Goal: Task Accomplishment & Management: Manage account settings

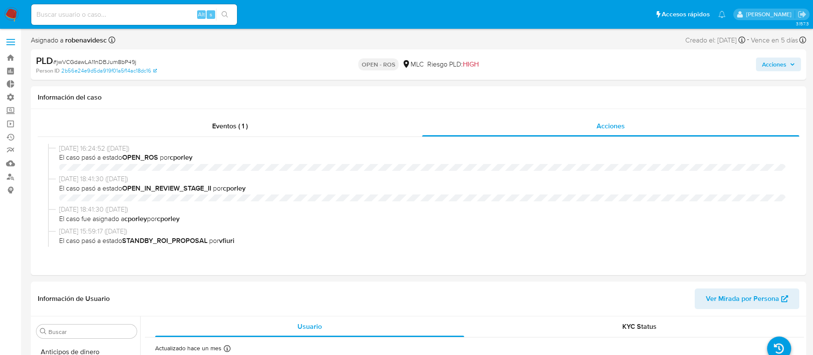
select select "10"
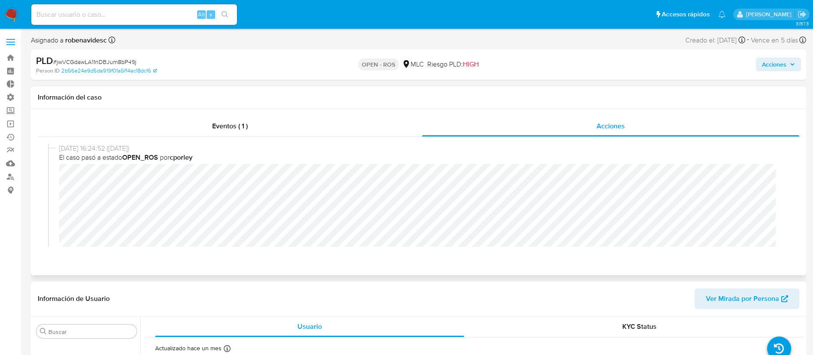
click at [57, 171] on div "04/09/2025 16:24:52 (hace un día) El caso pasó a estado OPEN_ROS por cporley" at bounding box center [418, 204] width 741 height 121
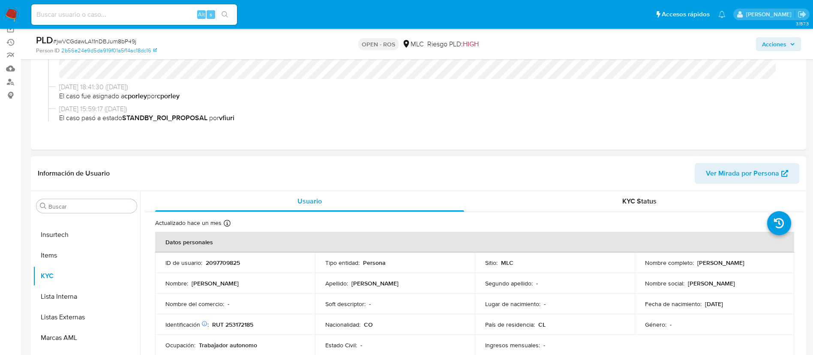
scroll to position [95, 0]
drag, startPoint x: 256, startPoint y: 263, endPoint x: 202, endPoint y: 263, distance: 53.2
click at [202, 263] on div "ID de usuario : 2097709825" at bounding box center [235, 262] width 139 height 8
copy div "2097709825"
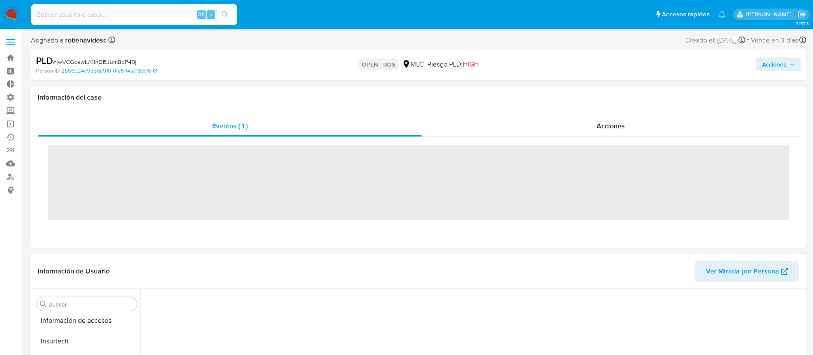
scroll to position [362, 0]
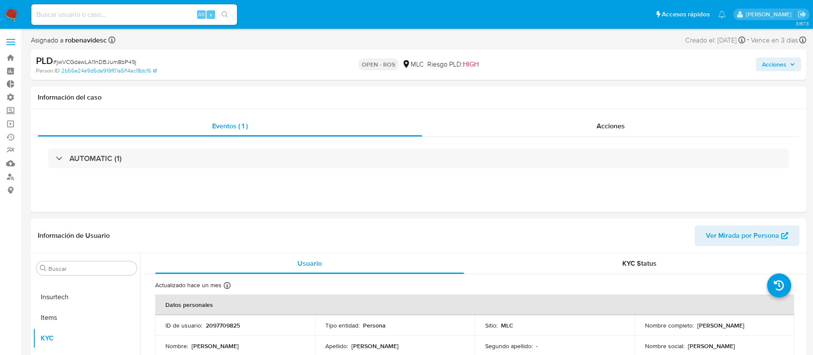
select select "10"
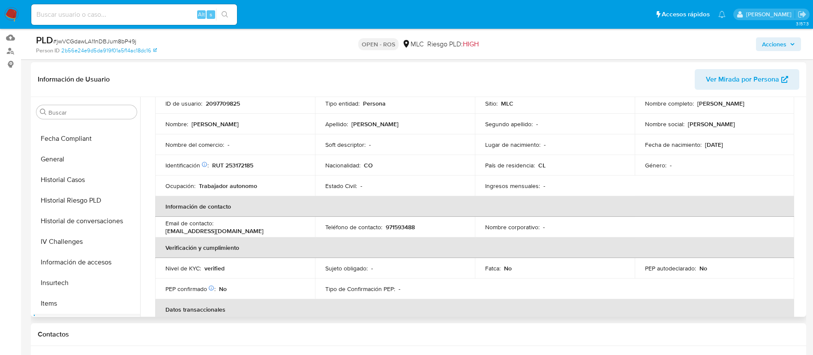
scroll to position [220, 0]
click at [55, 182] on button "Historial Casos" at bounding box center [83, 180] width 100 height 21
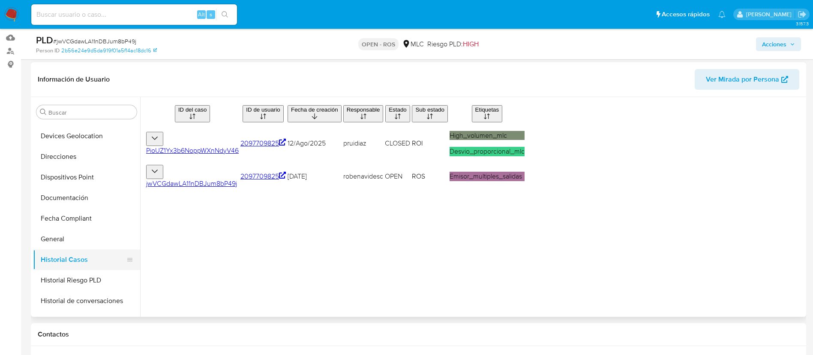
scroll to position [126, 0]
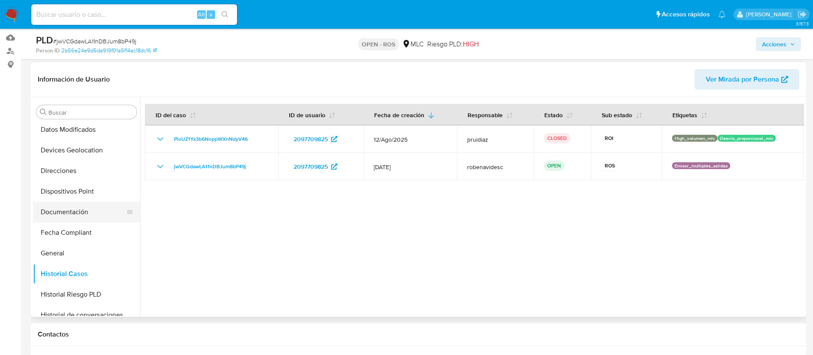
click at [71, 217] on button "Documentación" at bounding box center [83, 212] width 100 height 21
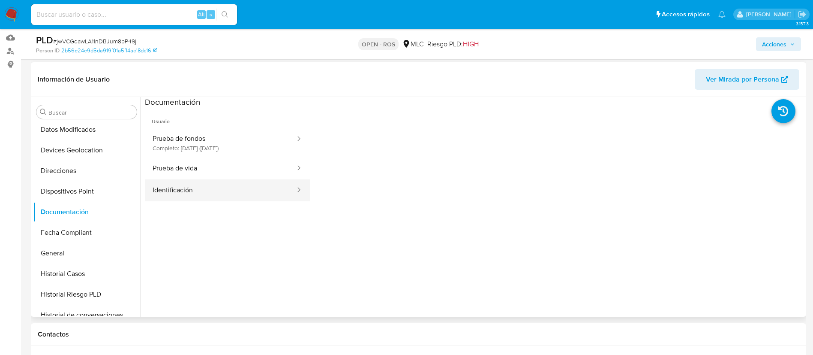
click at [175, 194] on button "Identificación" at bounding box center [220, 190] width 151 height 22
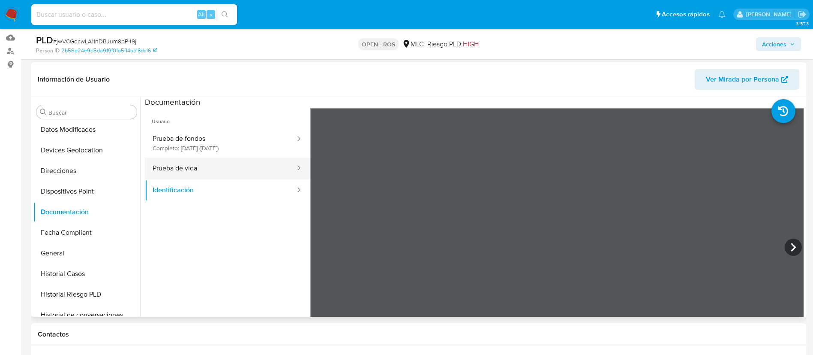
click at [187, 168] on button "Prueba de vida" at bounding box center [220, 168] width 151 height 22
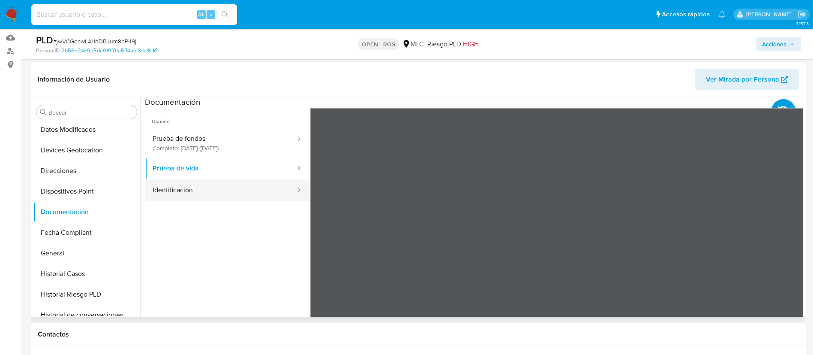
click at [197, 189] on button "Identificación" at bounding box center [220, 190] width 151 height 22
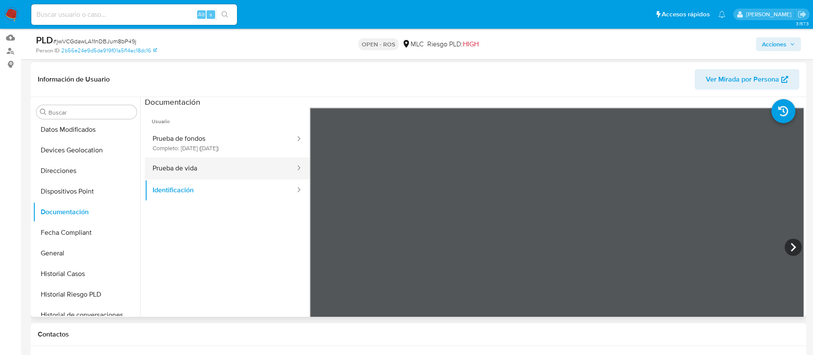
click at [232, 169] on button "Prueba de vida" at bounding box center [220, 168] width 151 height 22
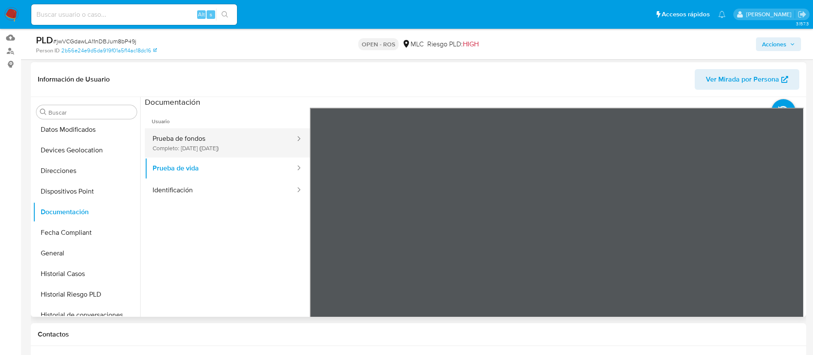
click at [226, 145] on button "Prueba de fondos Completo: 12/06/2025 (hace 3 meses)" at bounding box center [220, 142] width 151 height 29
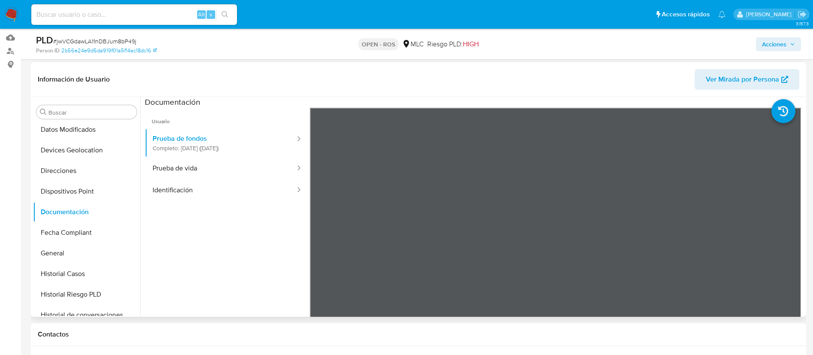
scroll to position [0, 0]
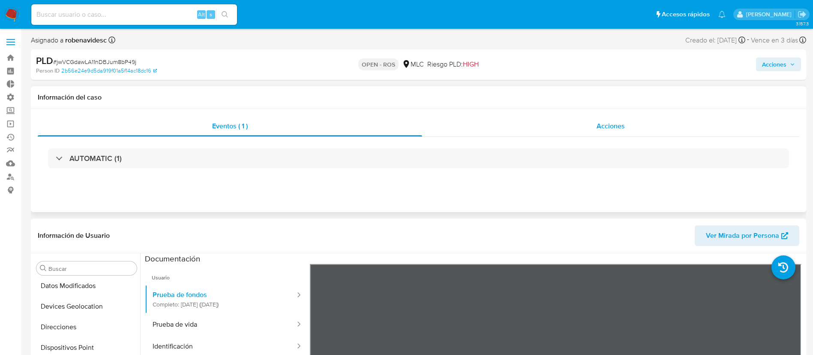
click at [626, 123] on div "Acciones" at bounding box center [610, 126] width 377 height 21
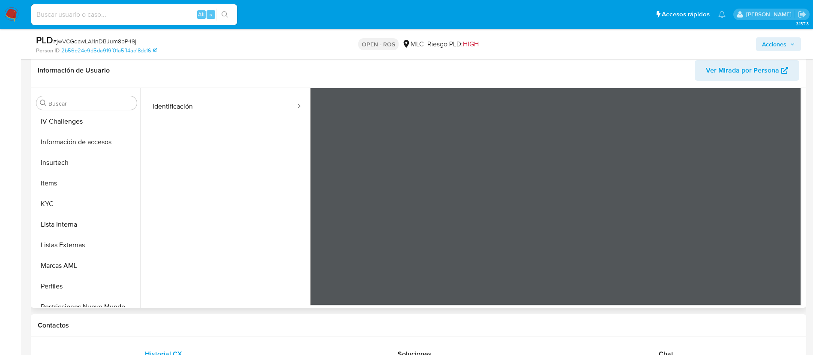
scroll to position [335, 0]
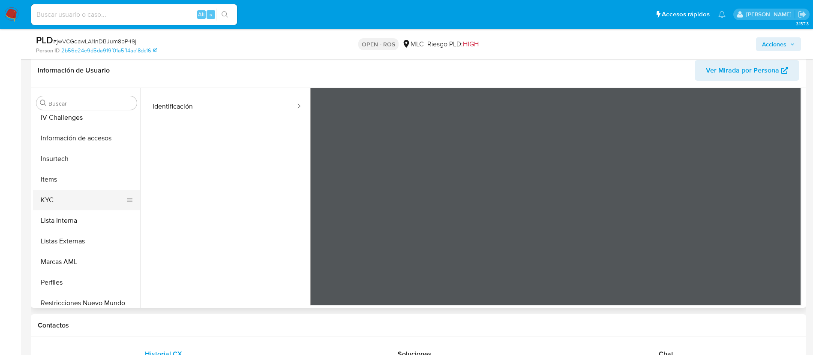
click at [58, 205] on button "KYC" at bounding box center [83, 200] width 100 height 21
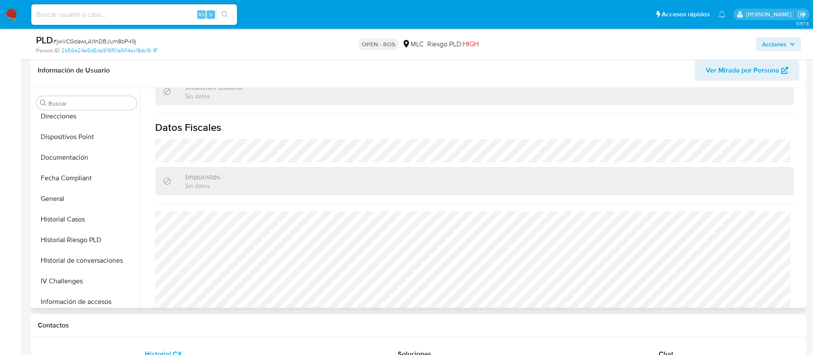
scroll to position [154, 0]
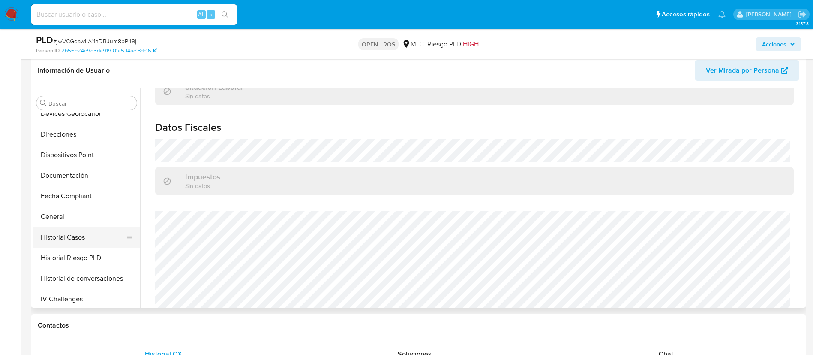
click at [62, 239] on button "Historial Casos" at bounding box center [83, 237] width 100 height 21
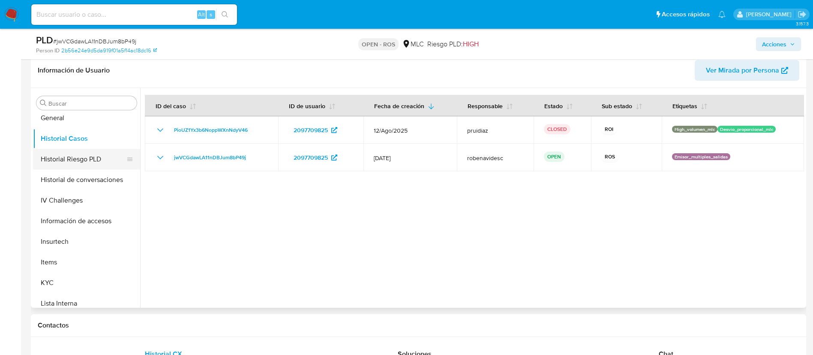
scroll to position [256, 0]
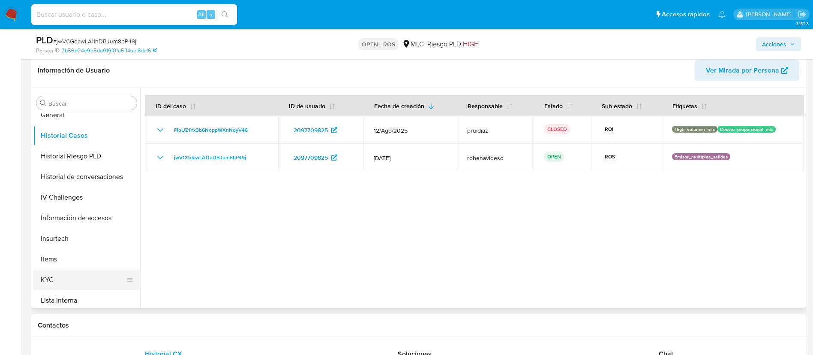
click at [59, 278] on button "KYC" at bounding box center [83, 279] width 100 height 21
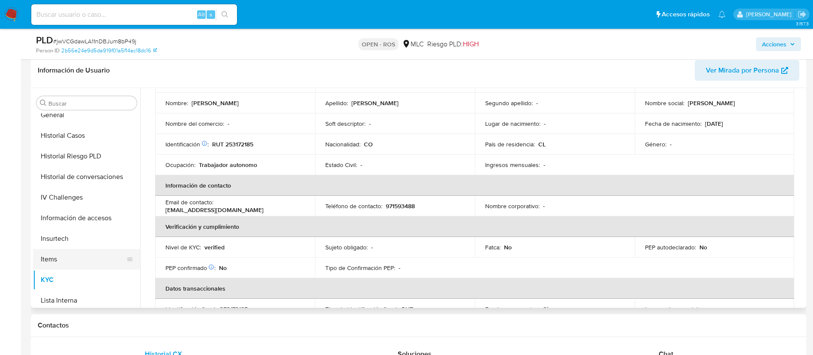
scroll to position [0, 0]
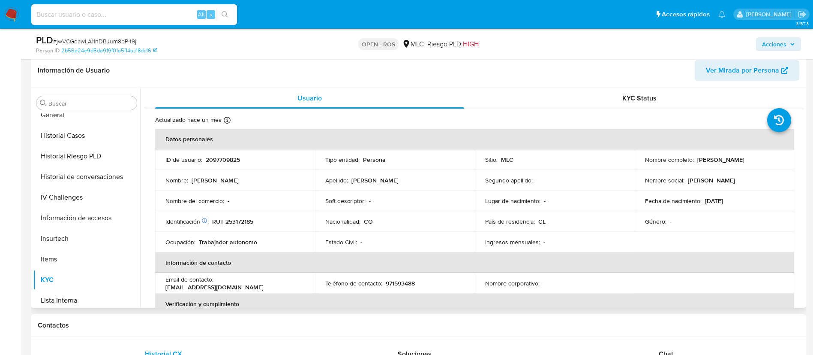
click at [476, 215] on td "País de residencia : CL" at bounding box center [555, 221] width 160 height 21
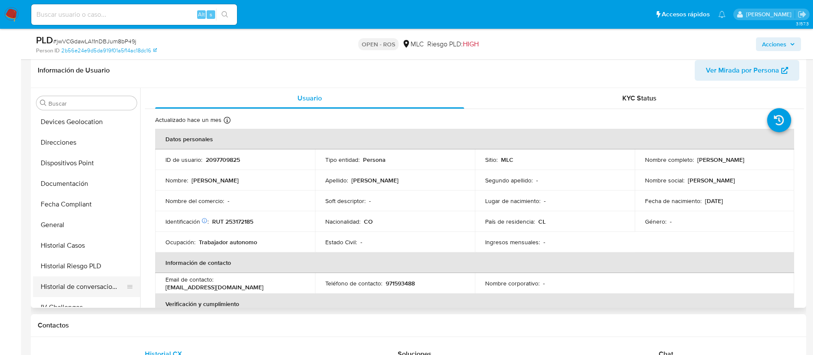
scroll to position [145, 0]
click at [76, 187] on button "Documentación" at bounding box center [83, 184] width 100 height 21
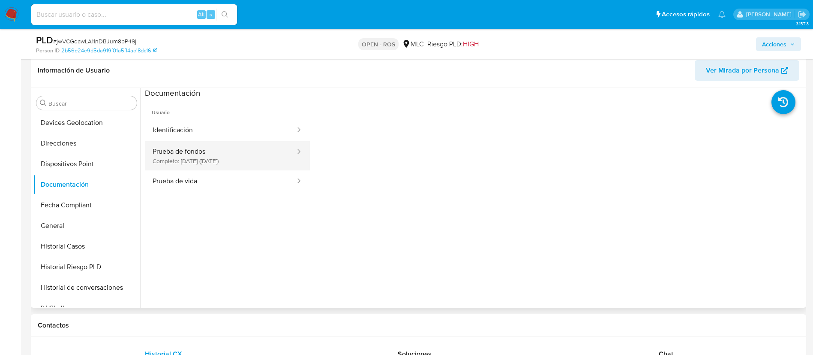
click at [242, 146] on button "Prueba de fondos Completo: 12/06/2025 (hace 3 meses)" at bounding box center [220, 155] width 151 height 29
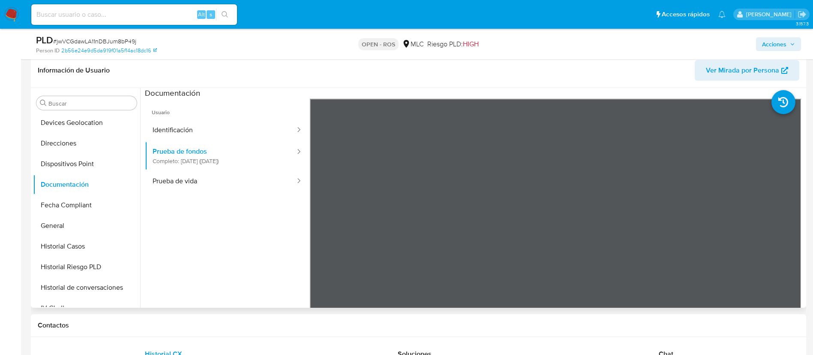
scroll to position [0, 0]
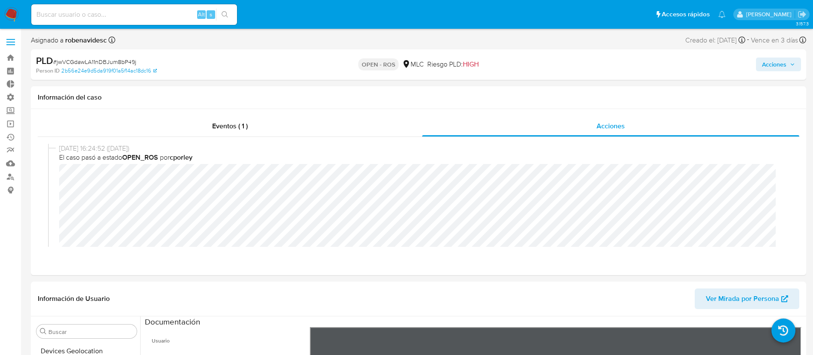
click at [777, 60] on span "Acciones" at bounding box center [774, 64] width 24 height 14
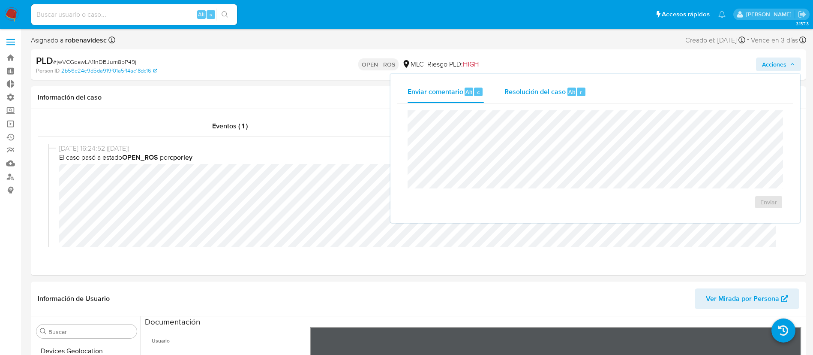
click at [526, 102] on div "Resolución del caso Alt r" at bounding box center [546, 92] width 82 height 22
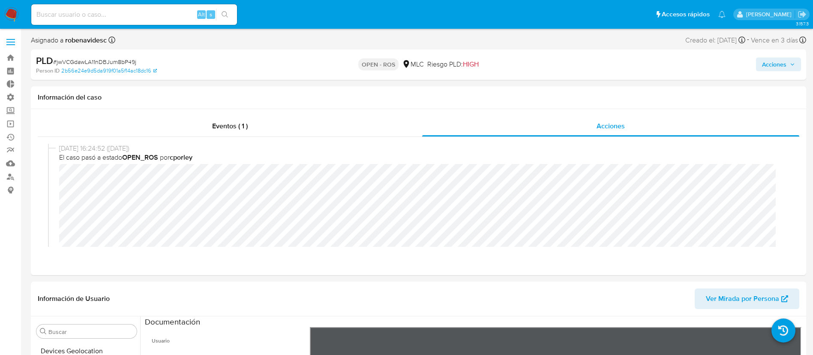
click at [791, 66] on icon "button" at bounding box center [792, 64] width 5 height 5
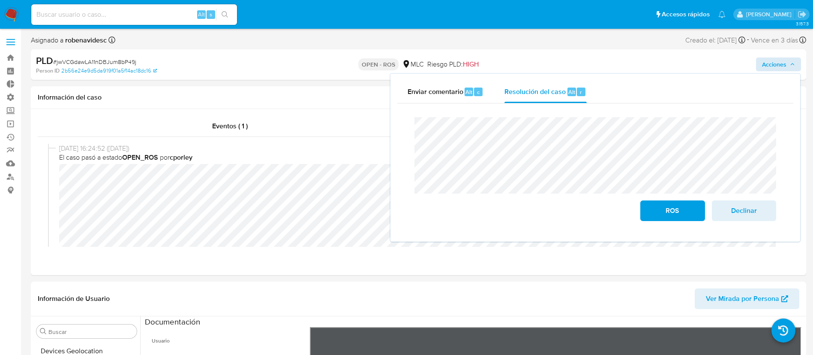
click at [432, 108] on div "Cierre de caso ROS Declinar" at bounding box center [595, 168] width 396 height 131
click at [756, 211] on span "Declinar" at bounding box center [744, 210] width 42 height 19
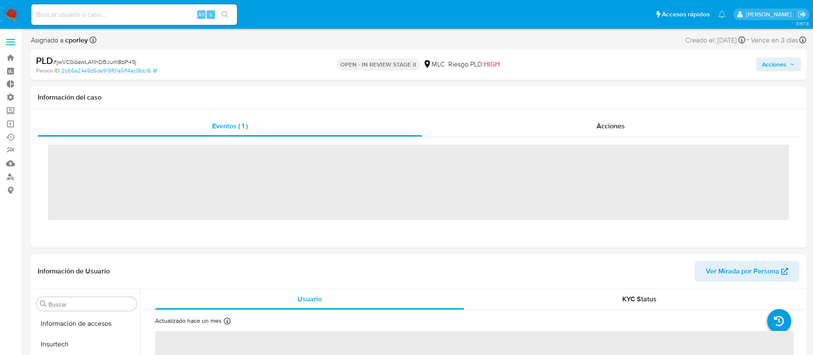
scroll to position [362, 0]
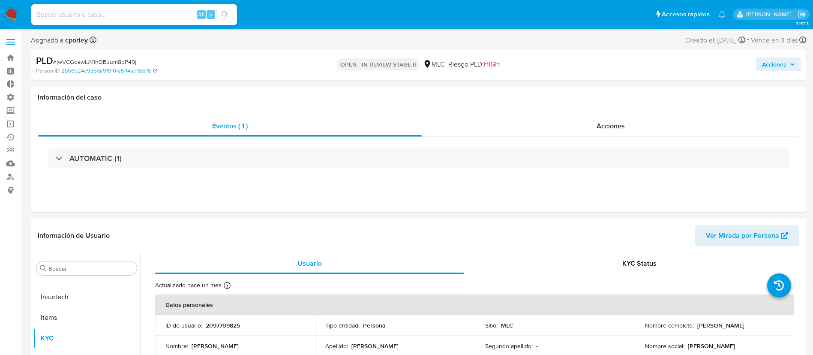
select select "10"
click at [633, 112] on div "Eventos ( 1 ) Acciones AUTOMATIC (1)" at bounding box center [419, 160] width 776 height 103
click at [610, 130] on span "Acciones" at bounding box center [611, 126] width 28 height 10
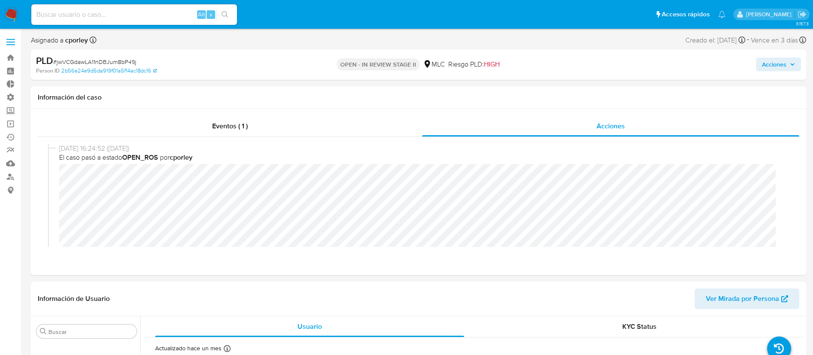
click at [774, 64] on span "Acciones" at bounding box center [774, 64] width 24 height 14
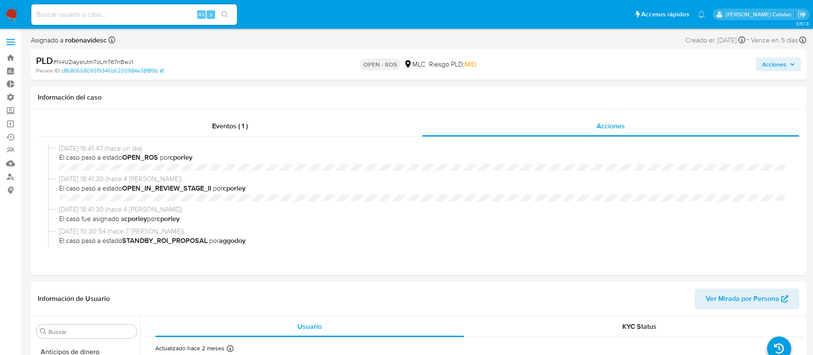
select select "10"
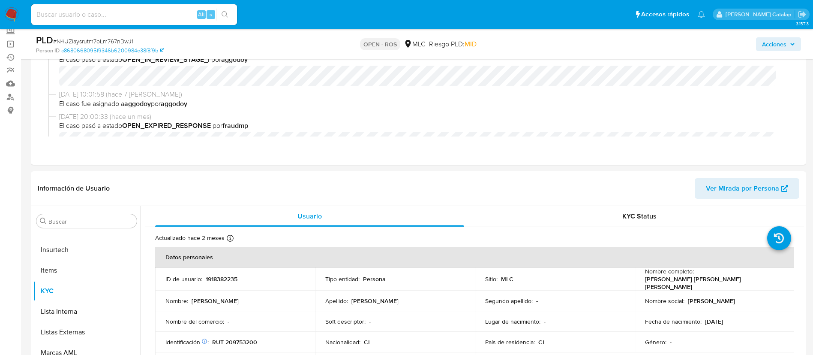
scroll to position [86, 0]
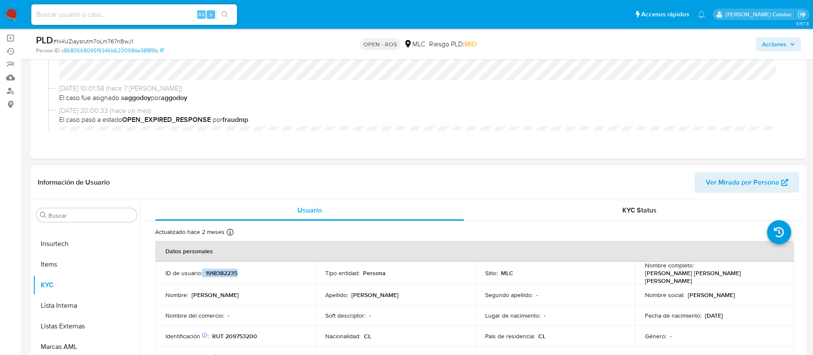
drag, startPoint x: 260, startPoint y: 275, endPoint x: 202, endPoint y: 271, distance: 58.0
click at [202, 271] on div "ID de usuario : 1918382235" at bounding box center [235, 273] width 139 height 8
copy div "1918382235"
click at [436, 286] on td "Apellido : González Araya" at bounding box center [395, 294] width 160 height 21
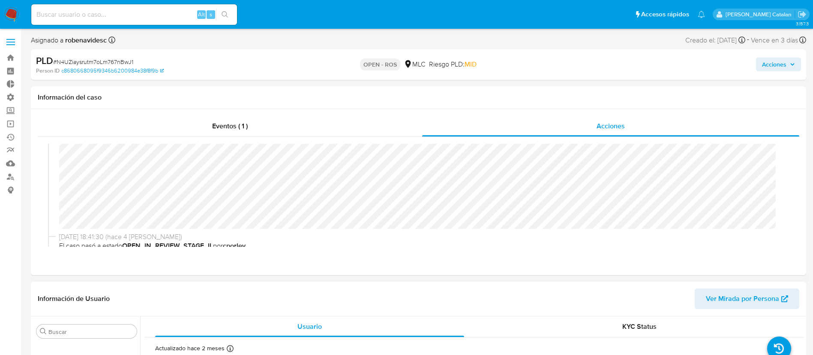
scroll to position [0, 0]
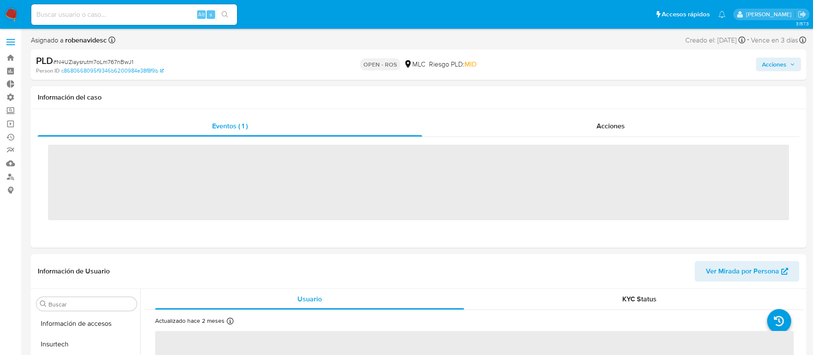
scroll to position [362, 0]
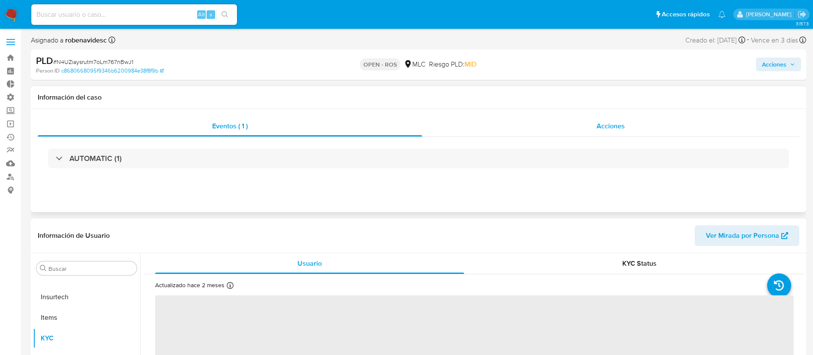
click at [608, 118] on div "Acciones" at bounding box center [610, 126] width 377 height 21
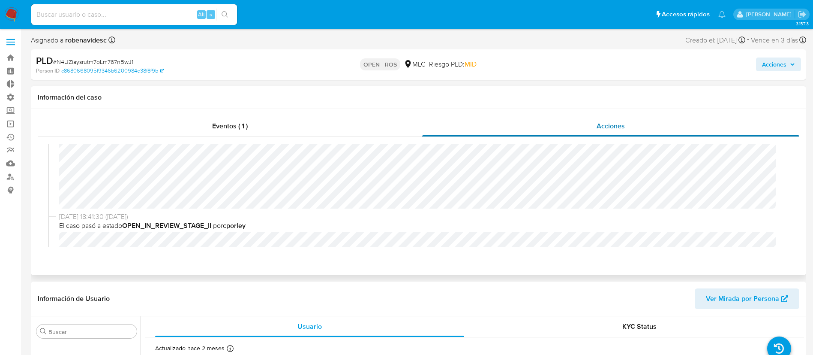
scroll to position [45, 0]
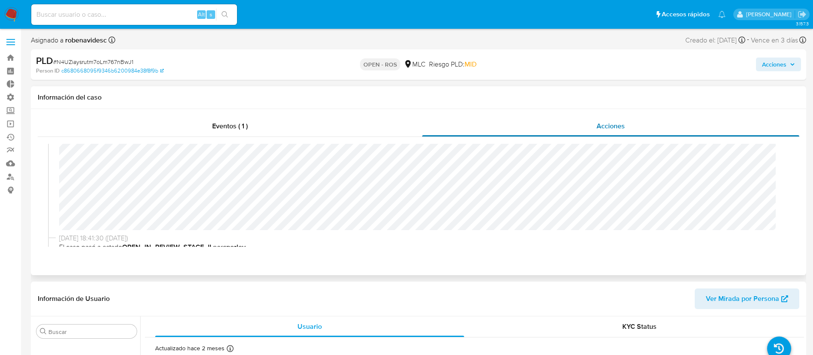
select select "10"
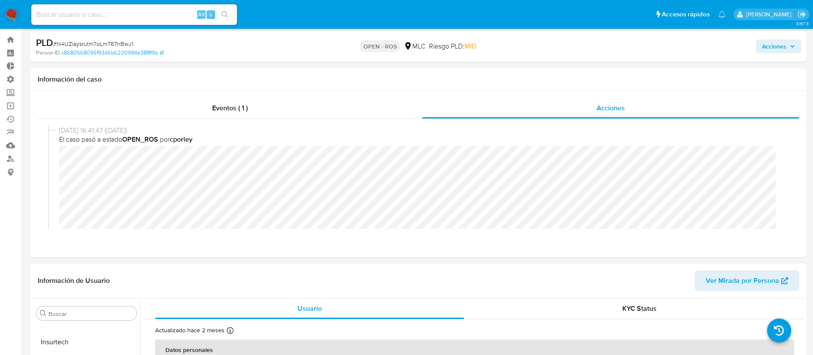
scroll to position [11, 0]
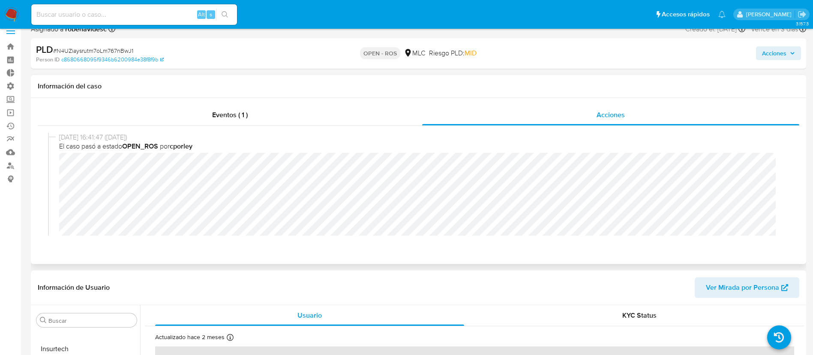
click at [495, 254] on div "Eventos ( 1 ) Acciones [DATE] 16:41:47 ([DATE]) El caso pasó a estado OPEN_ROS …" at bounding box center [419, 181] width 776 height 166
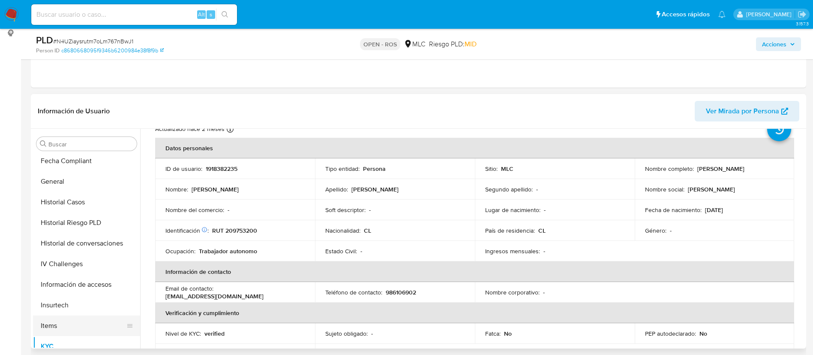
scroll to position [226, 0]
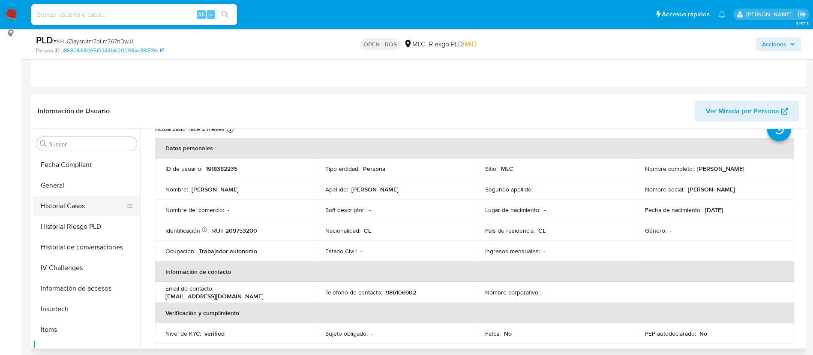
click at [75, 199] on button "Historial Casos" at bounding box center [83, 206] width 100 height 21
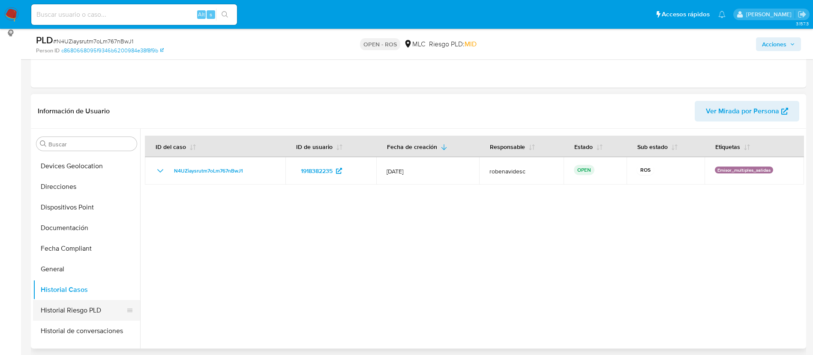
scroll to position [135, 0]
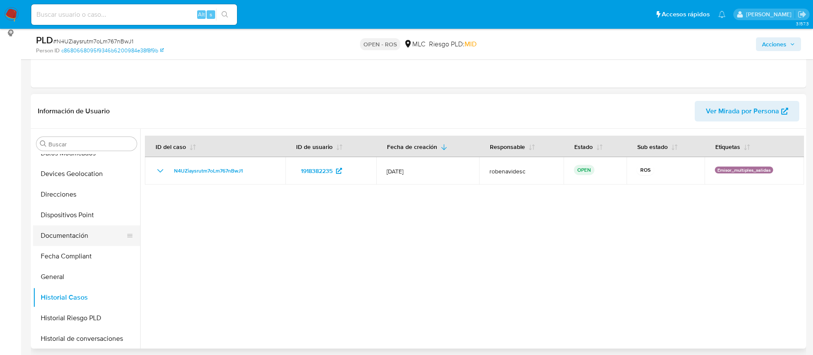
click at [71, 236] on button "Documentación" at bounding box center [83, 235] width 100 height 21
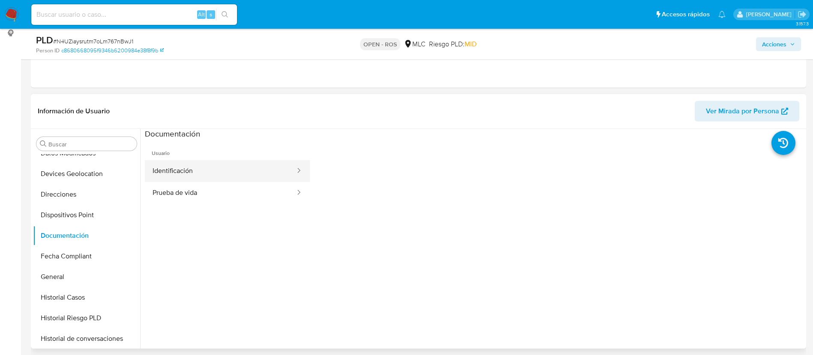
click at [231, 174] on button "Identificación" at bounding box center [220, 171] width 151 height 22
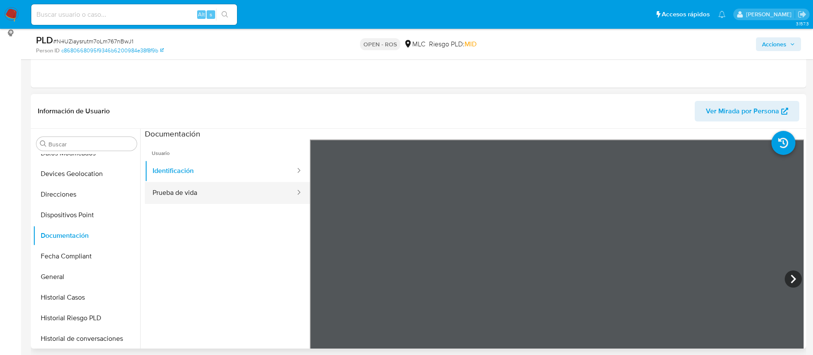
click at [185, 197] on button "Prueba de vida" at bounding box center [220, 193] width 151 height 22
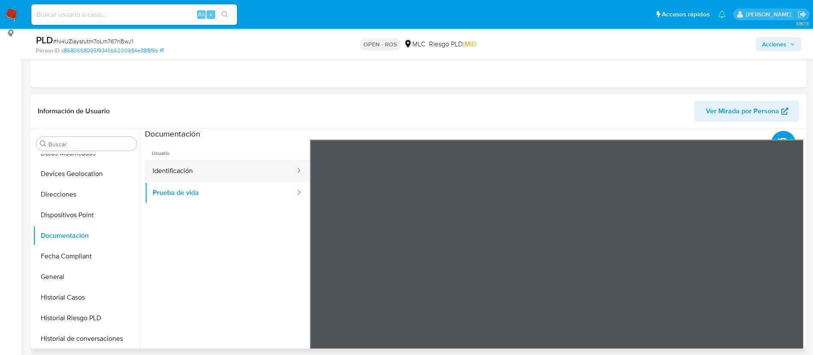
click at [190, 171] on button "Identificación" at bounding box center [220, 171] width 151 height 22
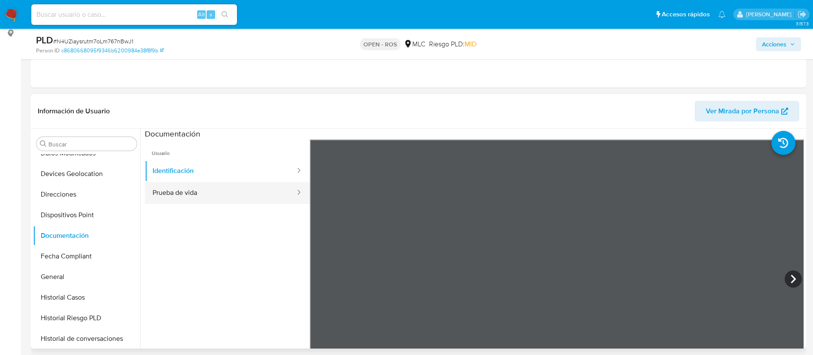
click at [172, 192] on button "Prueba de vida" at bounding box center [220, 193] width 151 height 22
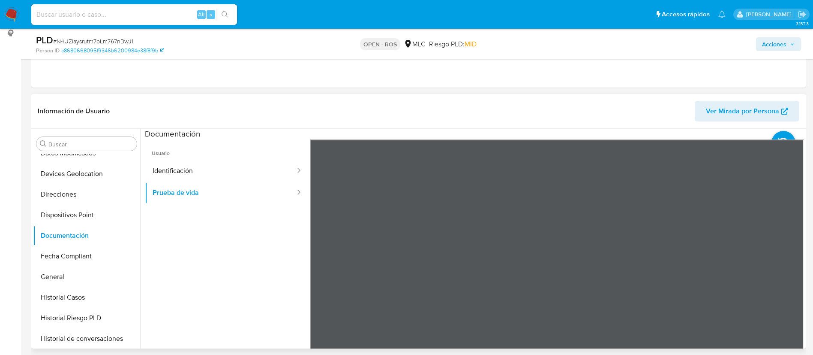
click at [488, 274] on div "Usuario Identificación Prueba de vida" at bounding box center [474, 276] width 659 height 274
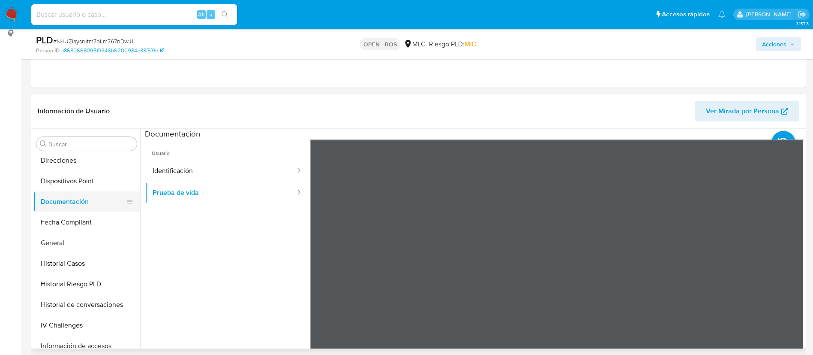
scroll to position [169, 0]
click at [59, 263] on button "Historial Casos" at bounding box center [83, 262] width 100 height 21
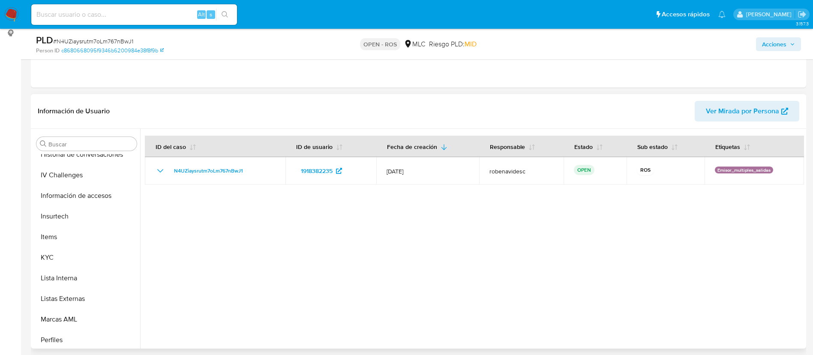
scroll to position [319, 0]
click at [50, 244] on button "Items" at bounding box center [83, 236] width 100 height 21
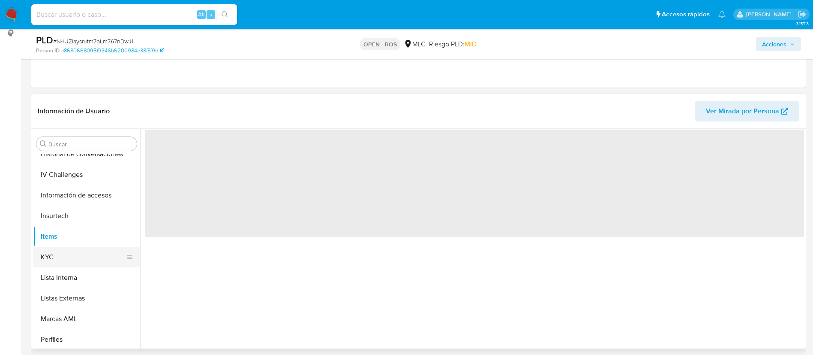
click at [62, 259] on button "KYC" at bounding box center [83, 257] width 100 height 21
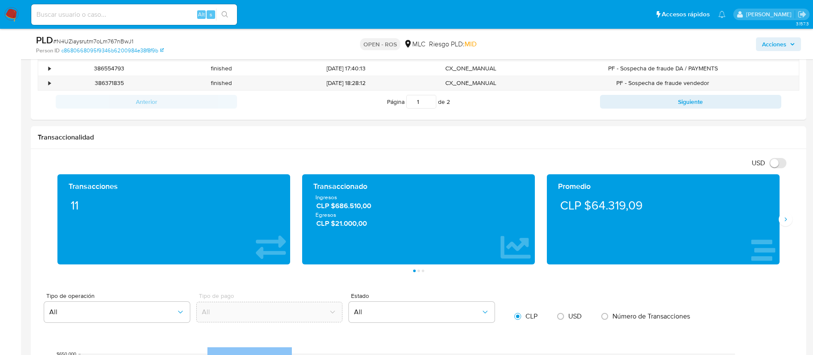
scroll to position [562, 0]
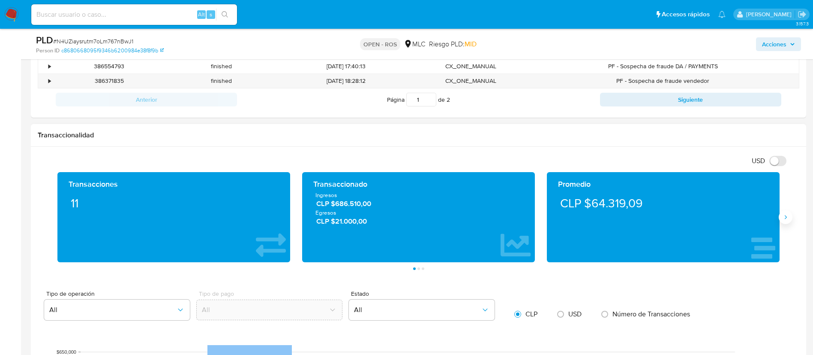
click at [786, 217] on icon "Siguiente" at bounding box center [786, 217] width 2 height 4
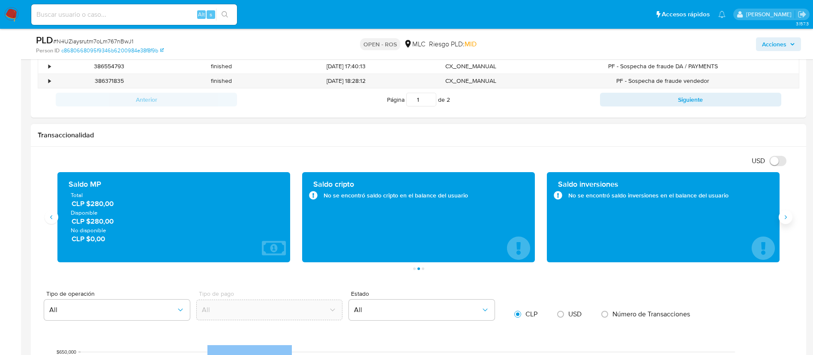
click at [786, 217] on icon "Siguiente" at bounding box center [786, 217] width 2 height 4
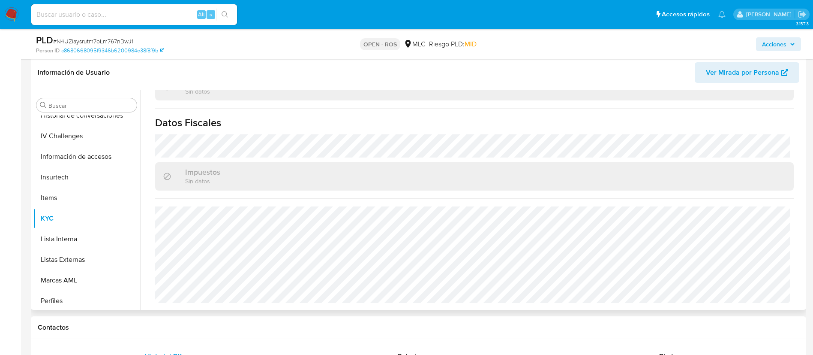
scroll to position [0, 0]
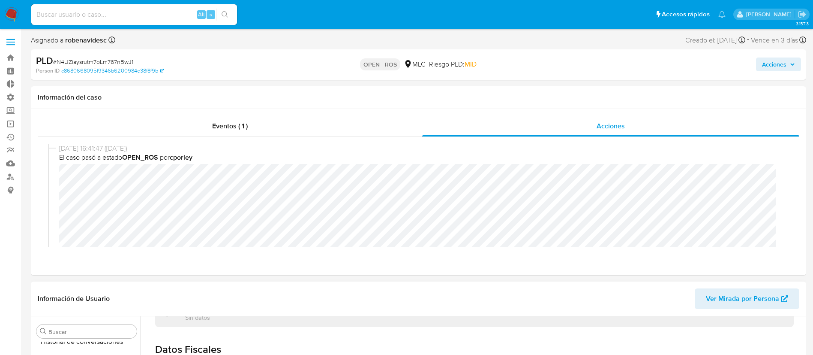
click at [716, 298] on span "Ver Mirada por Persona" at bounding box center [742, 298] width 73 height 21
click at [549, 214] on div "Eventos ( 1 ) Acciones 04/09/2025 16:41:47 (hace 3 días) El caso pasó a estado …" at bounding box center [419, 192] width 776 height 166
click at [769, 70] on span "Acciones" at bounding box center [774, 64] width 24 height 14
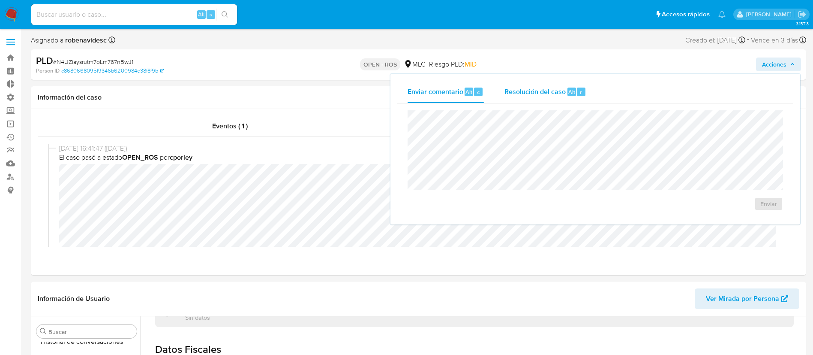
click at [551, 93] on span "Resolución del caso" at bounding box center [535, 92] width 61 height 10
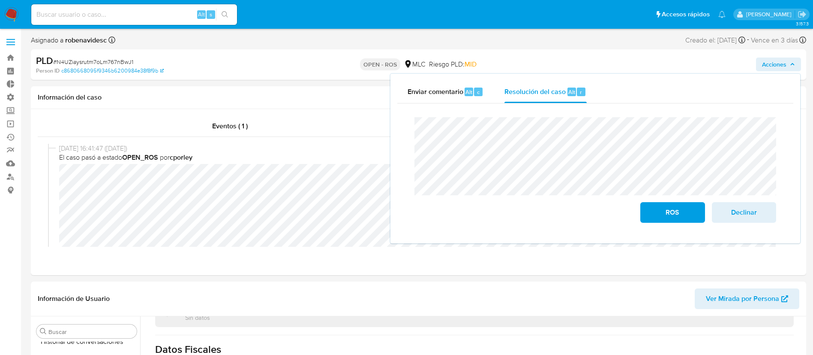
click at [403, 132] on div "Cierre de caso ROS Declinar" at bounding box center [595, 169] width 396 height 133
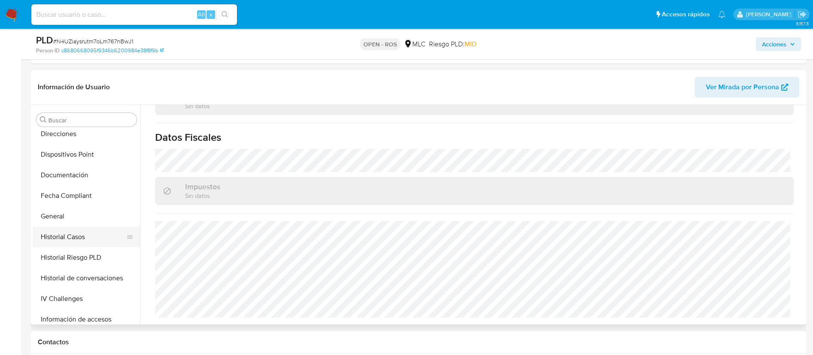
scroll to position [169, 0]
click at [65, 137] on button "Direcciones" at bounding box center [83, 135] width 100 height 21
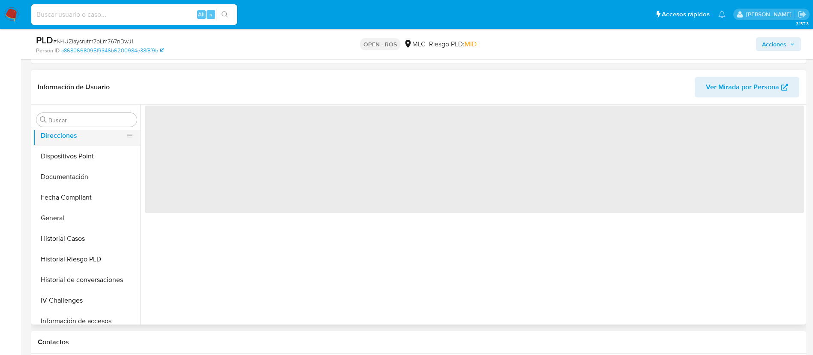
scroll to position [0, 0]
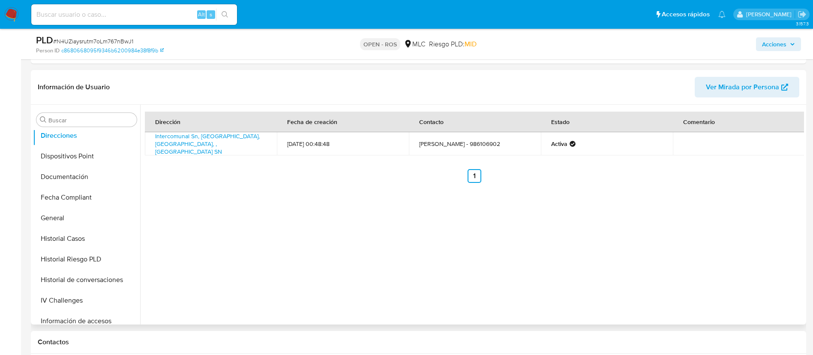
click at [371, 270] on div "Dirección Fecha de creación Contacto Estado Comentario Intercomunal Sn, Cartage…" at bounding box center [472, 215] width 664 height 220
click at [242, 138] on link "Intercomunal Sn, Cartagena, Valparaíso, , Chile SN" at bounding box center [207, 144] width 105 height 24
click at [364, 270] on div "Dirección Fecha de creación Contacto Estado Comentario Intercomunal Sn, Cartage…" at bounding box center [472, 215] width 664 height 220
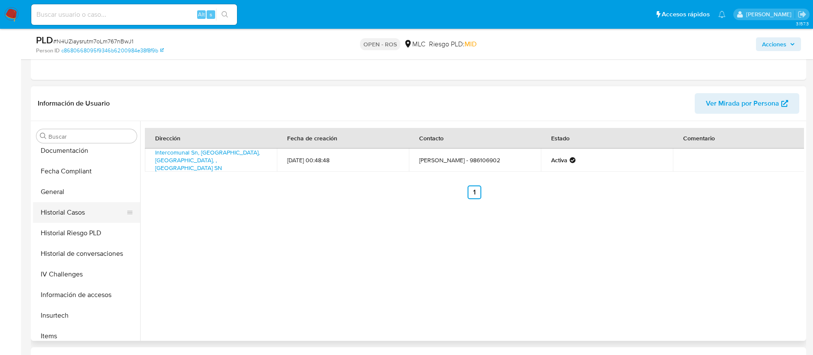
scroll to position [212, 0]
click at [60, 219] on button "Historial Casos" at bounding box center [83, 212] width 100 height 21
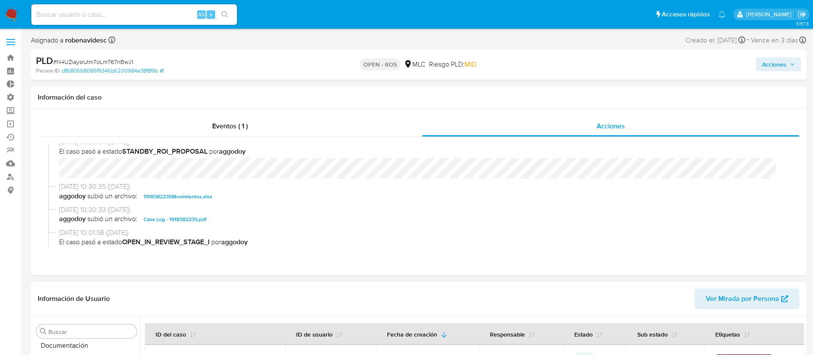
scroll to position [0, 0]
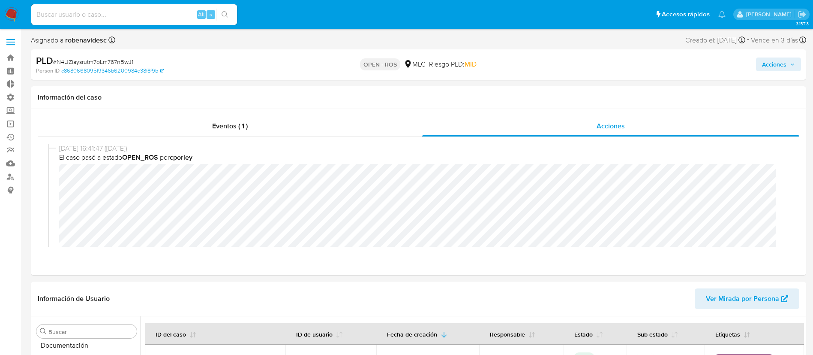
click at [780, 69] on span "Acciones" at bounding box center [774, 64] width 24 height 14
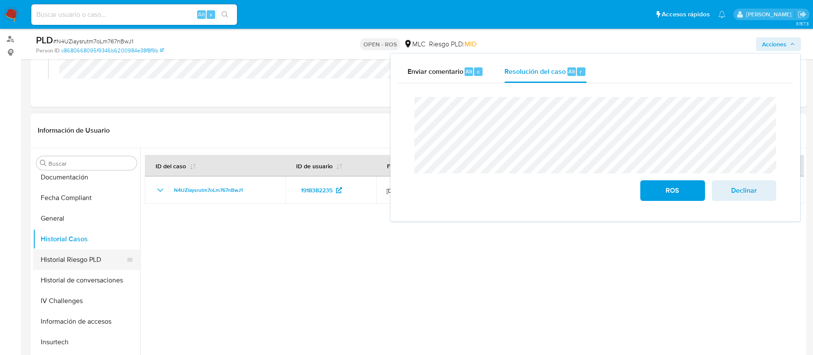
scroll to position [114, 0]
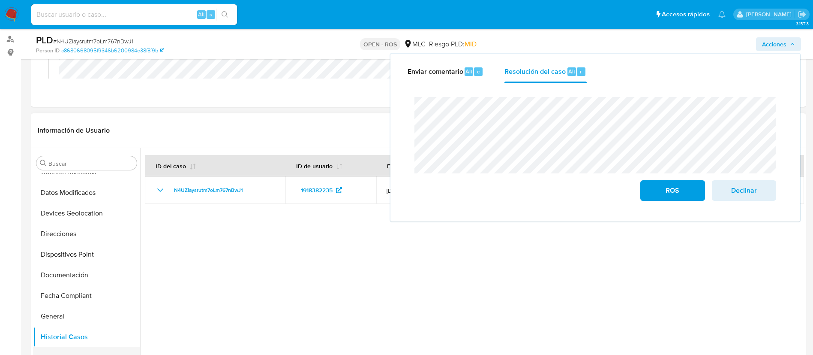
click at [64, 260] on button "Dispositivos Point" at bounding box center [86, 254] width 107 height 21
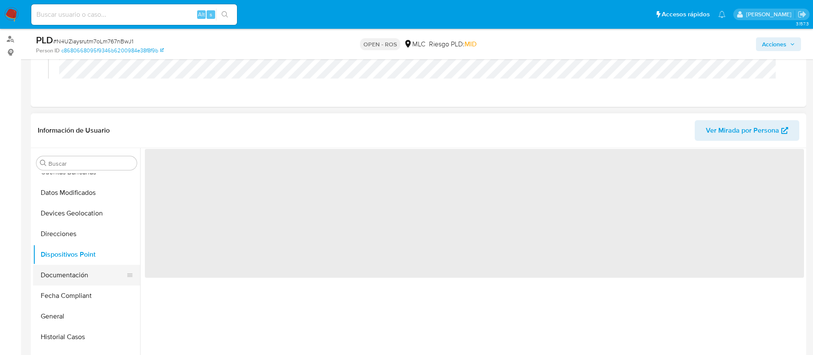
click at [72, 283] on button "Documentación" at bounding box center [83, 275] width 100 height 21
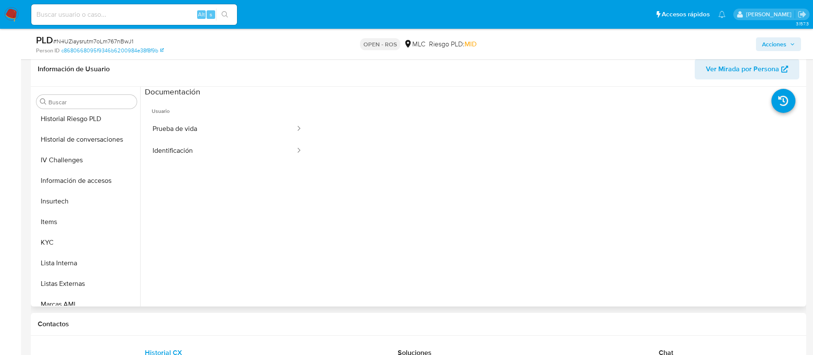
scroll to position [292, 0]
click at [63, 251] on button "KYC" at bounding box center [86, 242] width 107 height 21
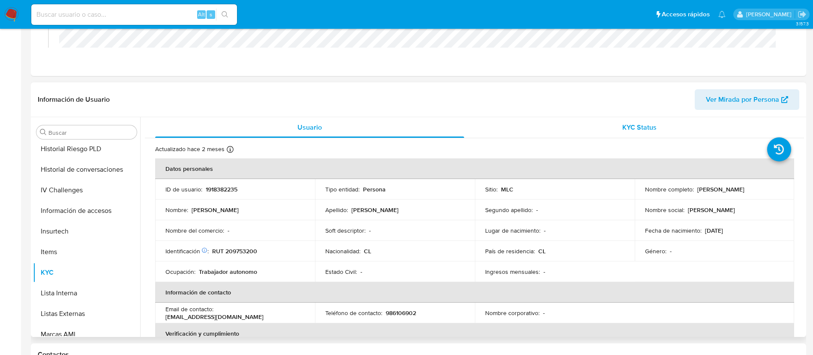
scroll to position [0, 0]
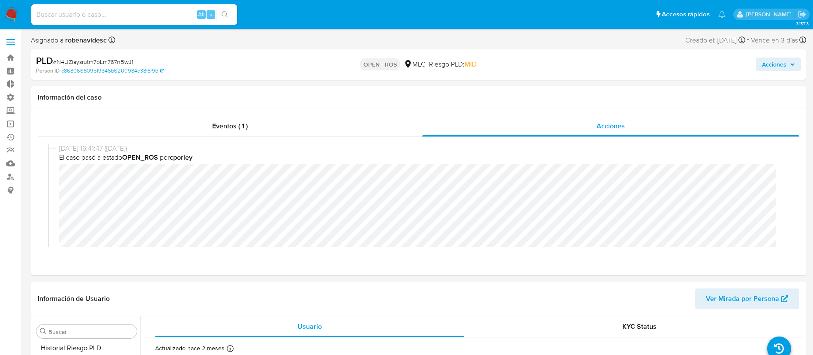
click at [762, 64] on span "Acciones" at bounding box center [774, 64] width 24 height 14
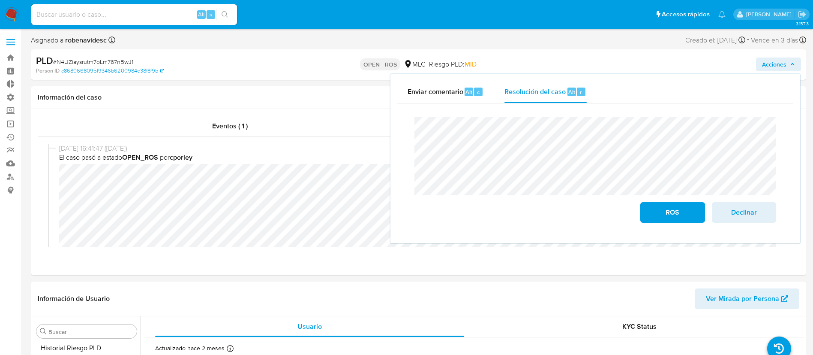
click at [405, 156] on div "Cierre de caso ROS Declinar" at bounding box center [595, 169] width 396 height 133
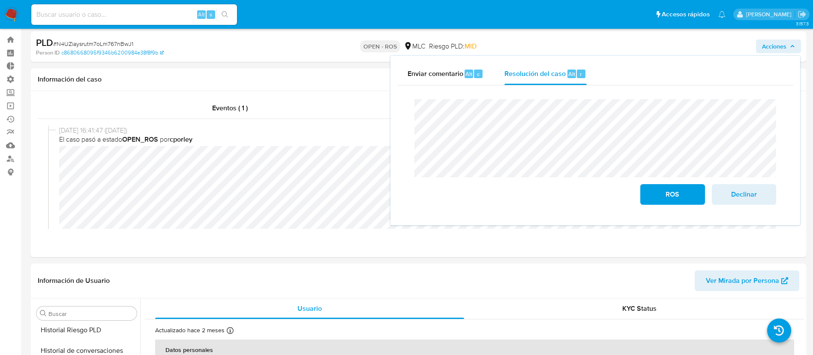
scroll to position [28, 0]
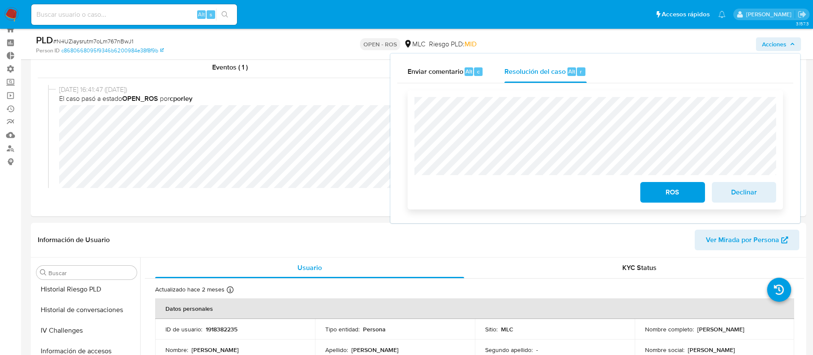
click at [665, 188] on span "ROS" at bounding box center [673, 192] width 42 height 19
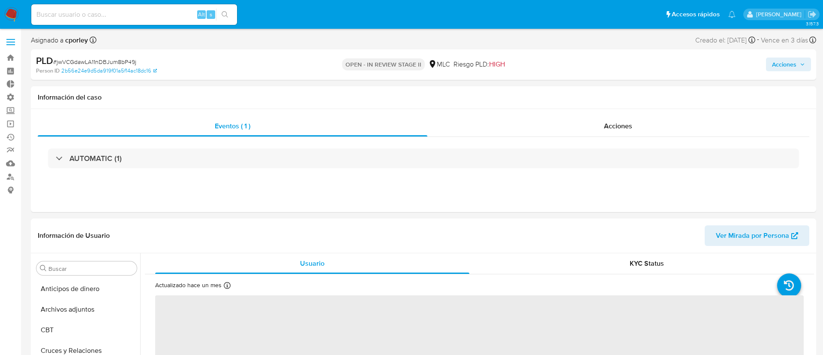
select select "10"
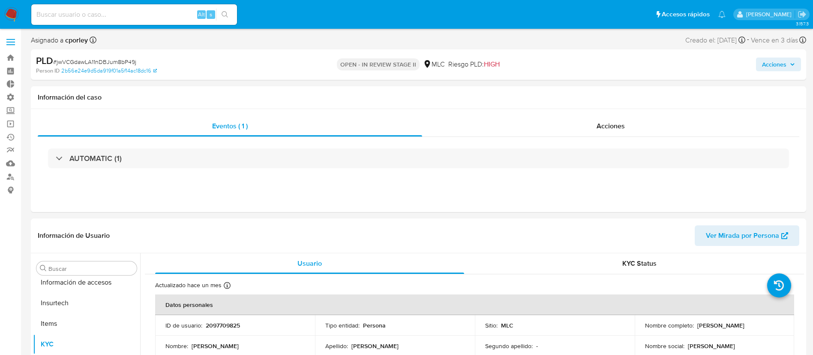
scroll to position [362, 0]
click at [593, 129] on div "Acciones" at bounding box center [610, 126] width 377 height 21
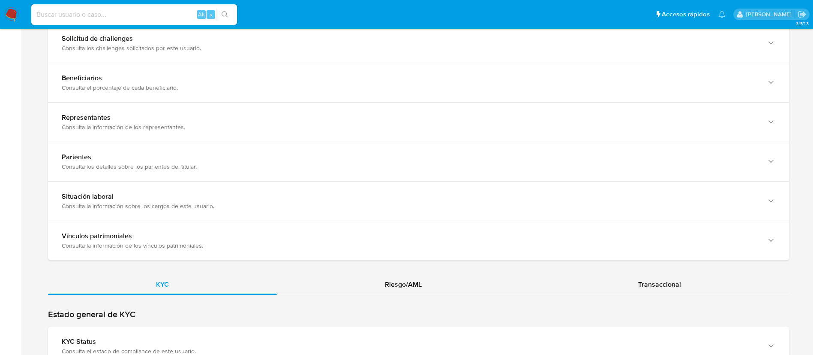
scroll to position [758, 0]
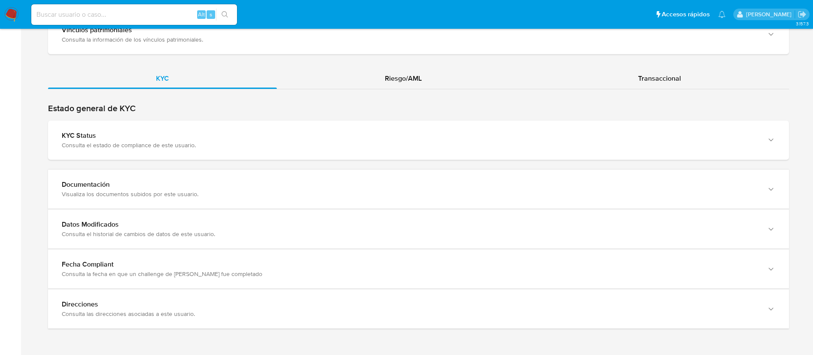
click at [461, 184] on div "Documentación" at bounding box center [410, 184] width 697 height 9
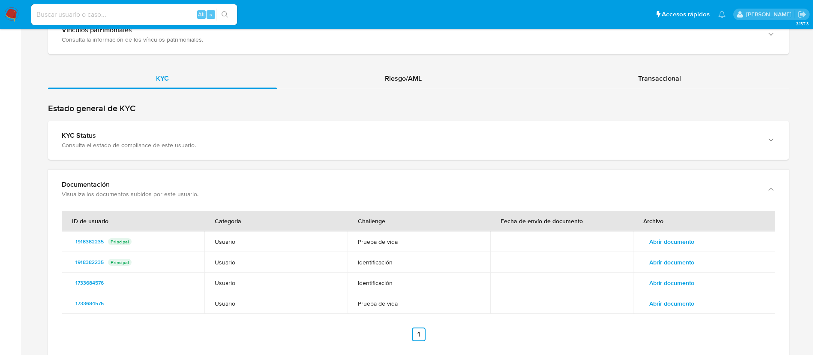
click at [658, 290] on td "Abrir documento" at bounding box center [704, 282] width 143 height 21
click at [669, 280] on span "Abrir documento" at bounding box center [672, 283] width 45 height 12
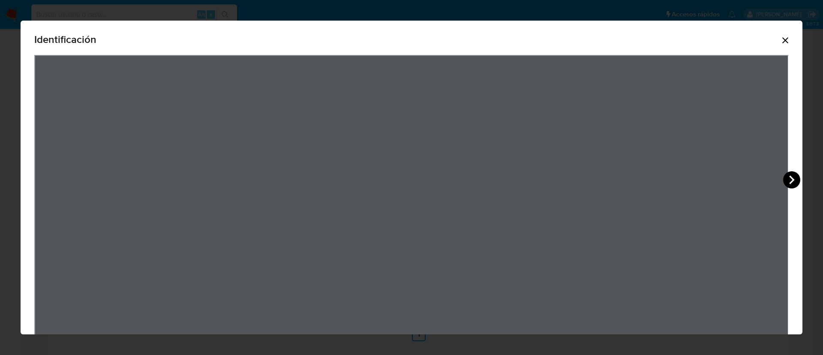
click at [792, 182] on icon "View Document Modal" at bounding box center [791, 179] width 5 height 9
click at [792, 182] on div "Identificación" at bounding box center [412, 185] width 782 height 329
click at [780, 35] on icon "Cerrar" at bounding box center [785, 40] width 10 height 10
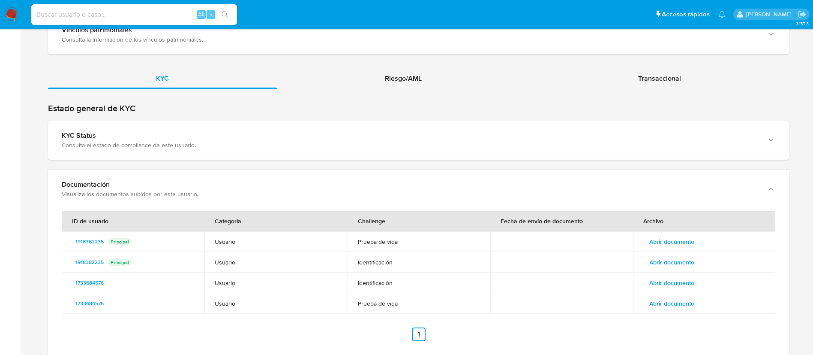
click at [671, 260] on span "Abrir documento" at bounding box center [672, 262] width 45 height 12
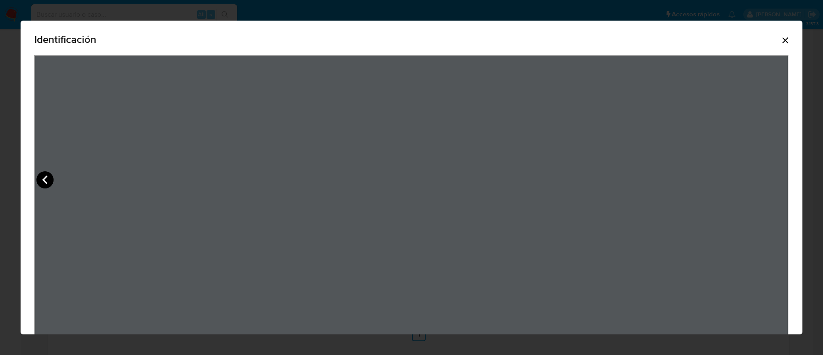
click at [45, 184] on icon "View Document Modal" at bounding box center [44, 179] width 17 height 17
click at [780, 43] on icon "Cerrar" at bounding box center [785, 40] width 10 height 10
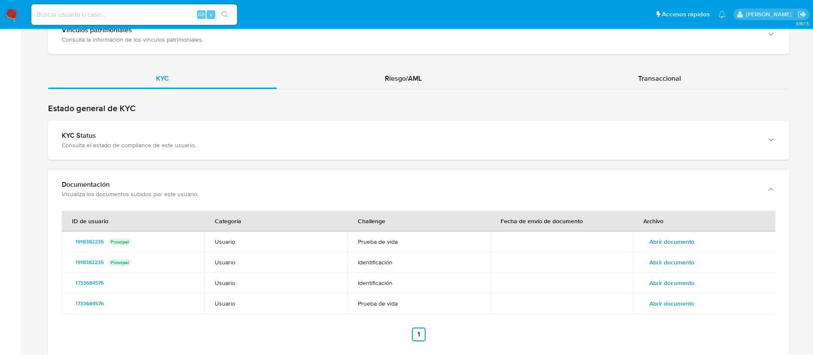
click at [672, 285] on span "Abrir documento" at bounding box center [672, 283] width 45 height 12
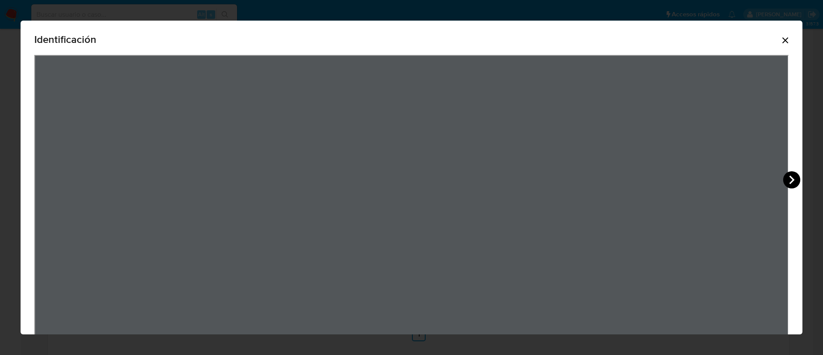
click at [791, 176] on icon "View Document Modal" at bounding box center [791, 179] width 5 height 9
click at [780, 40] on icon "Cerrar" at bounding box center [785, 40] width 10 height 10
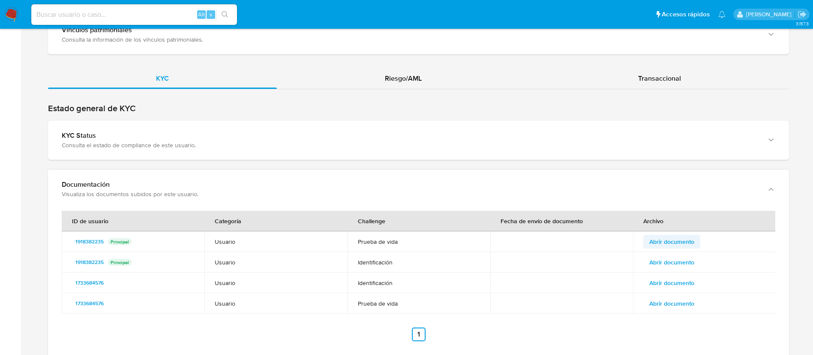
drag, startPoint x: 662, startPoint y: 249, endPoint x: 675, endPoint y: 242, distance: 14.8
click at [675, 242] on td "Abrir documento" at bounding box center [704, 241] width 143 height 21
click at [675, 242] on span "Abrir documento" at bounding box center [672, 241] width 45 height 12
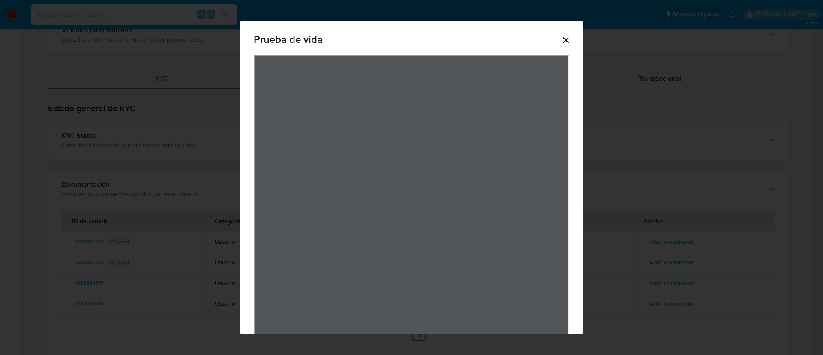
click at [561, 44] on icon "Cerrar" at bounding box center [566, 40] width 10 height 10
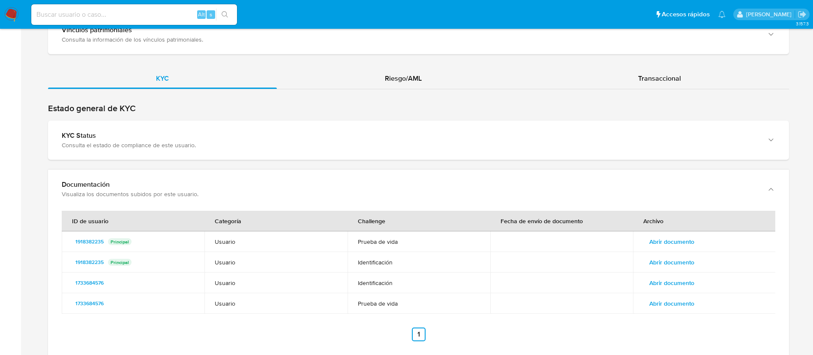
click at [677, 304] on span "Abrir documento" at bounding box center [672, 303] width 45 height 12
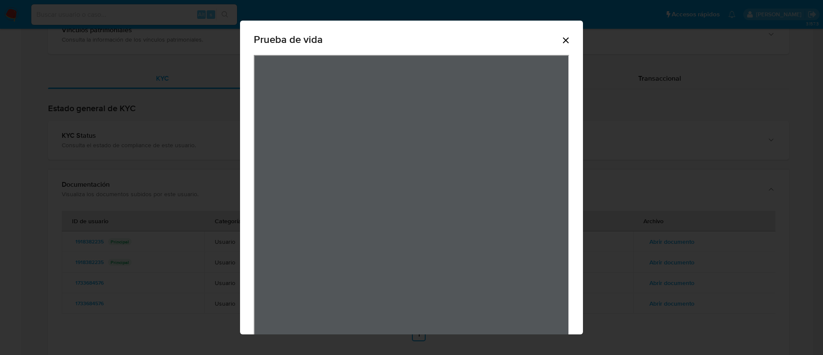
click at [564, 41] on icon "Cerrar" at bounding box center [566, 40] width 10 height 10
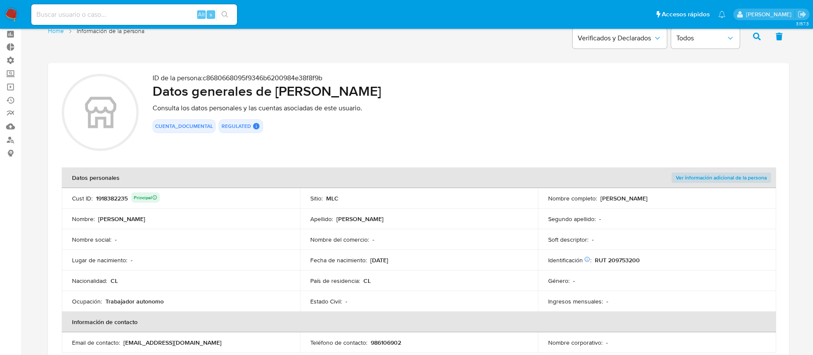
scroll to position [37, 0]
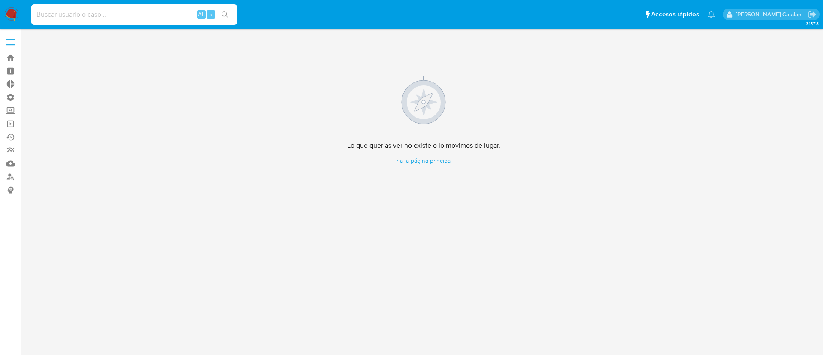
click at [139, 20] on input at bounding box center [134, 14] width 206 height 11
paste input "629381762"
type input "629381762"
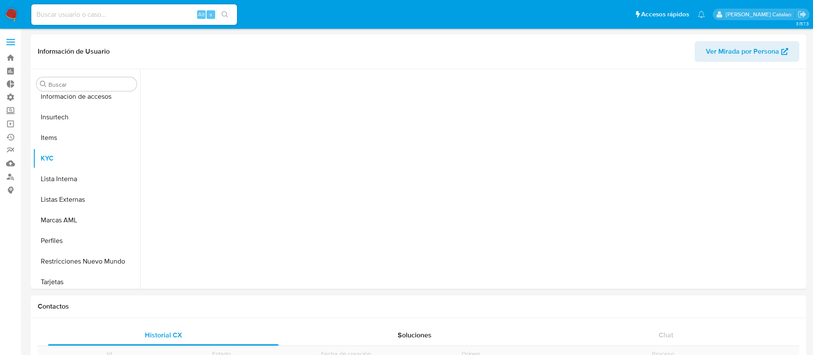
scroll to position [362, 0]
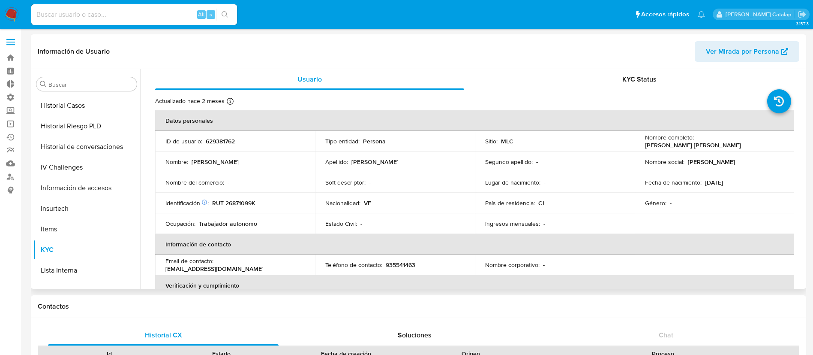
select select "10"
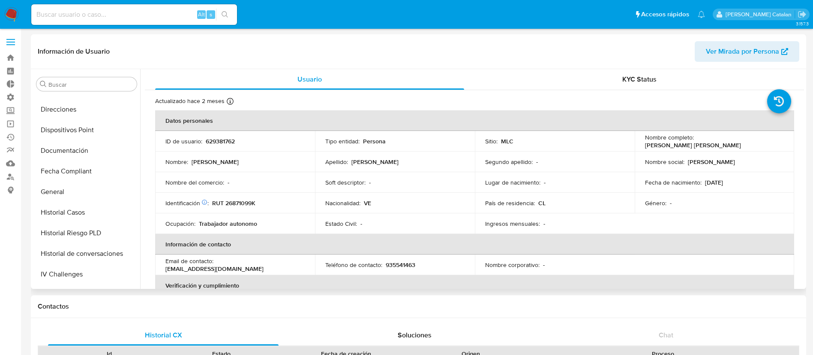
click at [67, 213] on button "Historial Casos" at bounding box center [86, 212] width 107 height 21
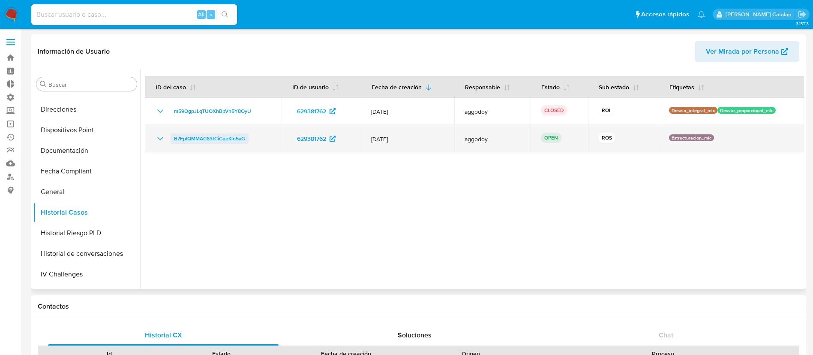
click at [217, 139] on span "B7FpIQMMAC63fCiCepKlo5aG" at bounding box center [209, 138] width 71 height 10
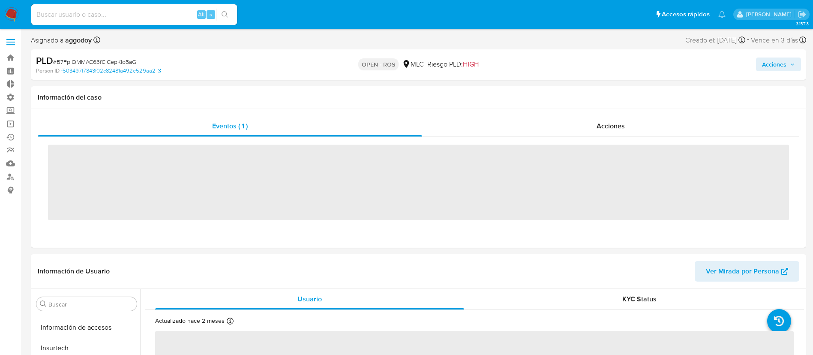
scroll to position [362, 0]
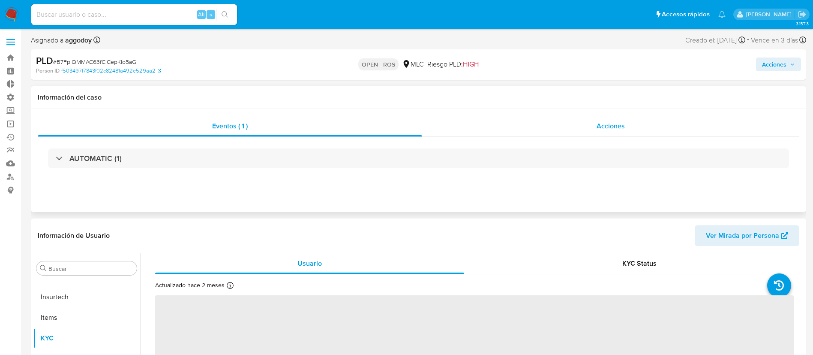
click at [615, 121] on span "Acciones" at bounding box center [611, 126] width 28 height 10
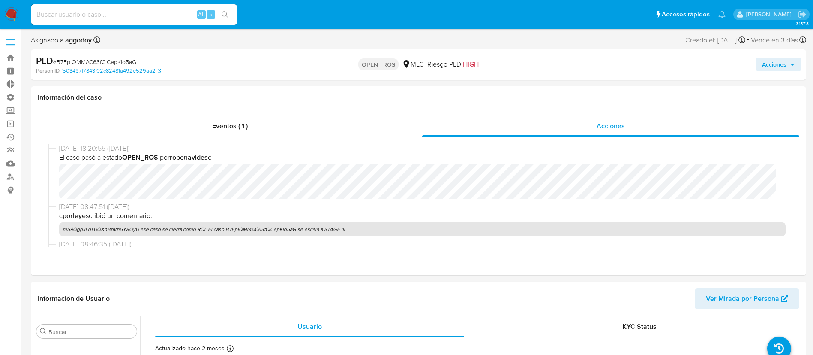
select select "10"
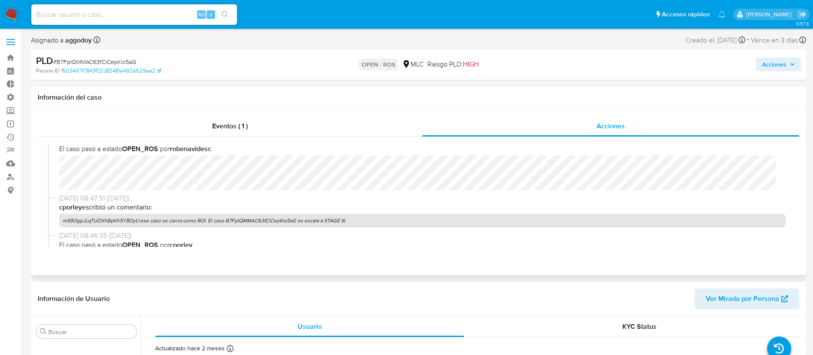
scroll to position [0, 0]
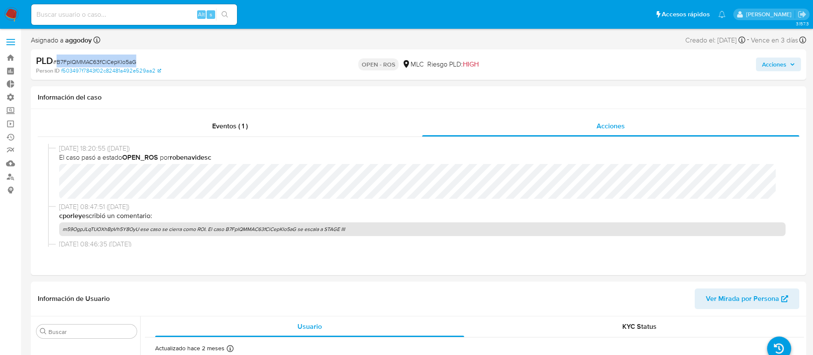
drag, startPoint x: 159, startPoint y: 62, endPoint x: 55, endPoint y: 63, distance: 103.3
click at [55, 63] on div "PLD # B7FpIQMMAC63fCiCepKlo5aG" at bounding box center [162, 60] width 252 height 13
copy span "B7FpIQMMAC63fCiCepKlo5aG"
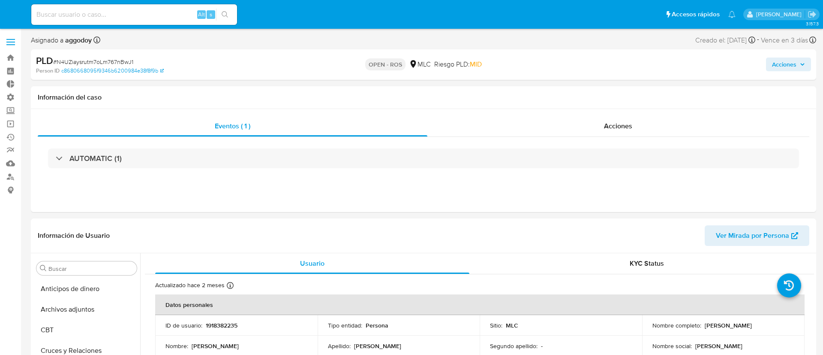
select select "10"
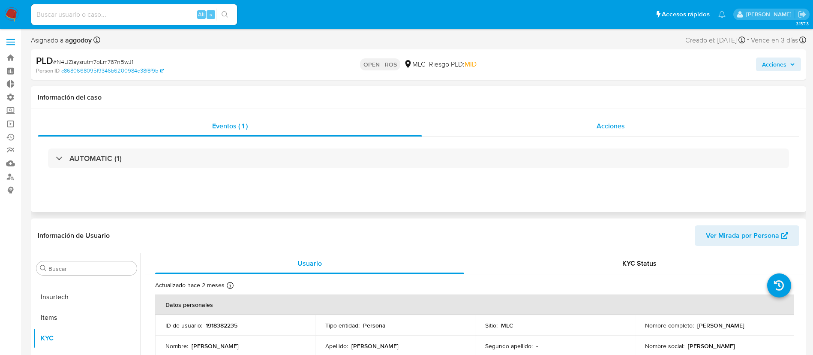
click at [596, 124] on div "Acciones" at bounding box center [610, 126] width 377 height 21
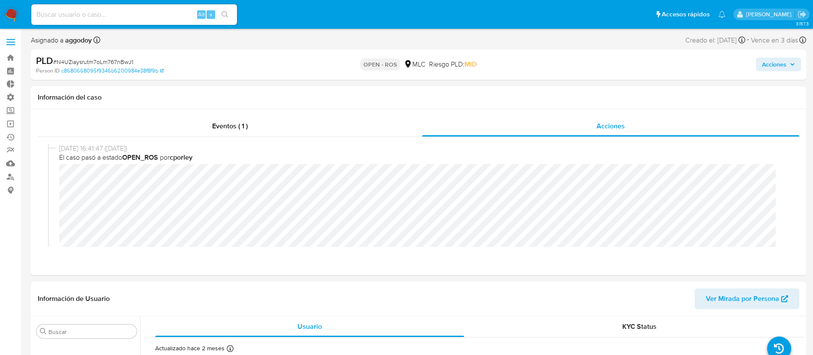
click at [762, 61] on span "Acciones" at bounding box center [774, 64] width 24 height 14
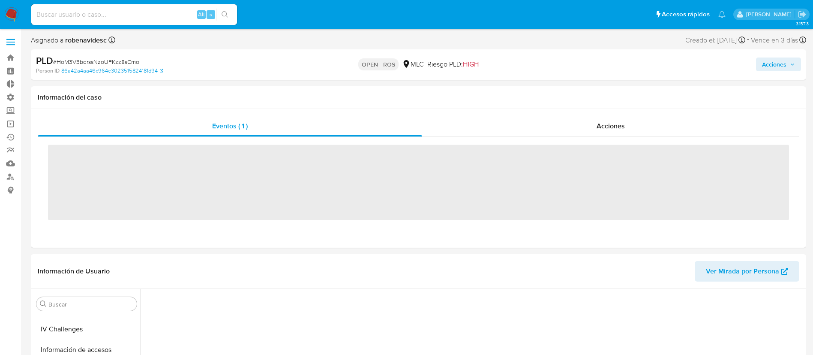
scroll to position [362, 0]
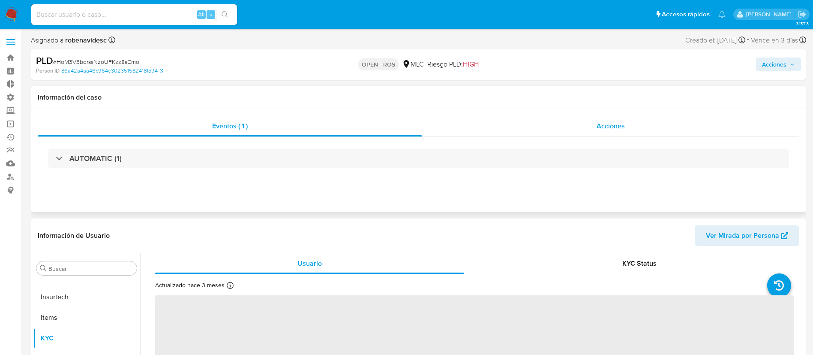
click at [565, 122] on div "Acciones" at bounding box center [610, 126] width 377 height 21
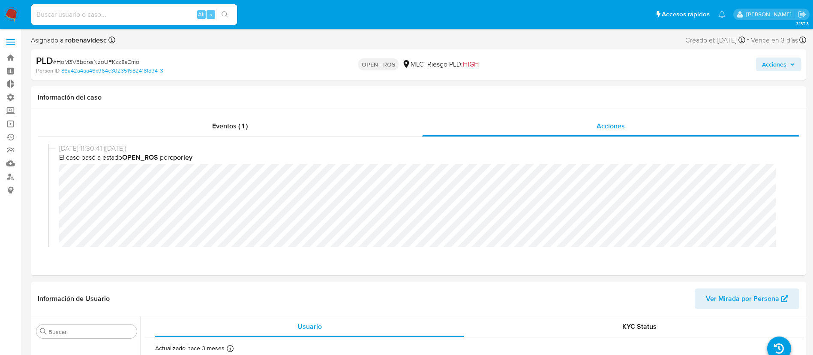
select select "10"
click at [421, 295] on header "Información de Usuario Ver Mirada por Persona" at bounding box center [419, 298] width 762 height 21
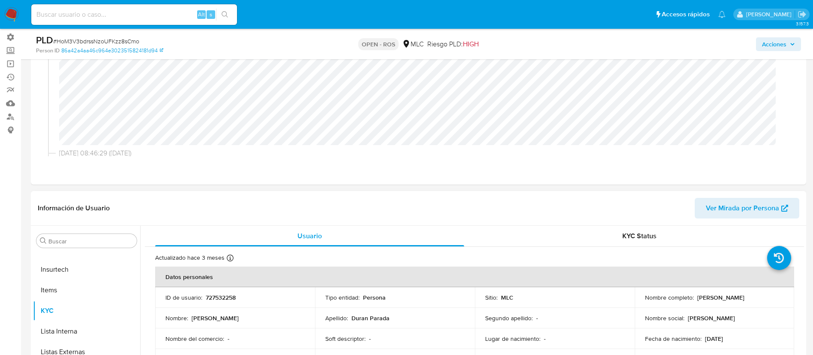
scroll to position [83, 0]
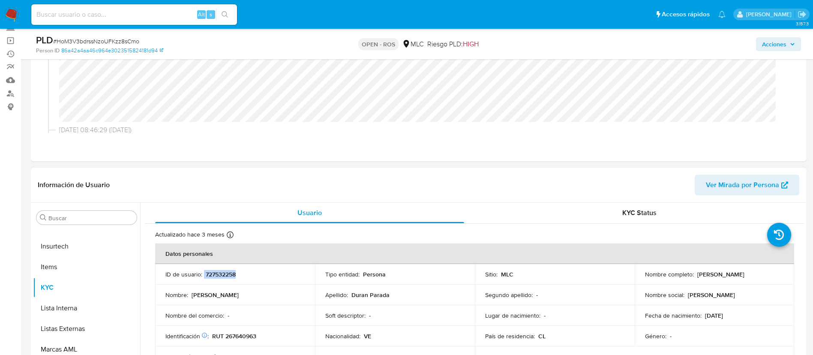
drag, startPoint x: 255, startPoint y: 274, endPoint x: 204, endPoint y: 275, distance: 51.5
click at [204, 275] on div "ID de usuario : 727532258" at bounding box center [235, 274] width 139 height 8
copy div "727532258"
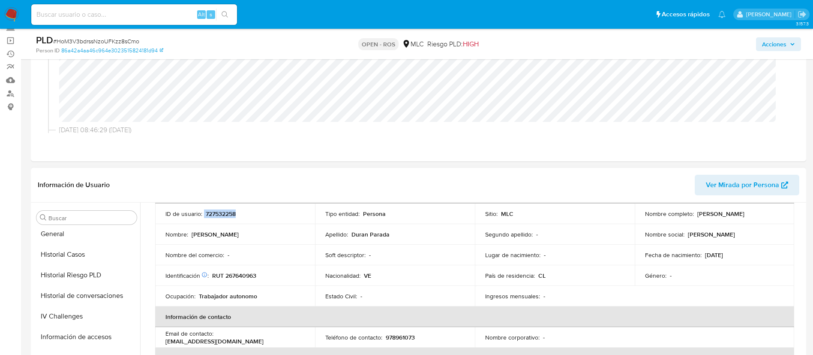
scroll to position [252, 0]
click at [62, 256] on button "Historial Casos" at bounding box center [83, 254] width 100 height 21
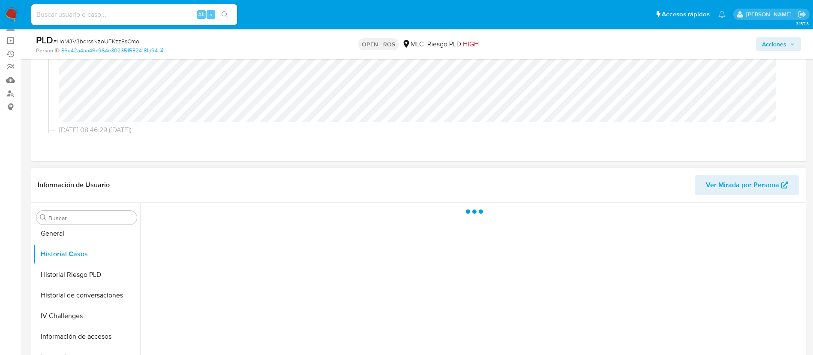
scroll to position [0, 0]
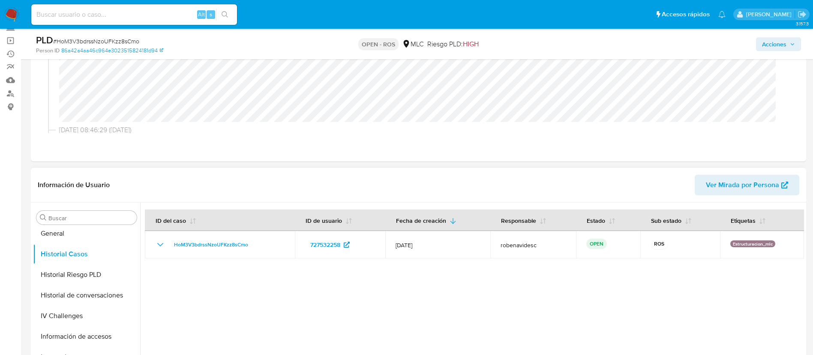
click at [453, 187] on header "Información de Usuario Ver Mirada por Persona" at bounding box center [419, 185] width 762 height 21
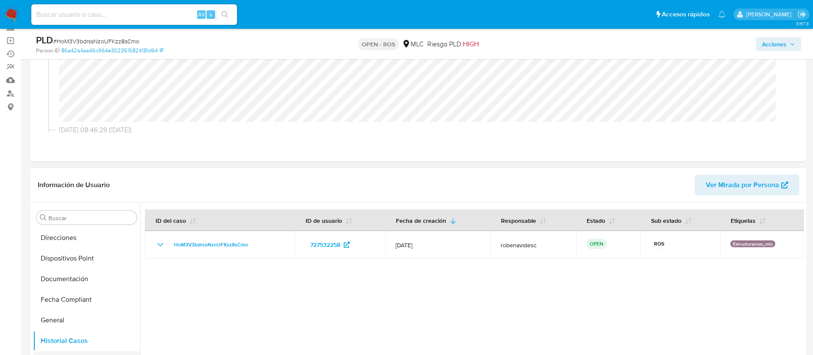
scroll to position [162, 0]
click at [47, 279] on button "Documentación" at bounding box center [83, 282] width 100 height 21
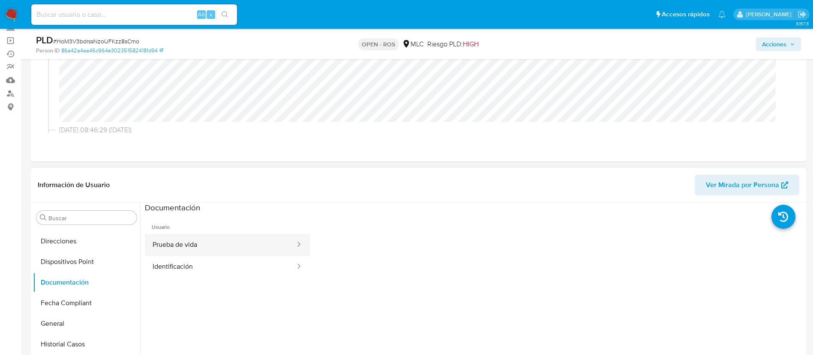
click at [207, 254] on button "Prueba de vida" at bounding box center [220, 245] width 151 height 22
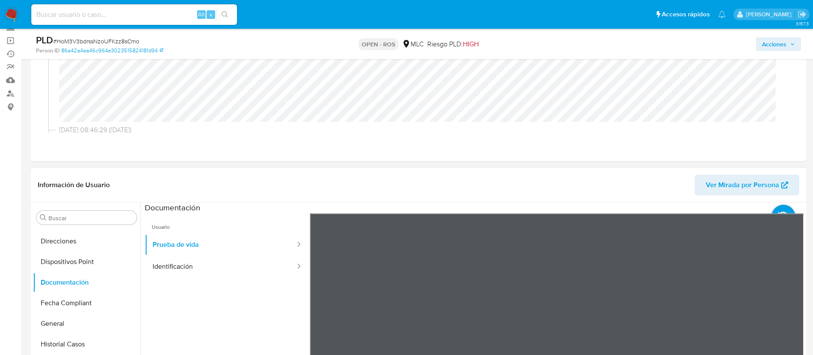
click at [248, 313] on ul "Usuario Prueba de vida Identificación" at bounding box center [227, 336] width 165 height 247
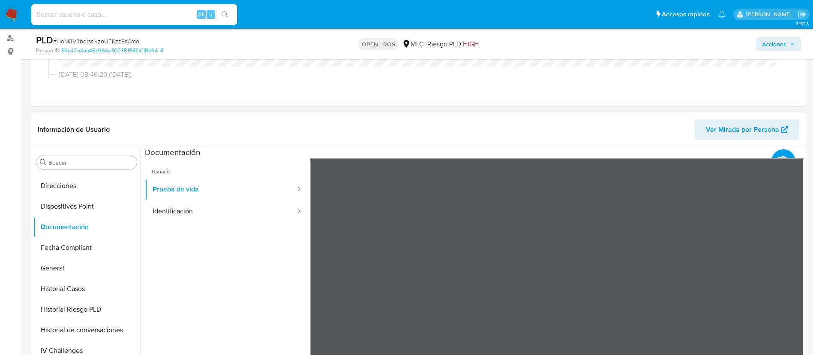
scroll to position [140, 0]
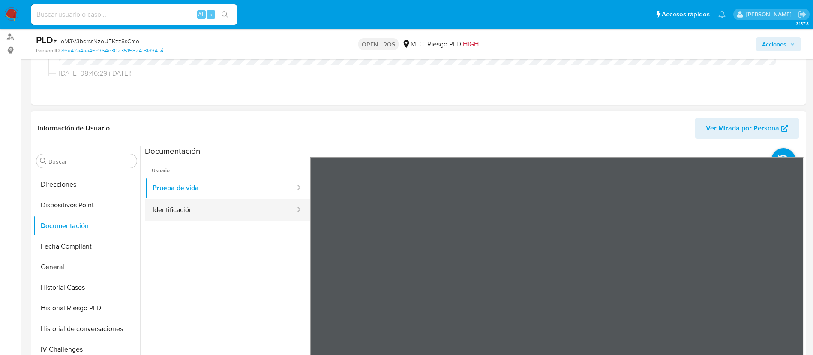
click at [160, 212] on button "Identificación" at bounding box center [220, 210] width 151 height 22
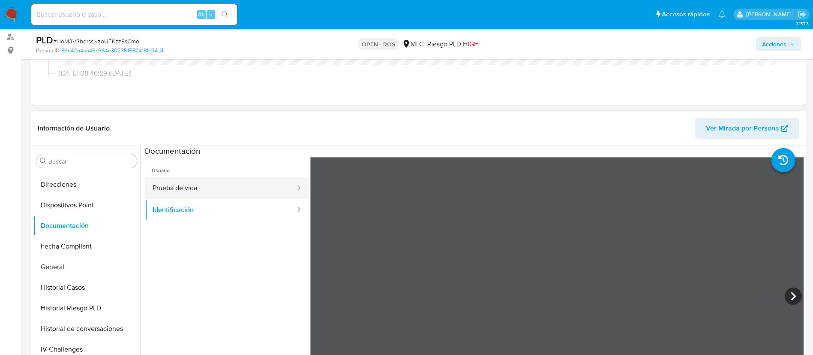
click at [210, 184] on button "Prueba de vida" at bounding box center [220, 188] width 151 height 22
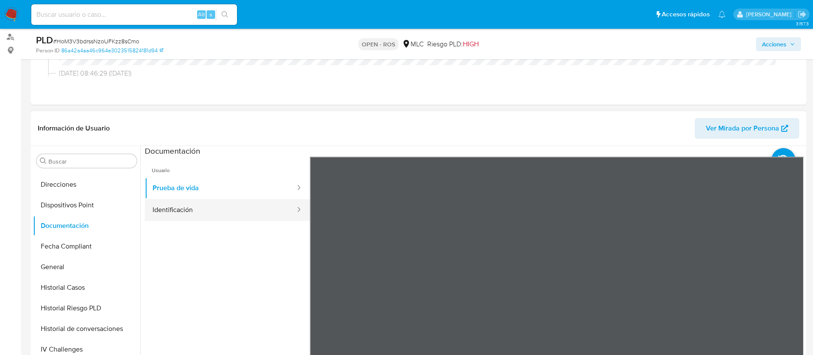
click at [206, 212] on button "Identificación" at bounding box center [220, 210] width 151 height 22
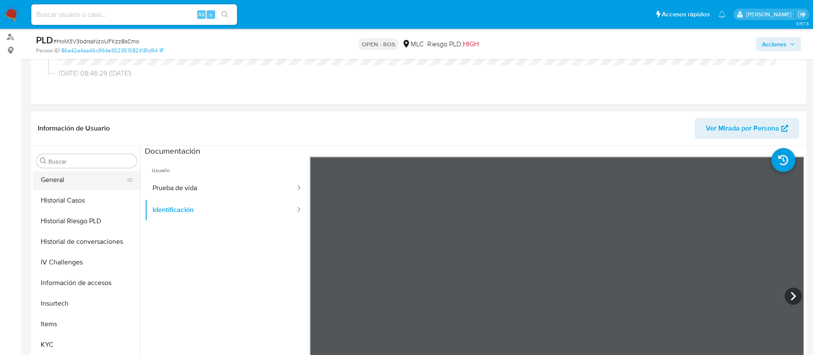
scroll to position [253, 0]
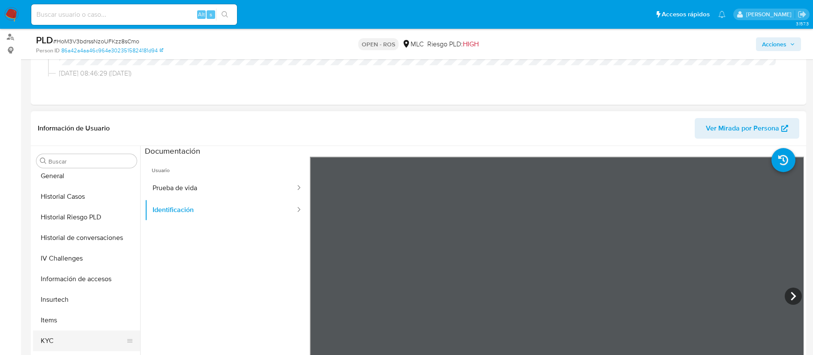
click at [60, 344] on button "KYC" at bounding box center [83, 340] width 100 height 21
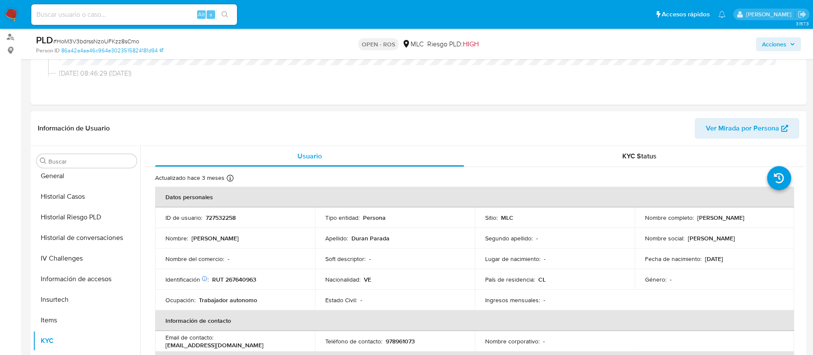
drag, startPoint x: 244, startPoint y: 238, endPoint x: 189, endPoint y: 237, distance: 54.5
click at [189, 237] on div "Nombre : Carlos Yocfreson" at bounding box center [235, 238] width 139 height 8
copy div "Carlos Yocfreson"
drag, startPoint x: 733, startPoint y: 218, endPoint x: 688, endPoint y: 223, distance: 45.7
click at [688, 221] on div "Nombre completo : Carlos Yocfreson Duran Parada" at bounding box center [714, 218] width 139 height 8
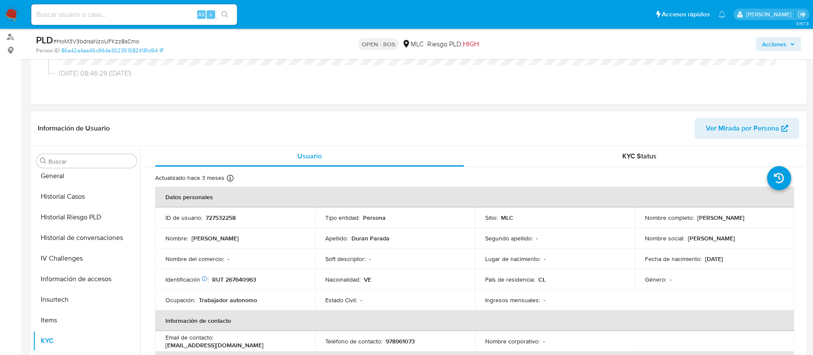
copy p "Duran Parada"
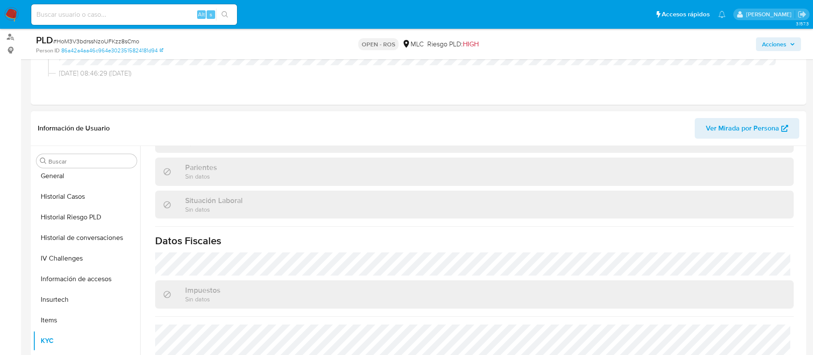
scroll to position [471, 0]
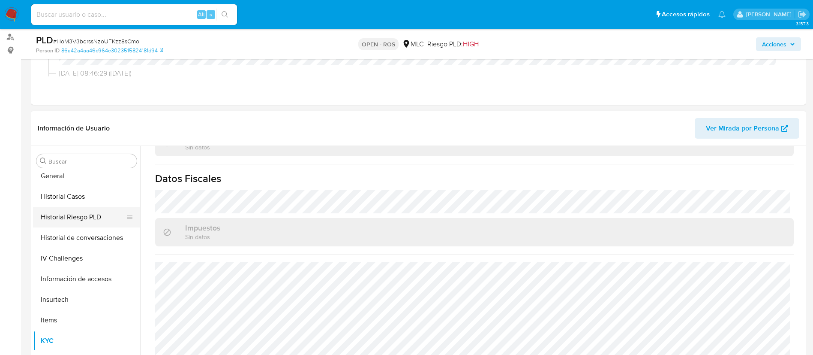
click at [82, 224] on button "Historial Riesgo PLD" at bounding box center [83, 217] width 100 height 21
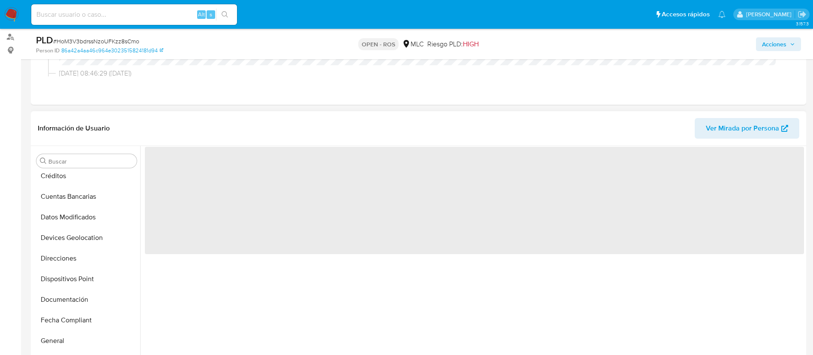
scroll to position [83, 0]
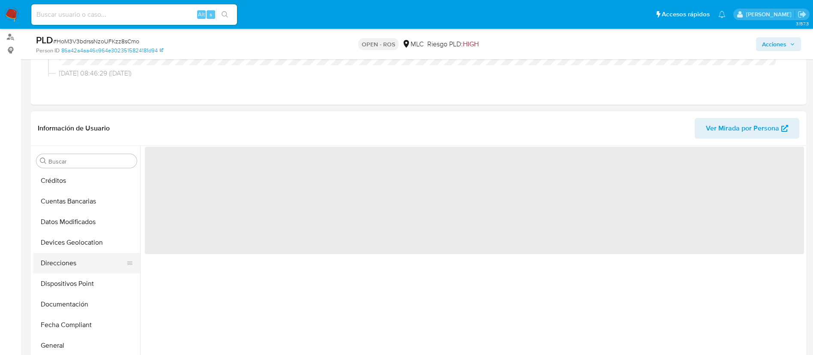
click at [65, 267] on button "Direcciones" at bounding box center [83, 263] width 100 height 21
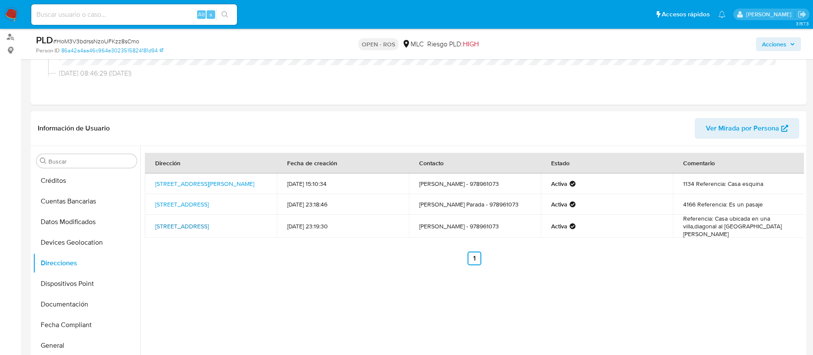
click at [164, 229] on link "Los Nitratos 923, Antofagasta, Antofagasta, , Chile 923" at bounding box center [182, 226] width 54 height 9
click at [186, 200] on link "Bolivia 4166, Antofagasta, Antofagasta, , Chile 4166" at bounding box center [182, 204] width 54 height 9
click at [199, 175] on td "Pasaje Vladimir Saavedra 1134, Antofagasta, Antofagasta, , Chile 1134" at bounding box center [211, 183] width 132 height 21
click at [193, 182] on link "Pasaje Vladimir Saavedra 1134, Antofagasta, Antofagasta, , Chile 1134" at bounding box center [204, 183] width 99 height 9
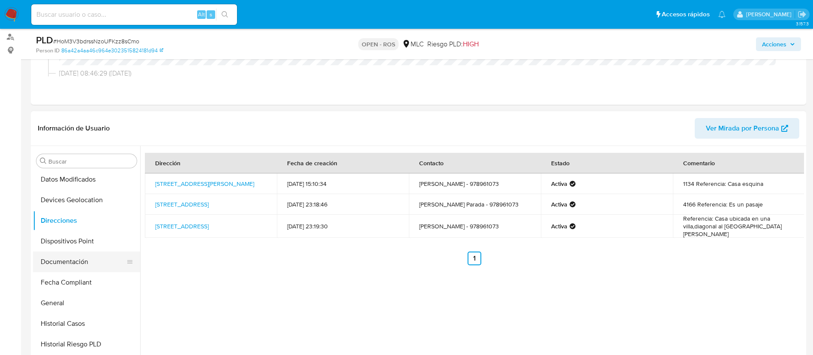
click at [61, 259] on button "Documentación" at bounding box center [83, 261] width 100 height 21
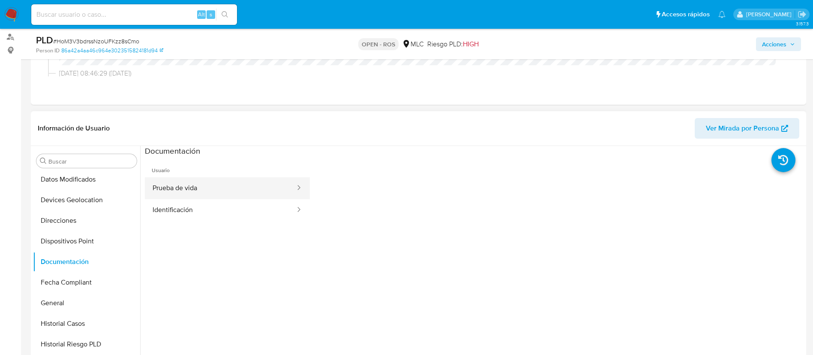
click at [211, 181] on button "Prueba de vida" at bounding box center [220, 188] width 151 height 22
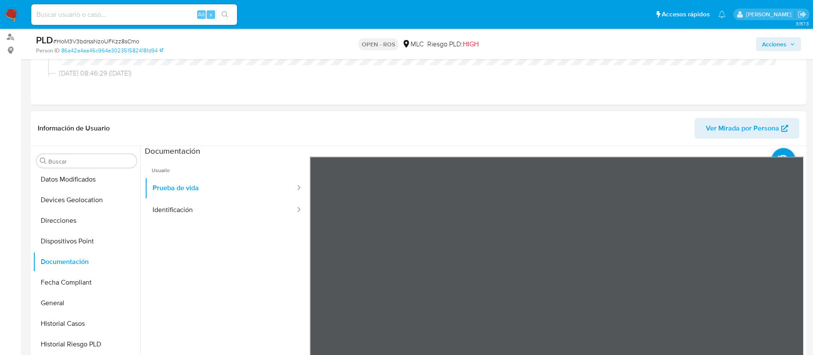
click at [180, 273] on ul "Usuario Prueba de vida Identificación" at bounding box center [227, 280] width 165 height 247
click at [70, 215] on button "Direcciones" at bounding box center [83, 220] width 100 height 21
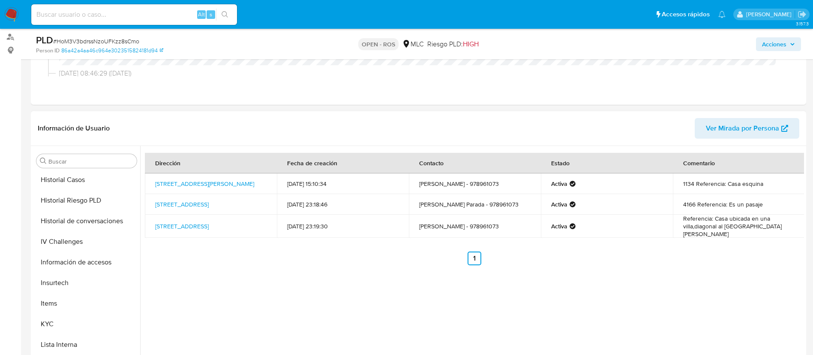
scroll to position [270, 0]
click at [57, 325] on button "KYC" at bounding box center [83, 323] width 100 height 21
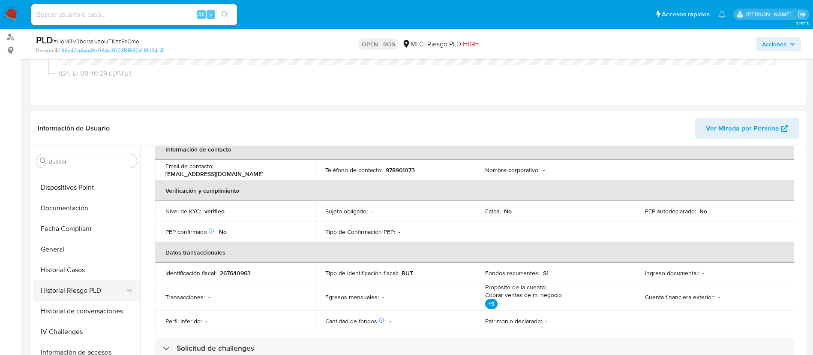
scroll to position [176, 0]
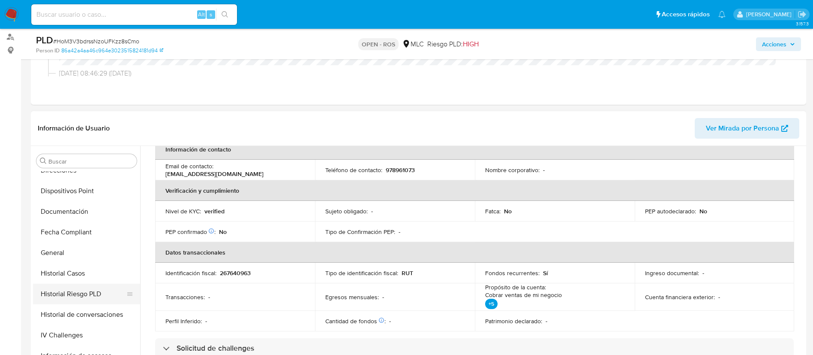
click at [77, 207] on button "Documentación" at bounding box center [86, 211] width 107 height 21
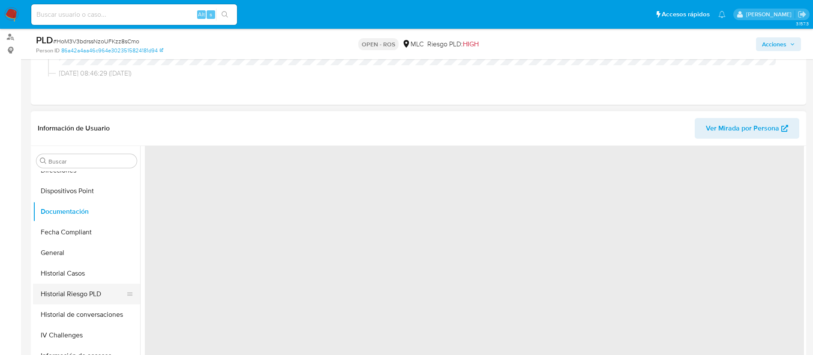
scroll to position [0, 0]
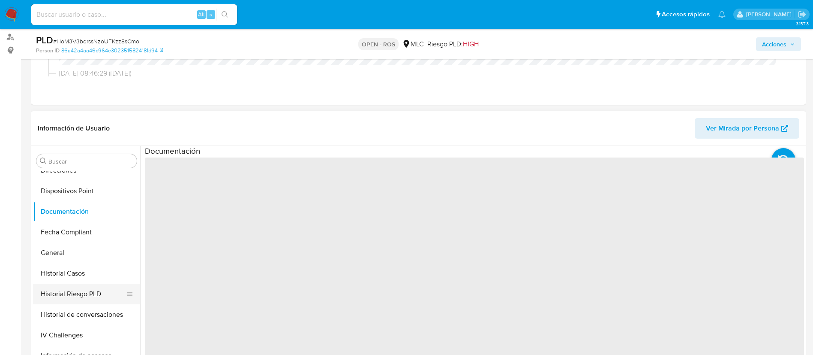
click at [77, 207] on button "Documentación" at bounding box center [86, 211] width 107 height 21
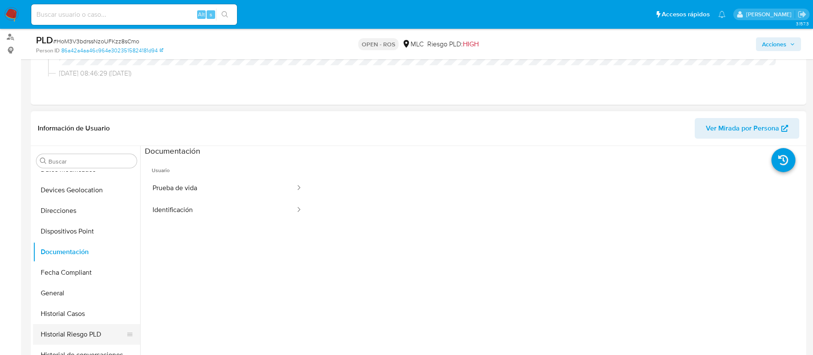
scroll to position [135, 0]
click at [68, 216] on button "Direcciones" at bounding box center [83, 211] width 100 height 21
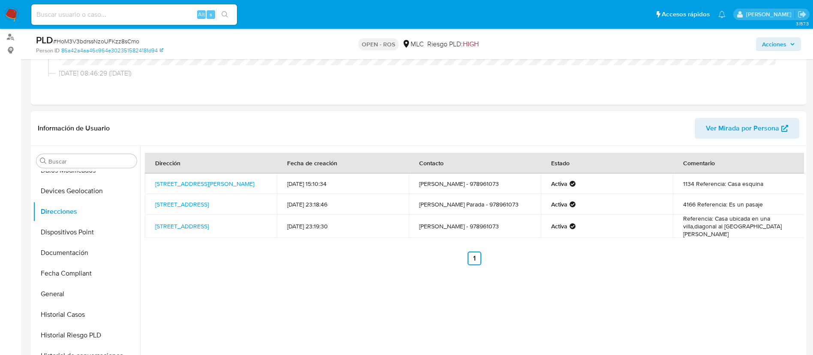
click at [534, 301] on div "Dirección Fecha de creación Contacto Estado Comentario Pasaje Vladimir Saavedra…" at bounding box center [472, 256] width 664 height 220
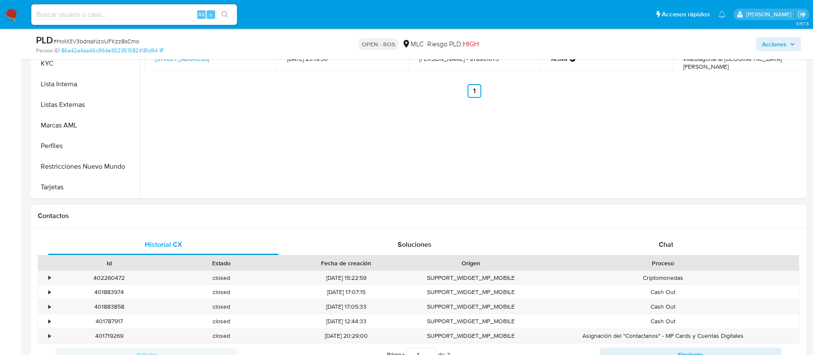
scroll to position [306, 0]
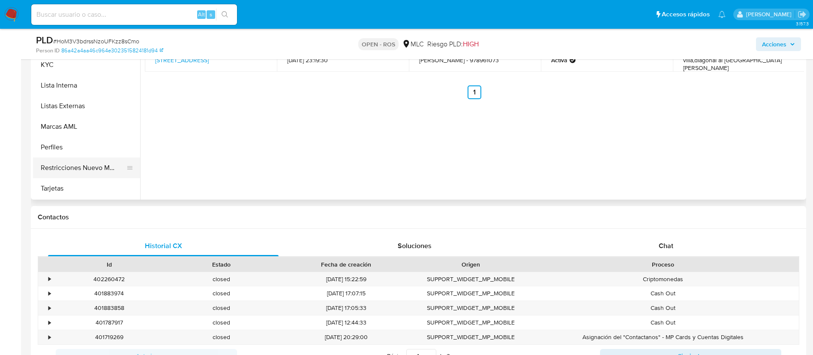
click at [75, 165] on button "Restricciones Nuevo Mundo" at bounding box center [83, 167] width 100 height 21
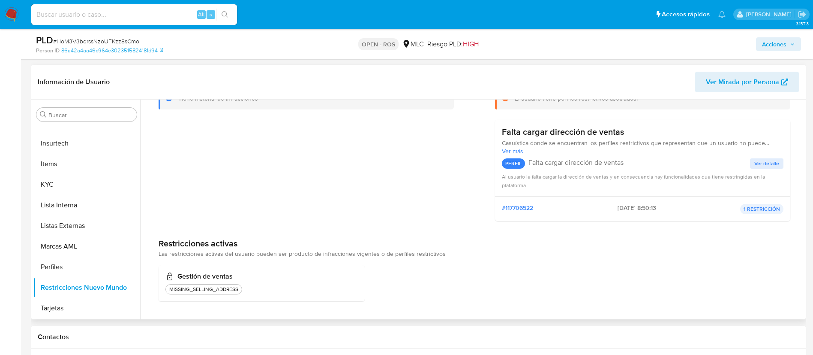
scroll to position [0, 0]
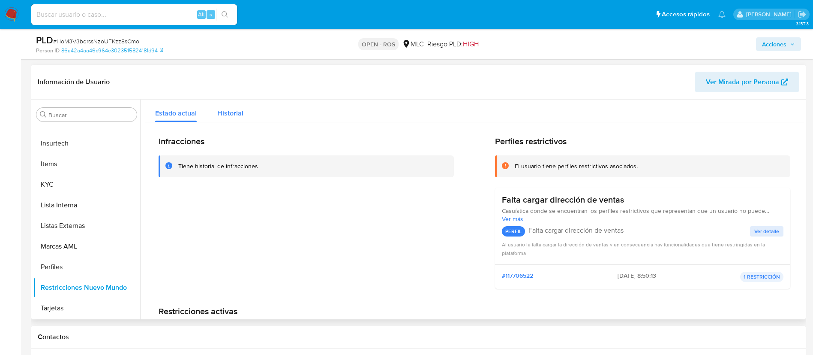
click at [229, 116] on span "Historial" at bounding box center [230, 113] width 26 height 10
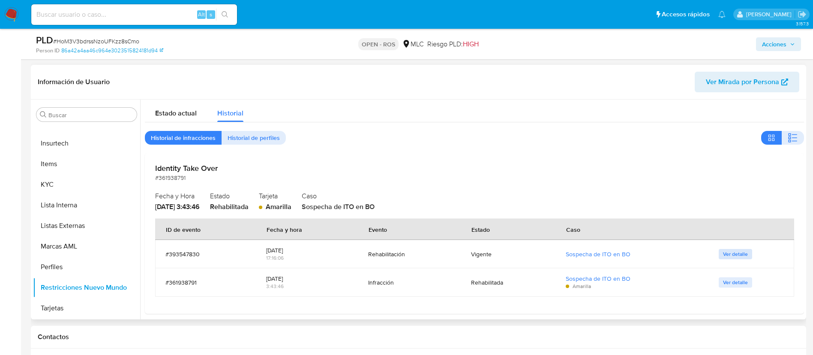
click at [726, 250] on span "Ver detalle" at bounding box center [735, 254] width 25 height 9
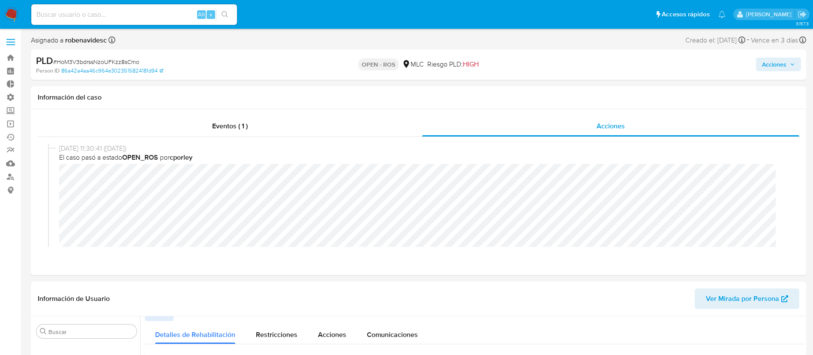
click at [768, 62] on span "Acciones" at bounding box center [774, 64] width 24 height 14
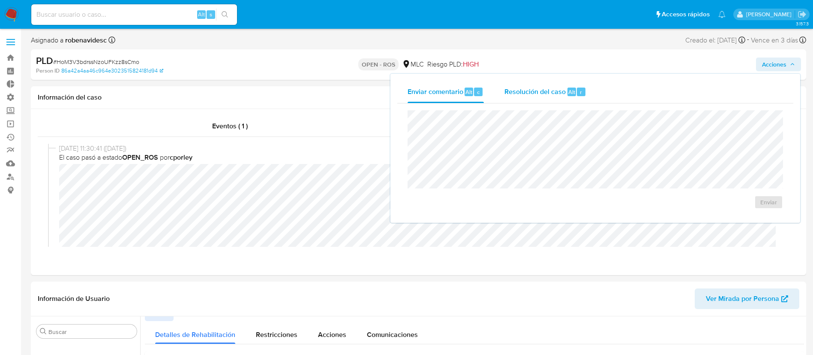
click at [571, 96] on span "Alt" at bounding box center [572, 92] width 7 height 8
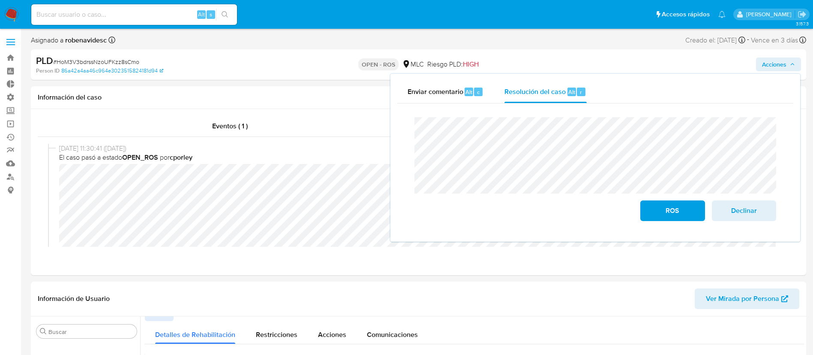
click at [396, 145] on div "Enviar comentario Alt c Resolución del caso Alt r Cierre de caso ROS Declinar" at bounding box center [596, 158] width 410 height 168
click at [658, 214] on span "ROS" at bounding box center [673, 210] width 42 height 19
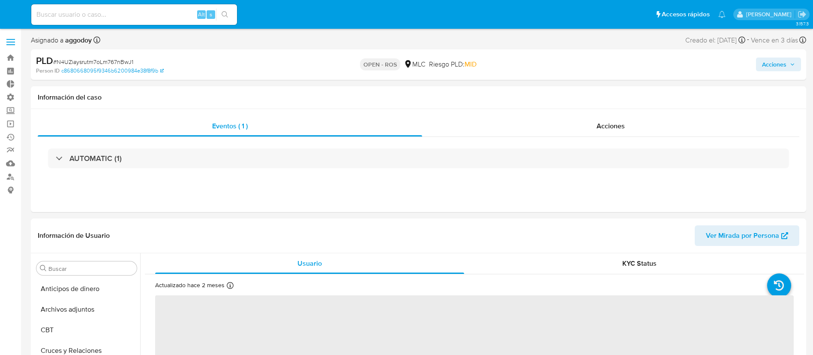
select select "10"
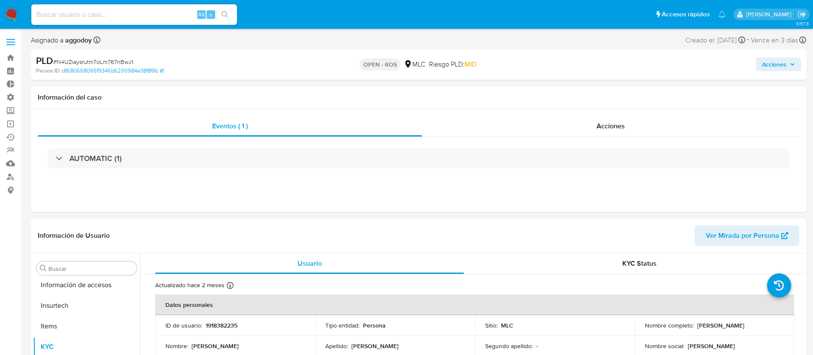
scroll to position [362, 0]
click at [638, 124] on div "Acciones" at bounding box center [610, 126] width 377 height 21
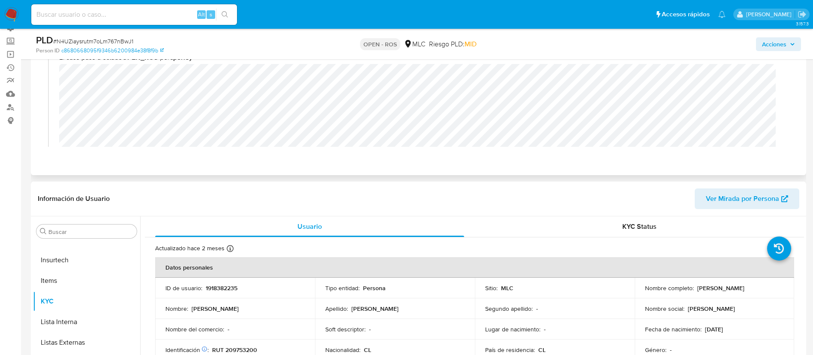
scroll to position [0, 0]
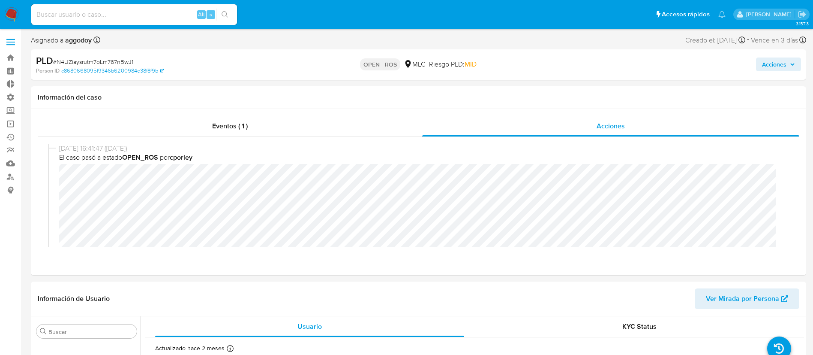
click at [763, 58] on span "Acciones" at bounding box center [774, 64] width 24 height 14
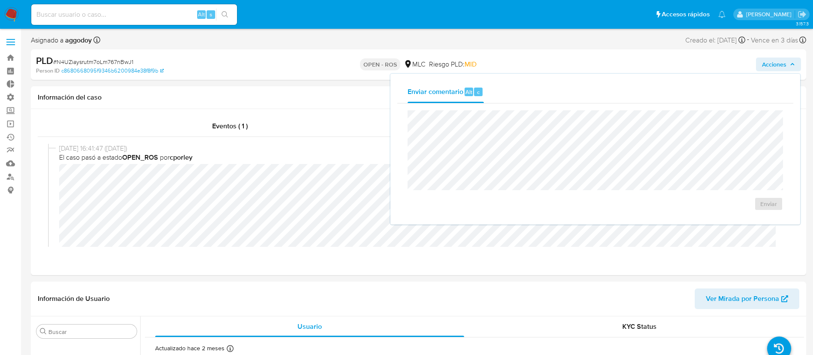
click at [394, 171] on div "Enviar comentario Alt c Enviar" at bounding box center [596, 149] width 410 height 151
click at [458, 28] on nav "Pausado Ver notificaciones Alt s Accesos rápidos Presiona las siguientes teclas…" at bounding box center [406, 14] width 813 height 29
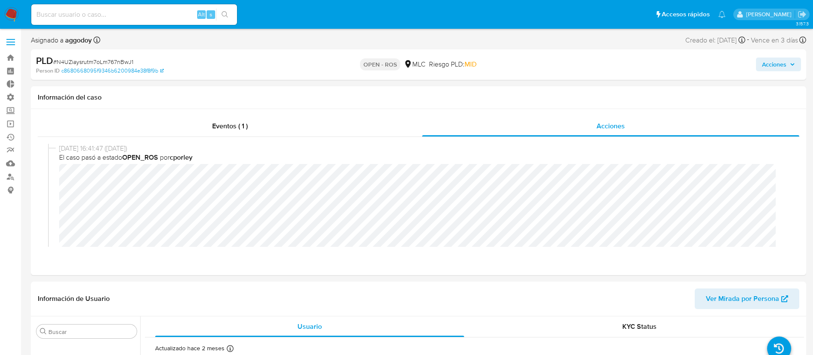
click at [765, 63] on span "Acciones" at bounding box center [774, 64] width 24 height 14
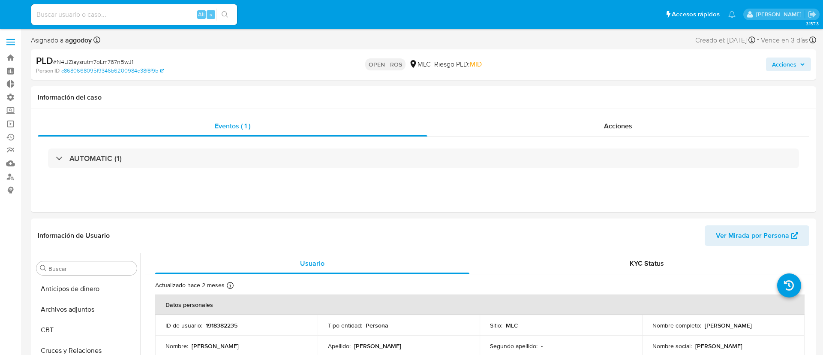
select select "10"
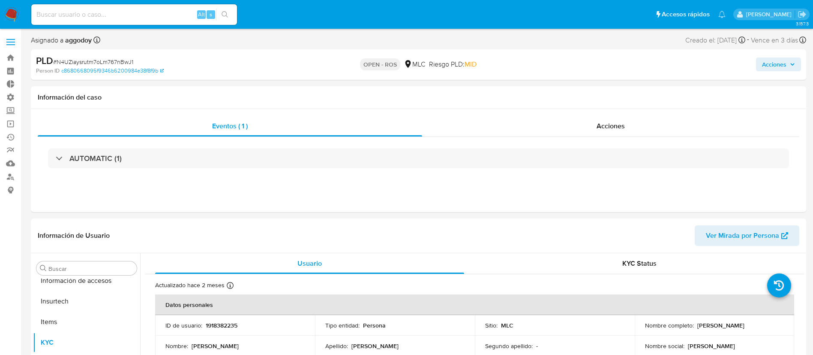
scroll to position [362, 0]
click at [611, 120] on div "Acciones" at bounding box center [610, 126] width 377 height 21
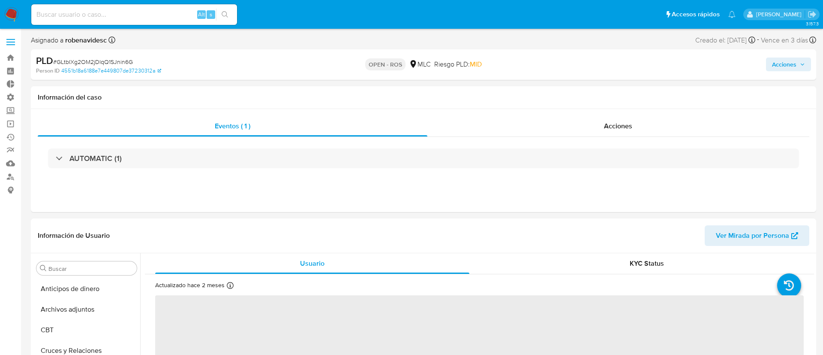
select select "10"
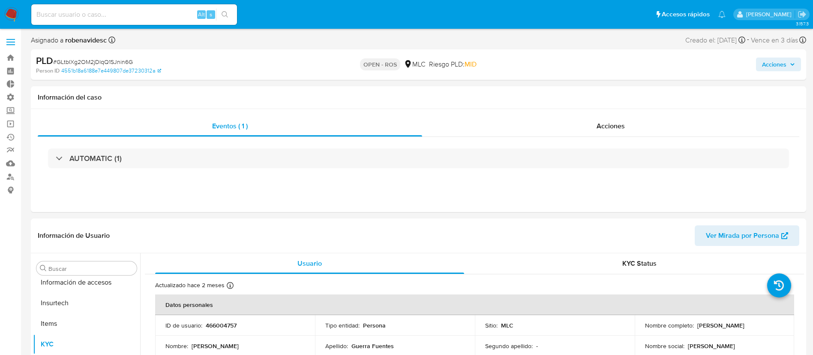
scroll to position [362, 0]
click at [624, 118] on div "Acciones" at bounding box center [610, 126] width 377 height 21
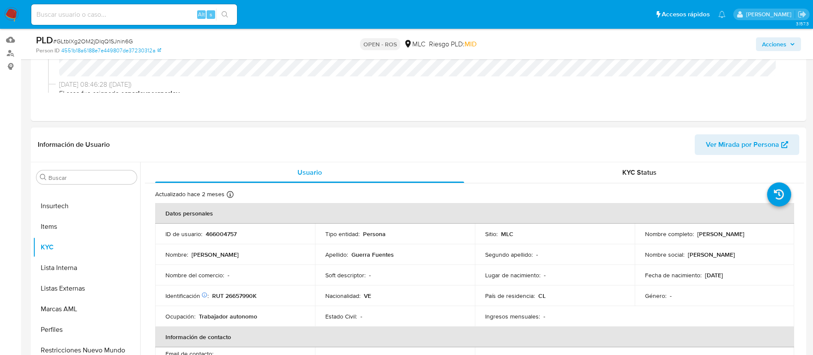
scroll to position [127, 0]
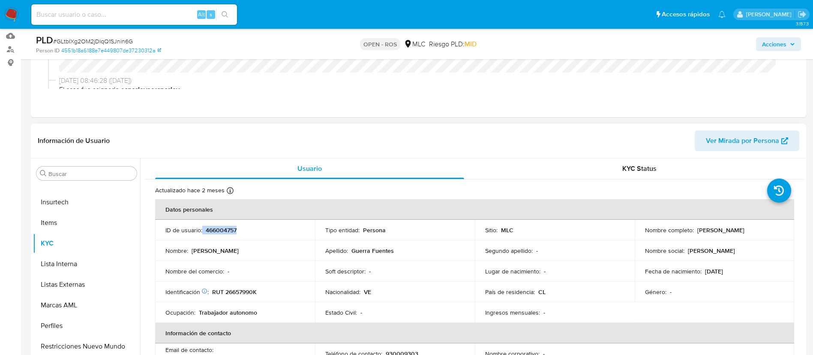
drag, startPoint x: 257, startPoint y: 230, endPoint x: 202, endPoint y: 230, distance: 55.3
click at [202, 230] on div "ID de usuario : 466004757" at bounding box center [235, 230] width 139 height 8
copy div "466004757"
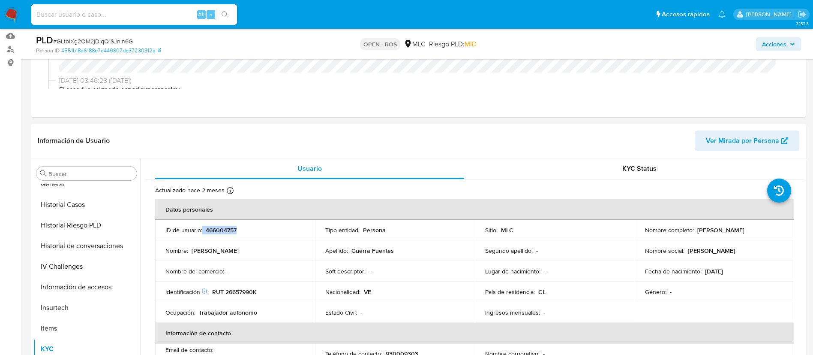
scroll to position [217, 0]
click at [61, 250] on button "Historial Casos" at bounding box center [83, 244] width 100 height 21
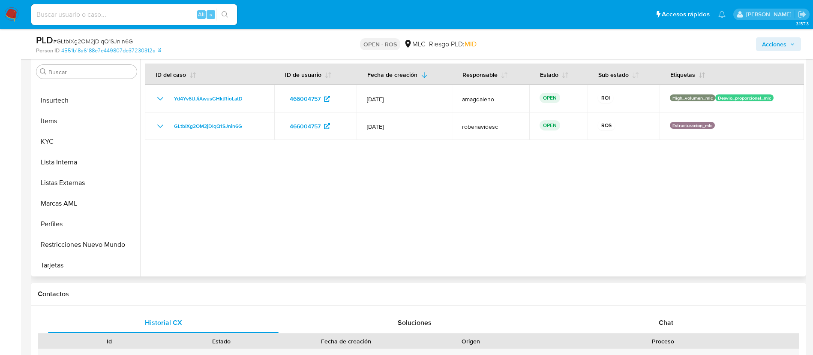
scroll to position [230, 0]
click at [244, 215] on div at bounding box center [472, 166] width 664 height 220
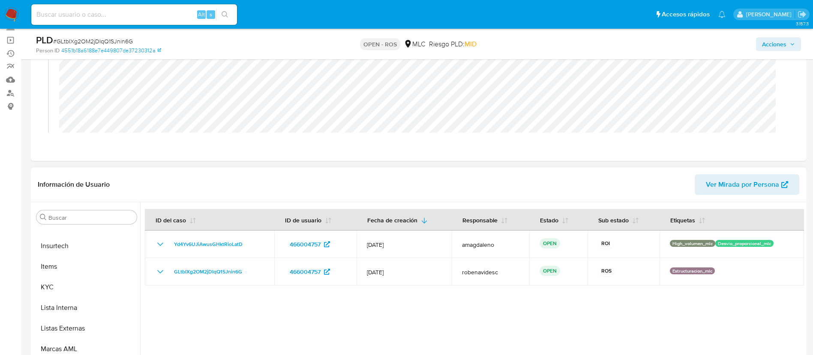
scroll to position [83, 0]
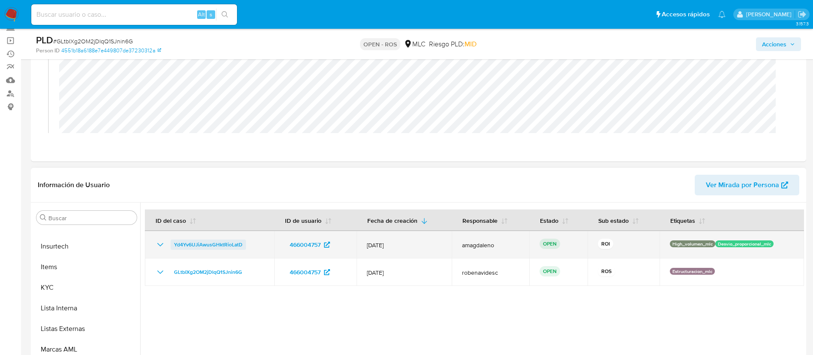
click at [233, 245] on span "Yd4Yv6UJiAwusGHktRioLatD" at bounding box center [208, 244] width 69 height 10
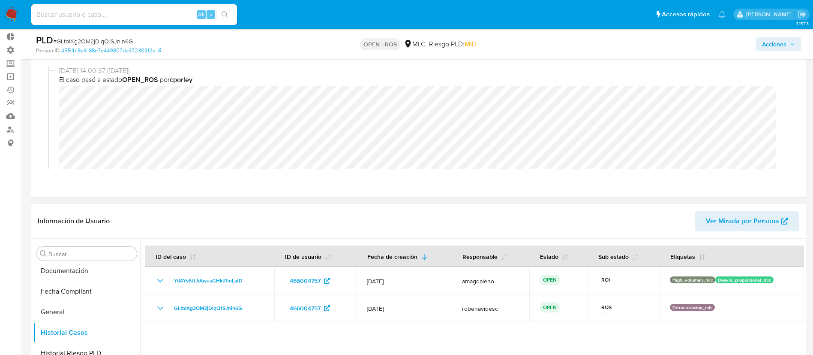
scroll to position [205, 0]
click at [55, 272] on button "Documentación" at bounding box center [83, 274] width 100 height 21
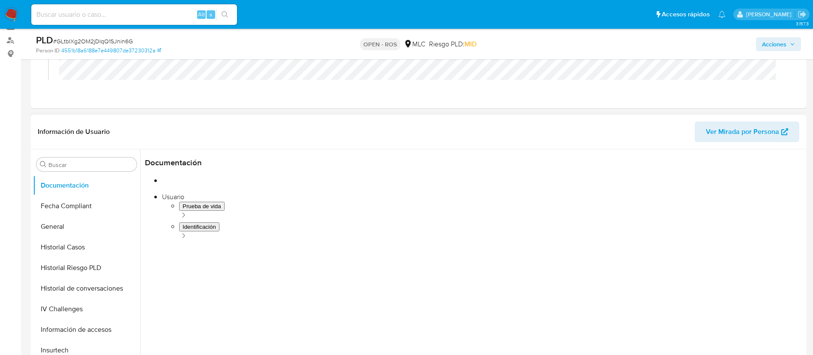
scroll to position [137, 0]
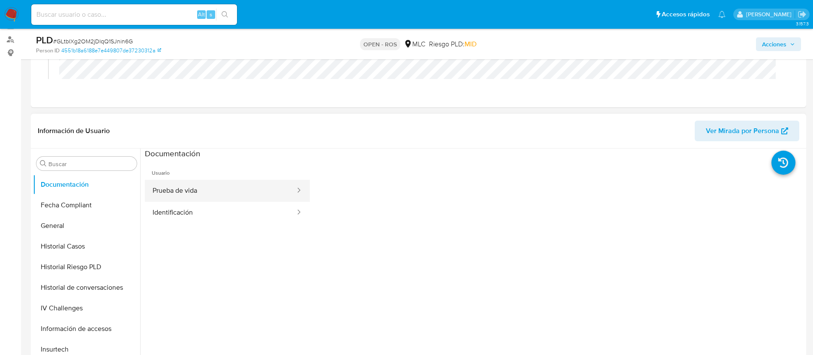
click at [220, 199] on button "Prueba de vida" at bounding box center [220, 191] width 151 height 22
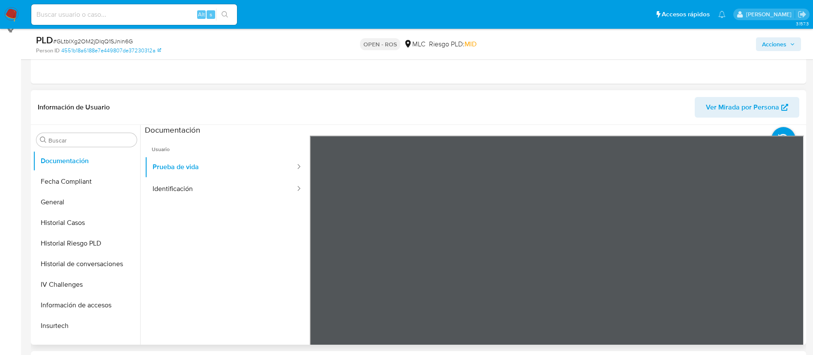
scroll to position [178, 0]
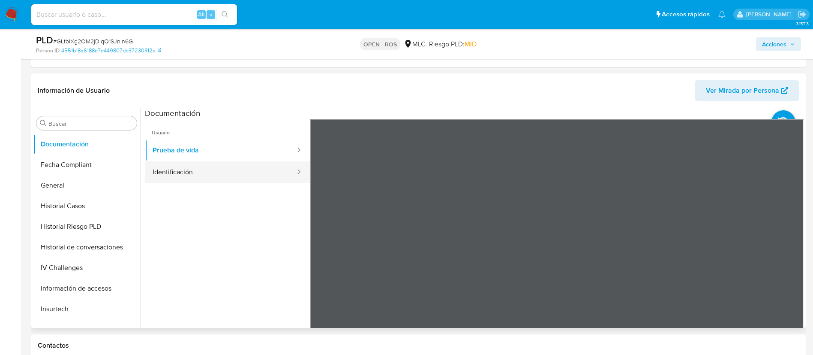
click at [247, 167] on button "Identificación" at bounding box center [220, 172] width 151 height 22
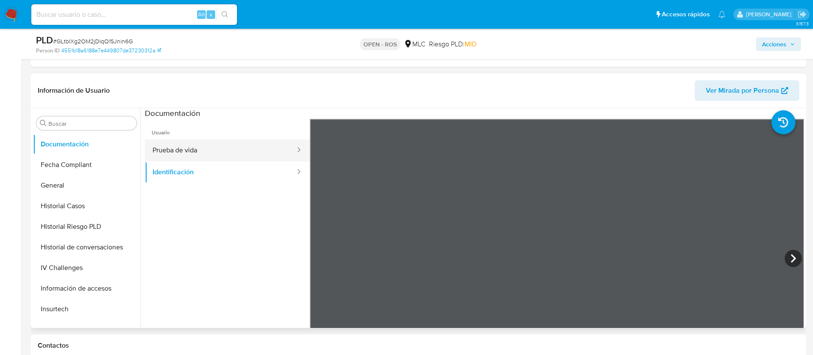
click at [194, 142] on button "Prueba de vida" at bounding box center [220, 150] width 151 height 22
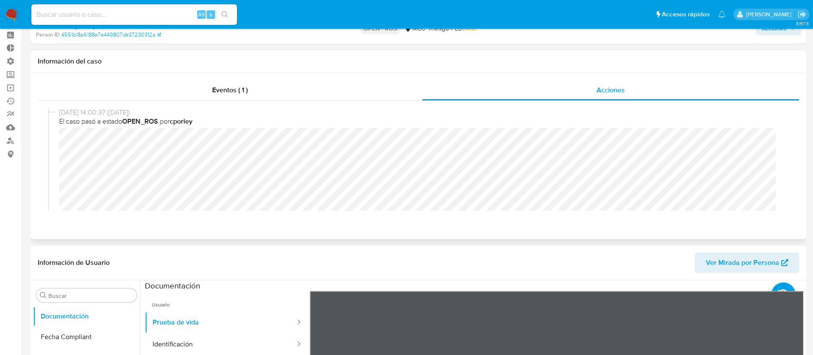
scroll to position [0, 0]
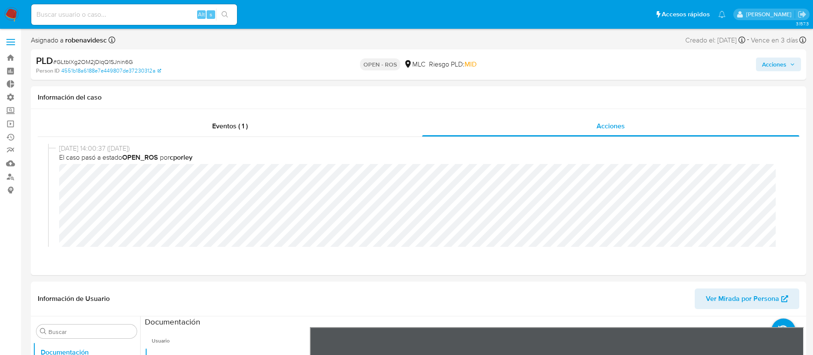
click at [787, 66] on span "Acciones" at bounding box center [778, 64] width 33 height 12
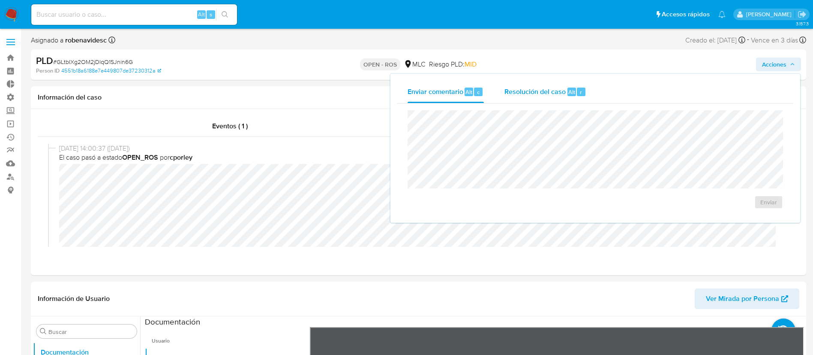
click at [555, 98] on div "Resolución del caso Alt r" at bounding box center [546, 92] width 82 height 22
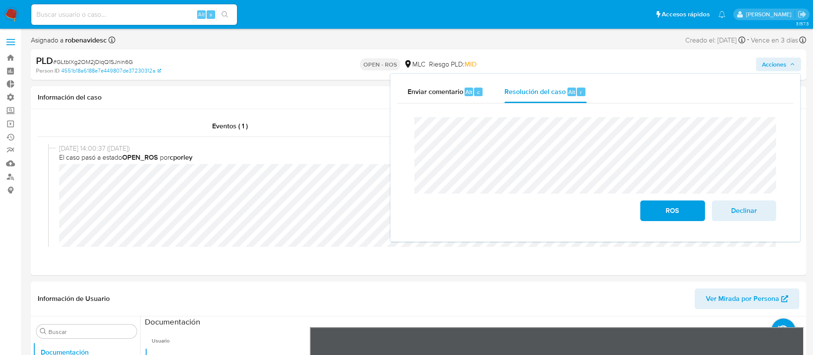
click at [402, 136] on div "Cierre de caso ROS Declinar" at bounding box center [595, 168] width 396 height 131
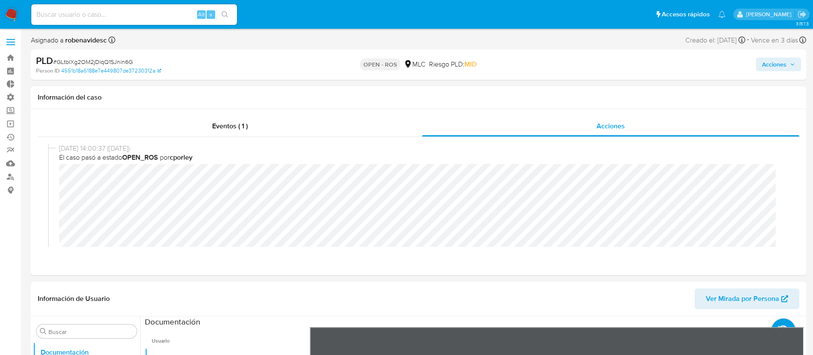
click at [793, 68] on span "Acciones" at bounding box center [778, 64] width 33 height 12
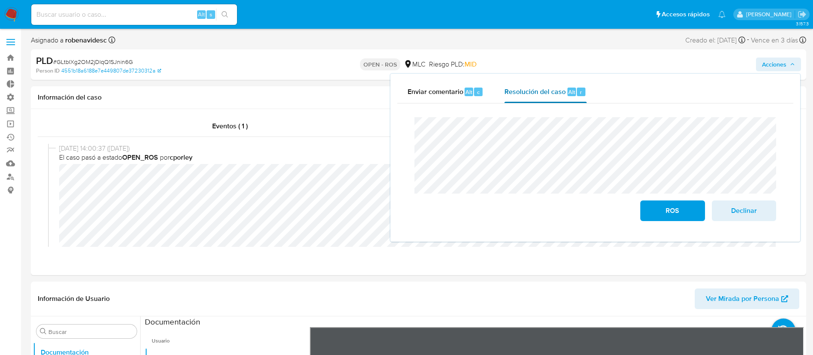
scroll to position [9, 0]
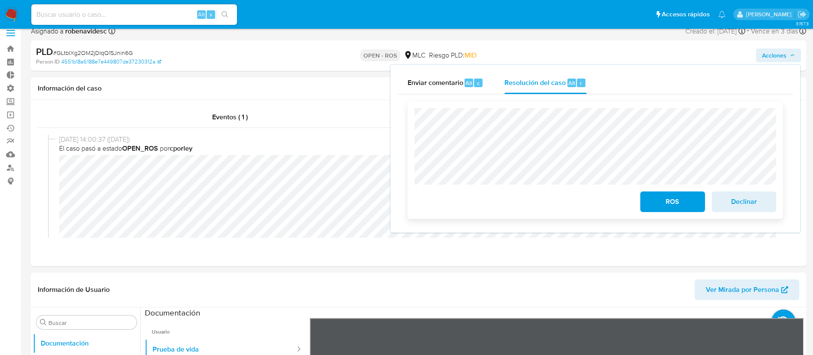
click at [657, 214] on div "ROS Declinar" at bounding box center [596, 159] width 376 height 117
click at [671, 204] on span "ROS" at bounding box center [673, 201] width 42 height 19
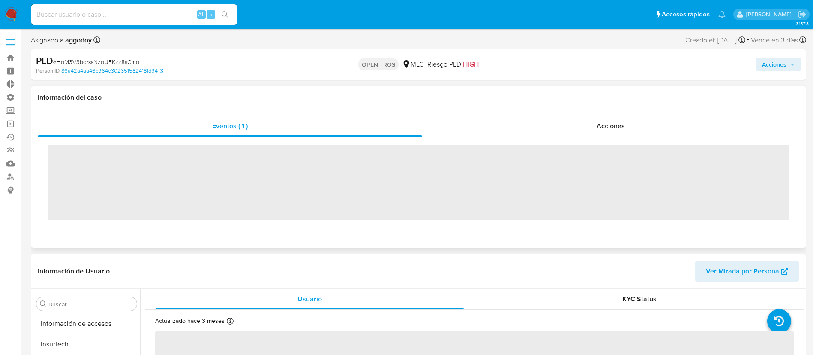
scroll to position [362, 0]
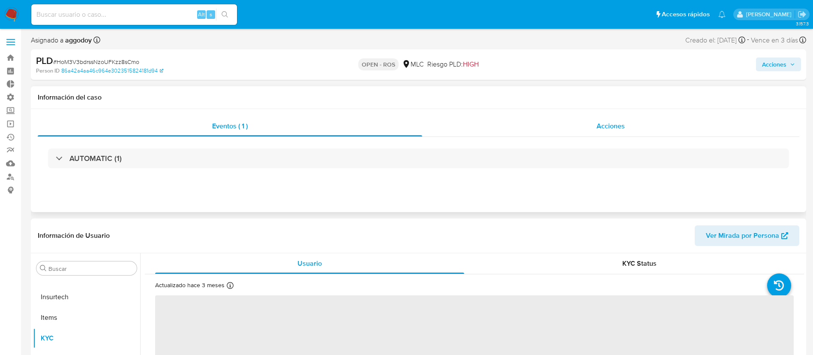
click at [576, 125] on div "Acciones" at bounding box center [610, 126] width 377 height 21
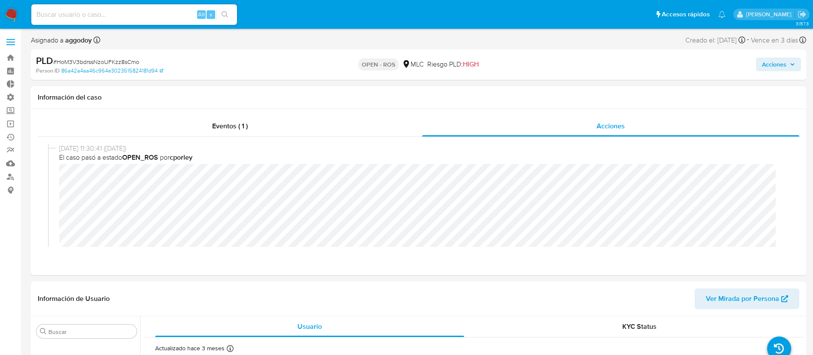
select select "10"
click at [7, 63] on link "Bandeja" at bounding box center [51, 57] width 102 height 13
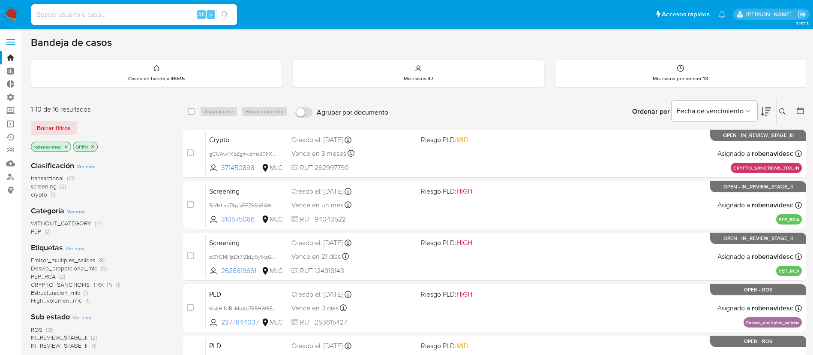
click at [141, 168] on div "Clasificación Ver más transactional (13) screening (2) crypto (1)" at bounding box center [100, 179] width 138 height 38
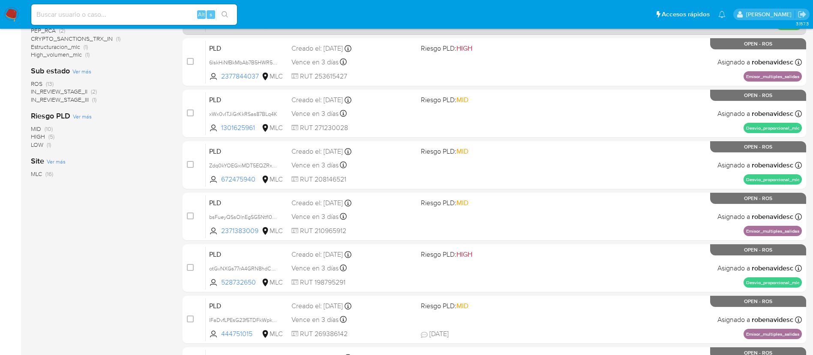
scroll to position [322, 0]
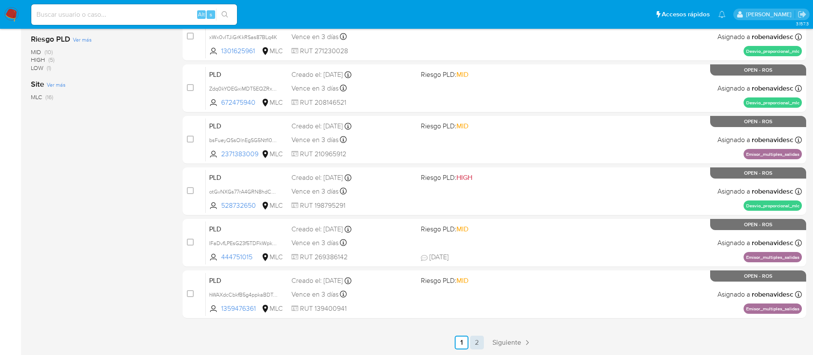
click at [476, 342] on link "2" at bounding box center [477, 342] width 14 height 14
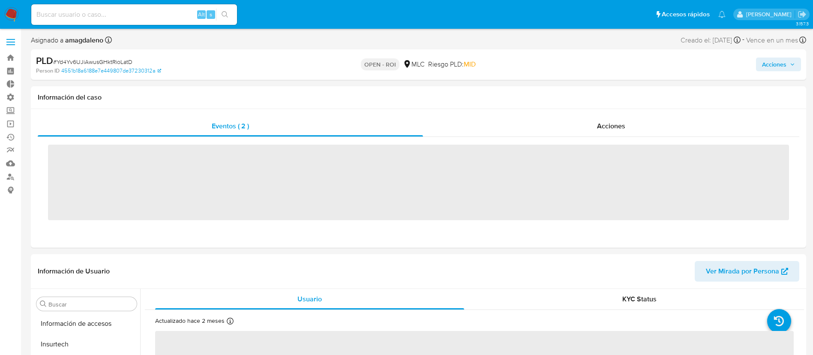
scroll to position [362, 0]
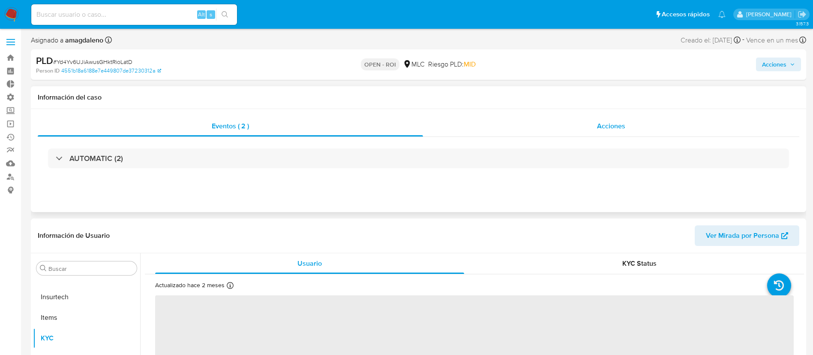
click at [575, 123] on div "Acciones" at bounding box center [611, 126] width 376 height 21
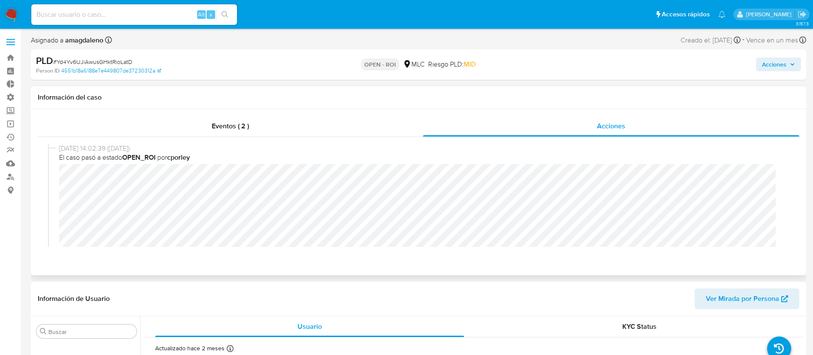
select select "10"
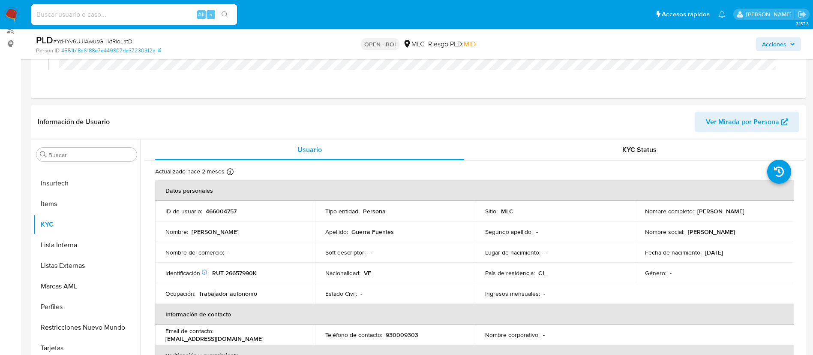
scroll to position [0, 0]
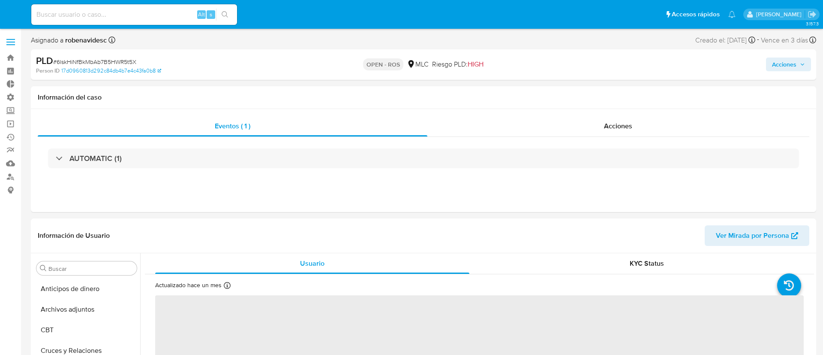
select select "10"
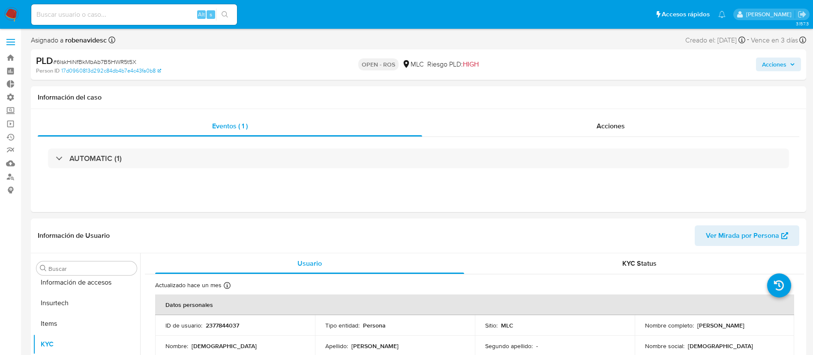
scroll to position [362, 0]
drag, startPoint x: 256, startPoint y: 328, endPoint x: 205, endPoint y: 319, distance: 52.6
click at [205, 319] on td "ID de usuario : 2377844037" at bounding box center [235, 325] width 160 height 21
copy p "2377844037"
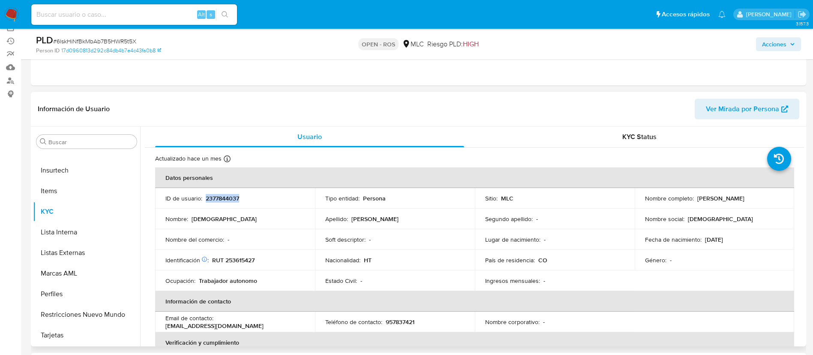
scroll to position [0, 0]
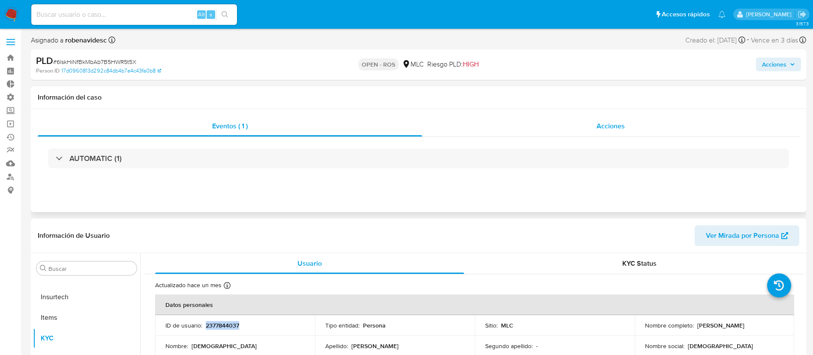
click at [614, 123] on span "Acciones" at bounding box center [611, 126] width 28 height 10
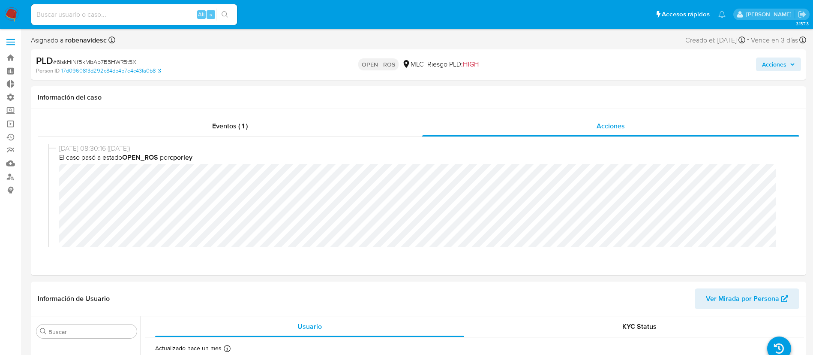
scroll to position [0, 0]
click at [421, 284] on div "Información de Usuario Ver Mirada por Persona" at bounding box center [419, 298] width 776 height 35
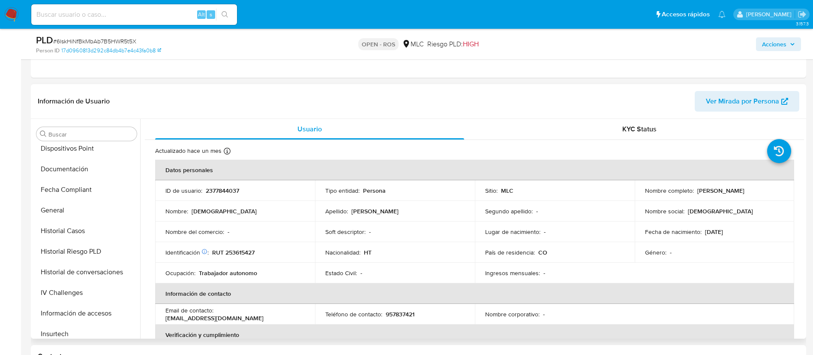
scroll to position [197, 0]
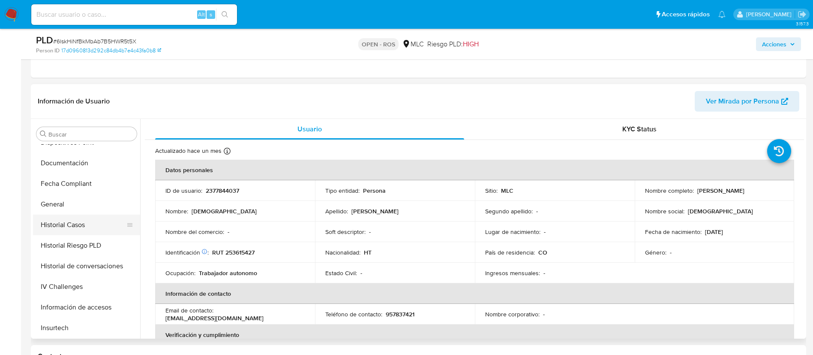
click at [60, 217] on button "Historial Casos" at bounding box center [83, 224] width 100 height 21
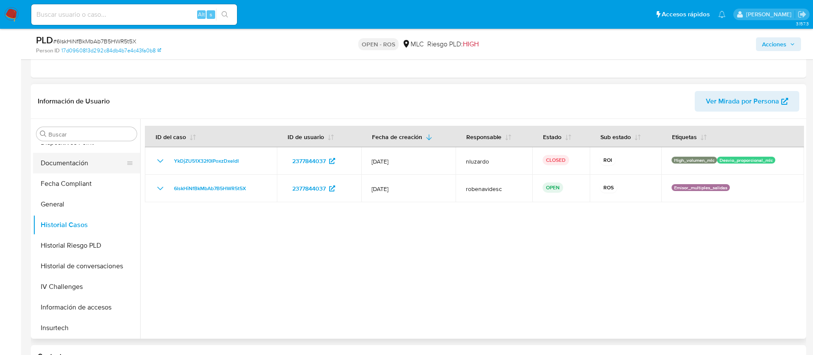
click at [59, 171] on button "Documentación" at bounding box center [83, 163] width 100 height 21
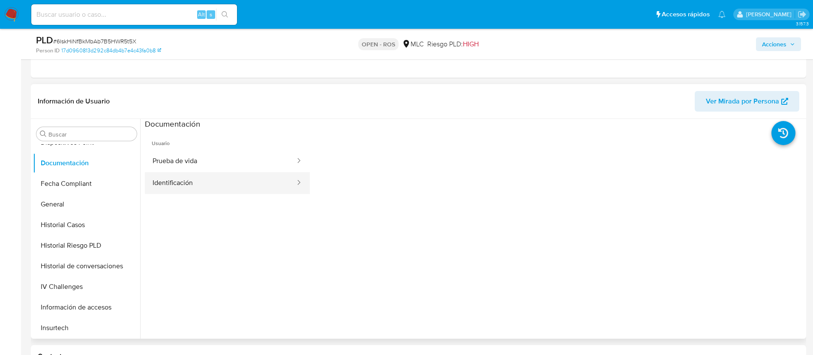
click at [176, 180] on button "Identificación" at bounding box center [220, 183] width 151 height 22
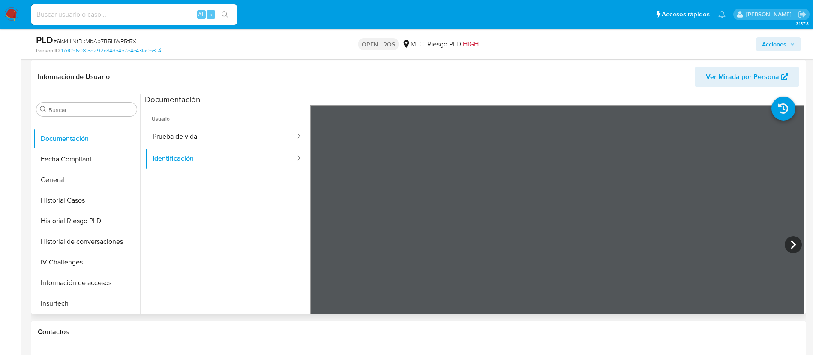
scroll to position [201, 0]
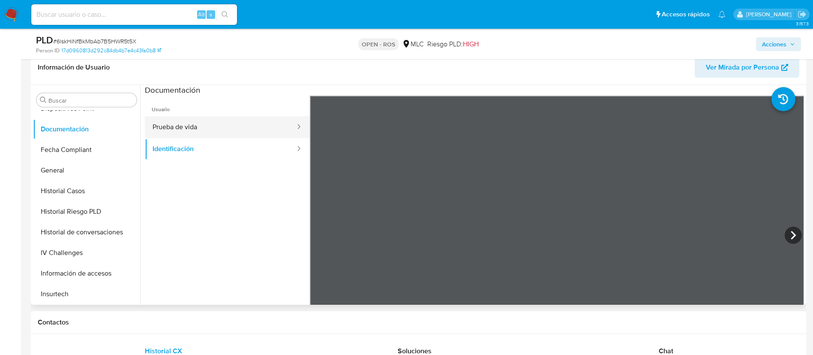
click at [216, 125] on button "Prueba de vida" at bounding box center [220, 127] width 151 height 22
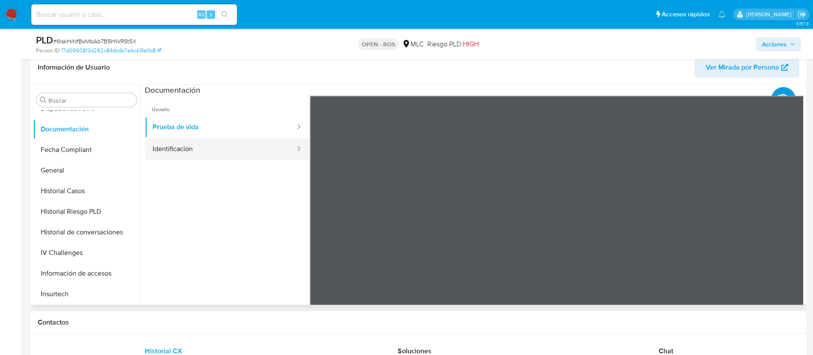
click at [221, 150] on button "Identificación" at bounding box center [220, 149] width 151 height 22
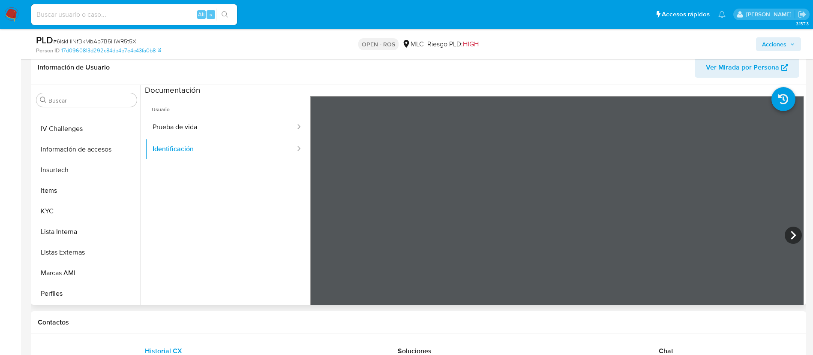
scroll to position [330, 0]
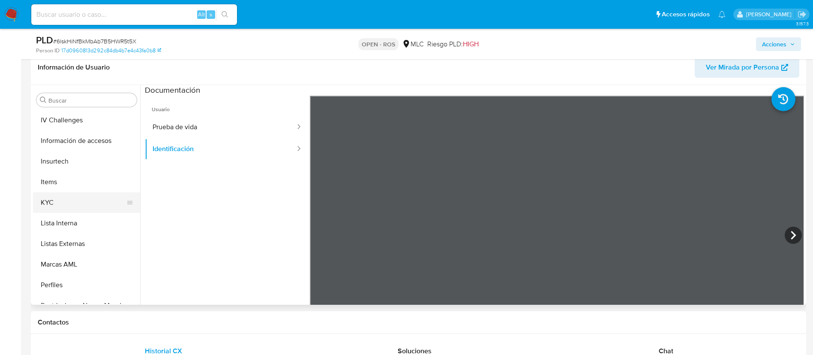
click at [54, 197] on button "KYC" at bounding box center [83, 202] width 100 height 21
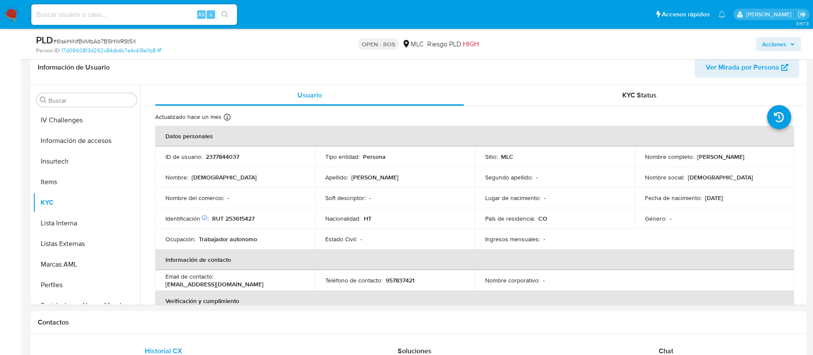
click at [764, 41] on span "Acciones" at bounding box center [774, 44] width 24 height 14
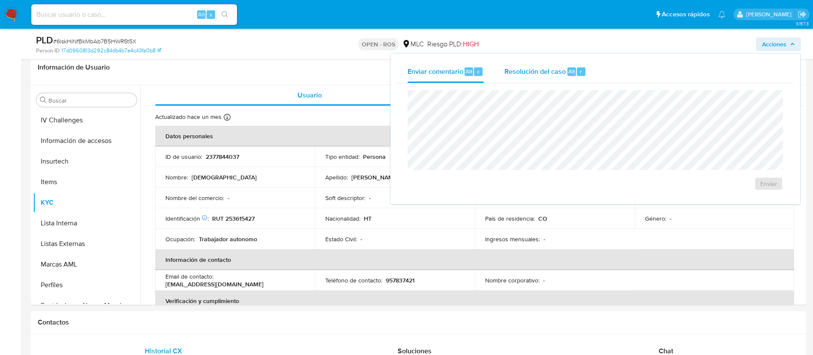
click at [532, 67] on span "Resolución del caso" at bounding box center [535, 71] width 61 height 10
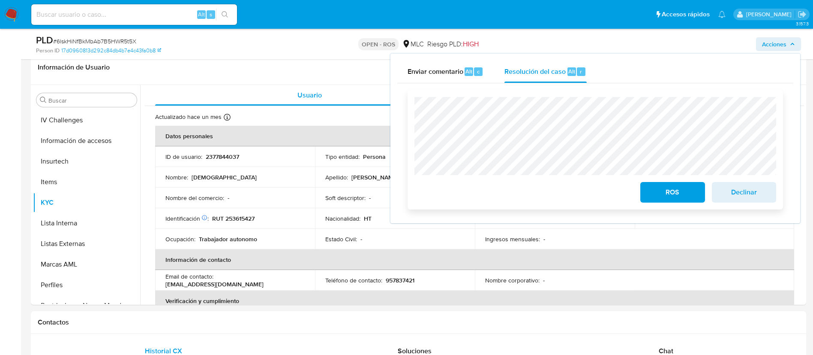
click at [409, 125] on div "ROS Declinar" at bounding box center [596, 149] width 376 height 119
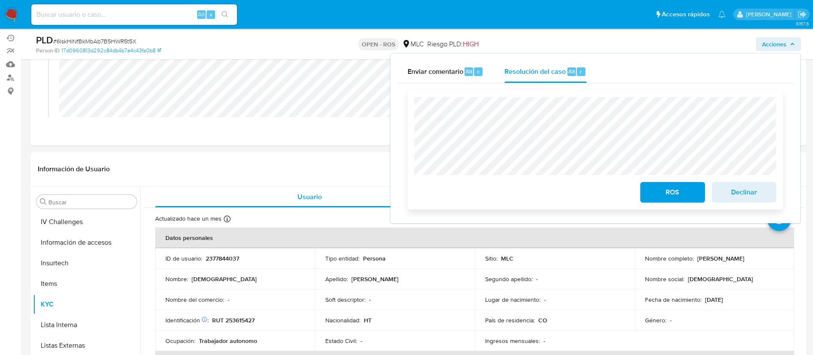
scroll to position [87, 0]
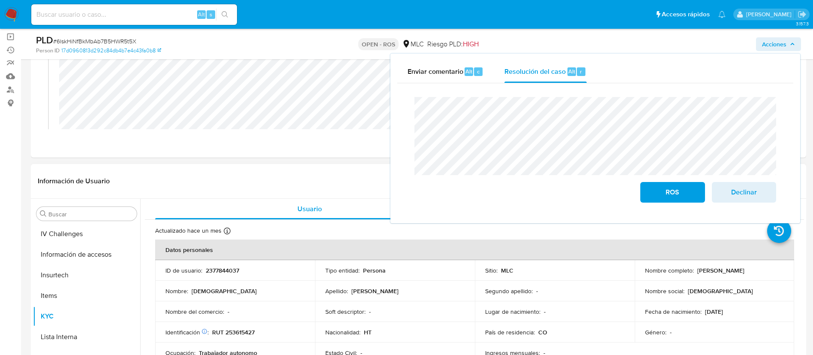
click at [310, 178] on header "Información de Usuario Ver Mirada por Persona" at bounding box center [419, 181] width 762 height 21
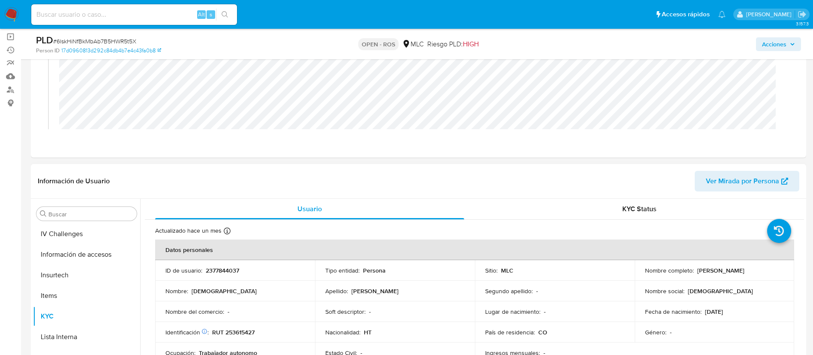
drag, startPoint x: 752, startPoint y: 265, endPoint x: 693, endPoint y: 271, distance: 59.9
click at [693, 271] on td "Nombre completo : Jesulaine Romain" at bounding box center [715, 270] width 160 height 21
copy div "Jesulaine Romain"
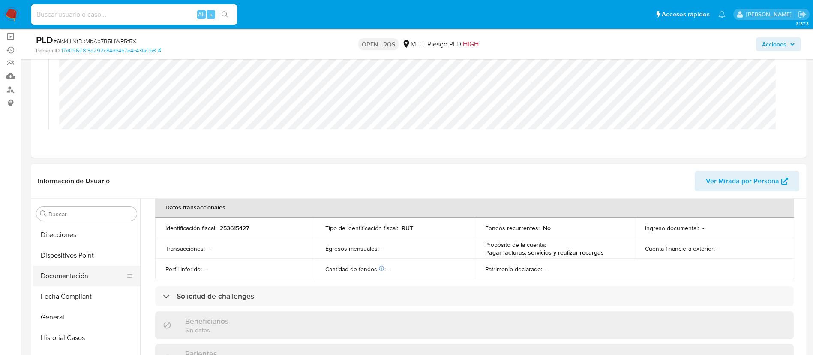
scroll to position [164, 0]
click at [67, 280] on button "Documentación" at bounding box center [83, 276] width 100 height 21
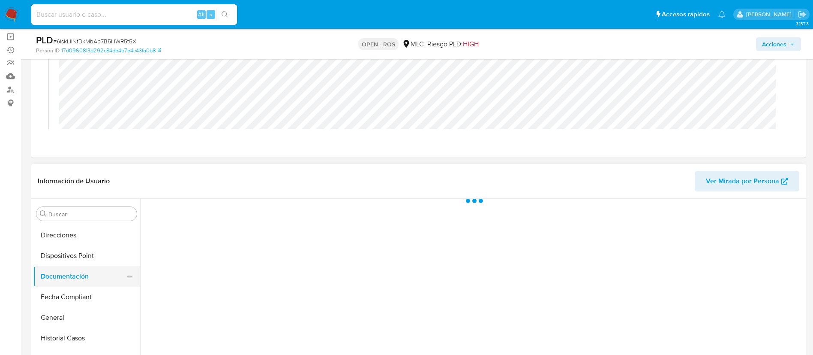
scroll to position [0, 0]
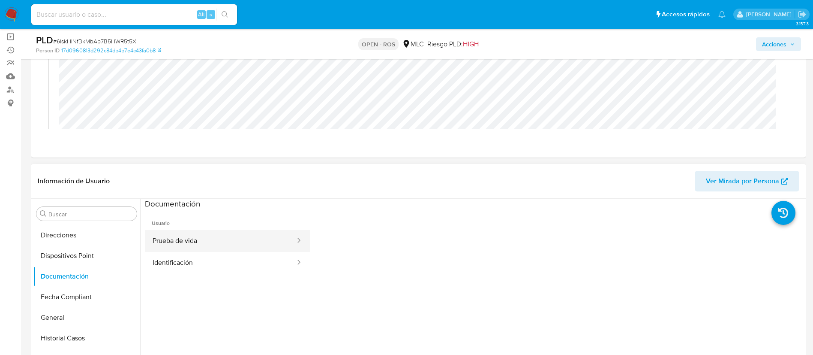
click at [222, 238] on button "Prueba de vida" at bounding box center [220, 241] width 151 height 22
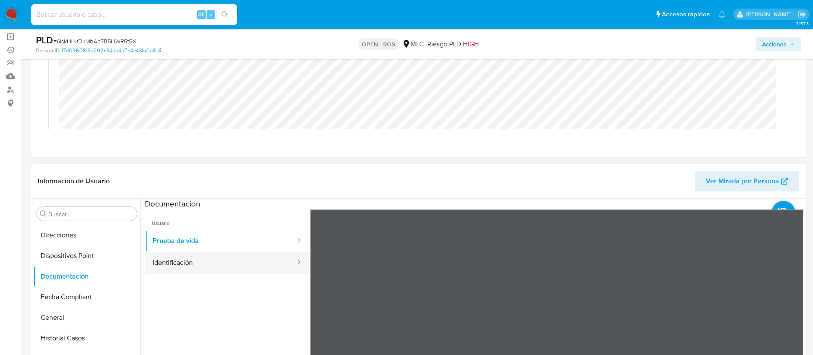
click at [223, 256] on button "Identificación" at bounding box center [220, 263] width 151 height 22
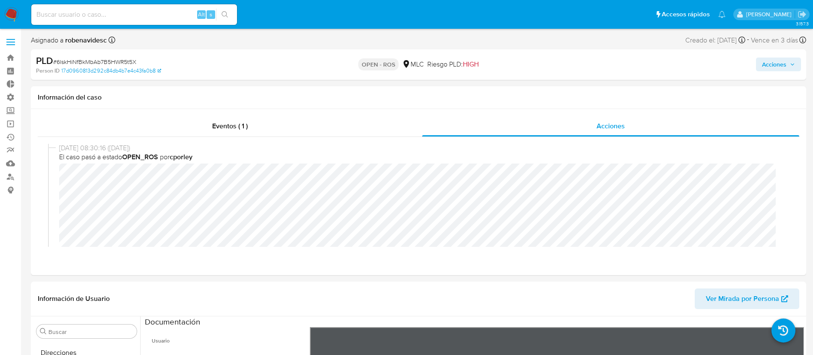
click at [763, 57] on span "Acciones" at bounding box center [774, 64] width 24 height 14
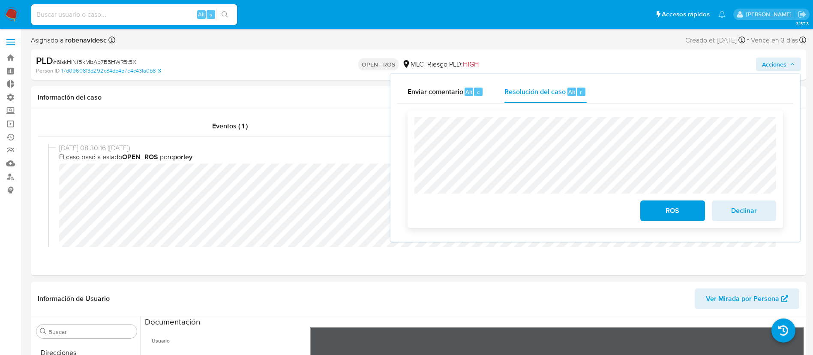
click at [645, 217] on button "ROS" at bounding box center [673, 210] width 64 height 21
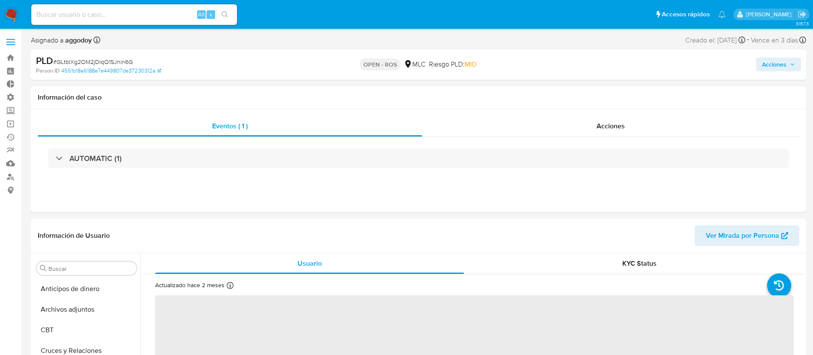
select select "10"
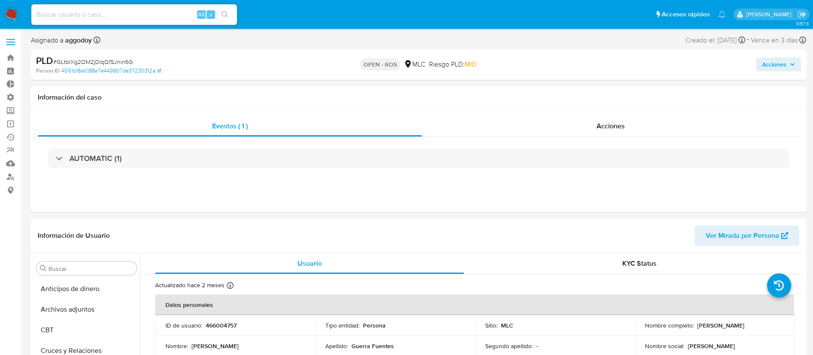
scroll to position [362, 0]
click at [485, 168] on div "AUTOMATIC (1)" at bounding box center [418, 158] width 741 height 20
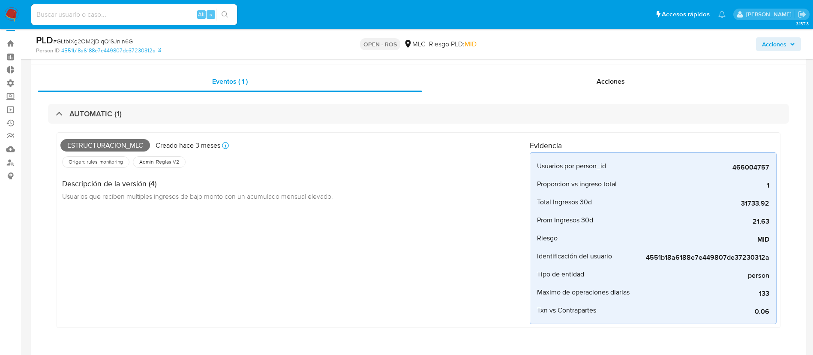
scroll to position [9, 0]
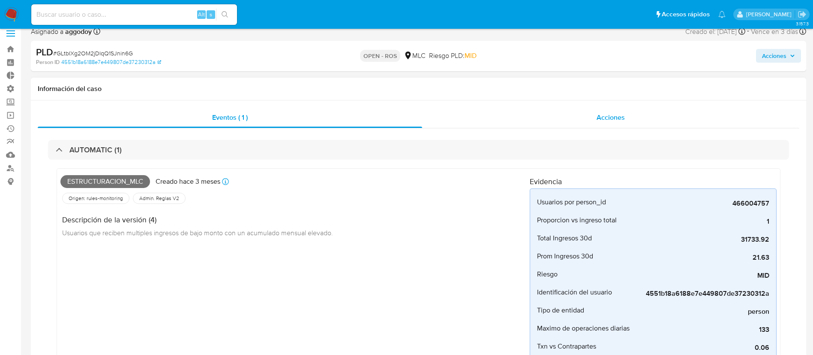
click at [604, 125] on div "Acciones" at bounding box center [610, 117] width 377 height 21
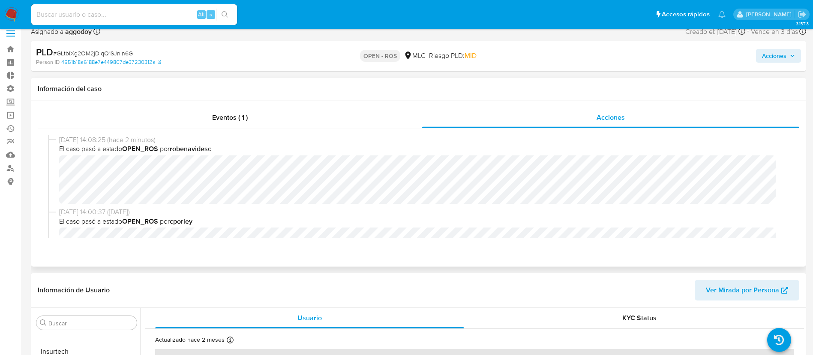
scroll to position [0, 0]
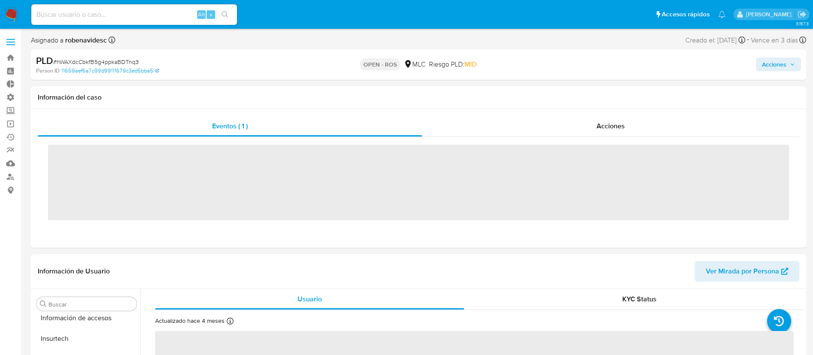
scroll to position [362, 0]
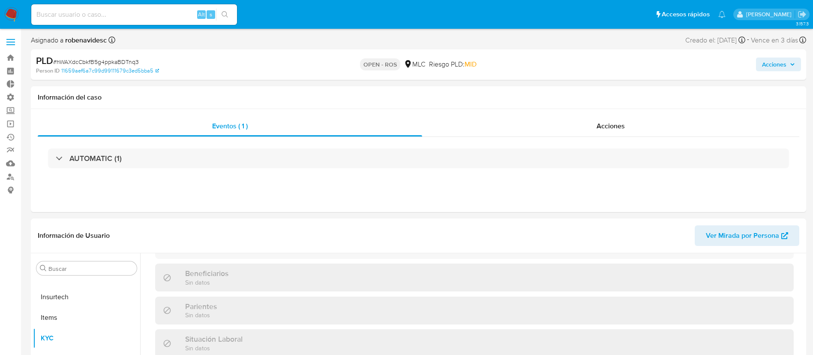
select select "10"
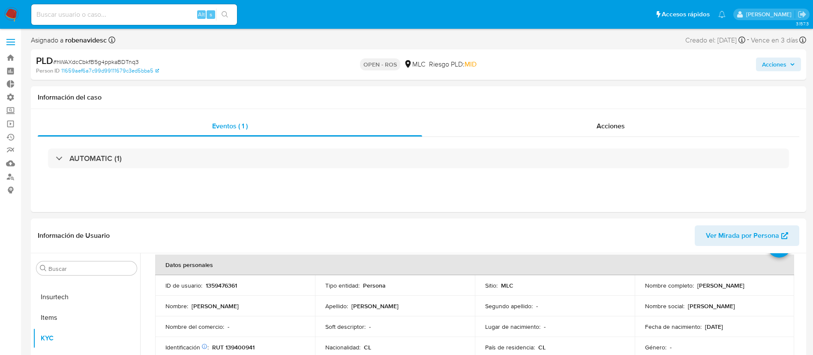
scroll to position [36, 0]
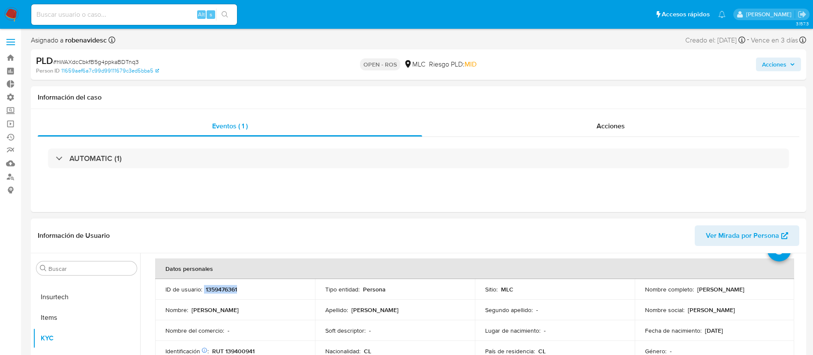
drag, startPoint x: 253, startPoint y: 290, endPoint x: 203, endPoint y: 285, distance: 49.6
click at [203, 285] on div "ID de usuario : 1359476361" at bounding box center [235, 289] width 139 height 8
copy div "1359476361"
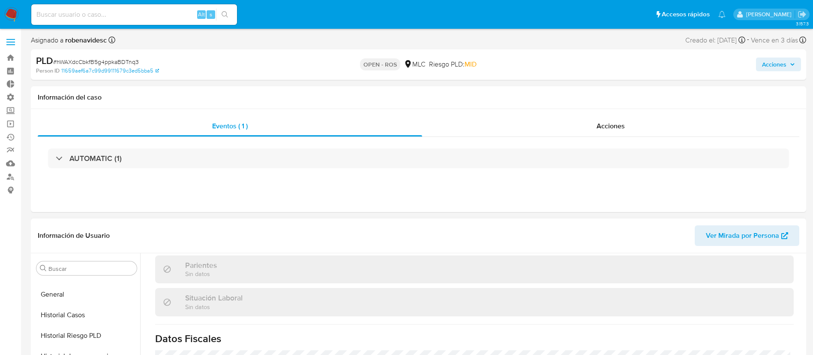
scroll to position [218, 0]
click at [71, 342] on button "Historial Casos" at bounding box center [83, 338] width 100 height 21
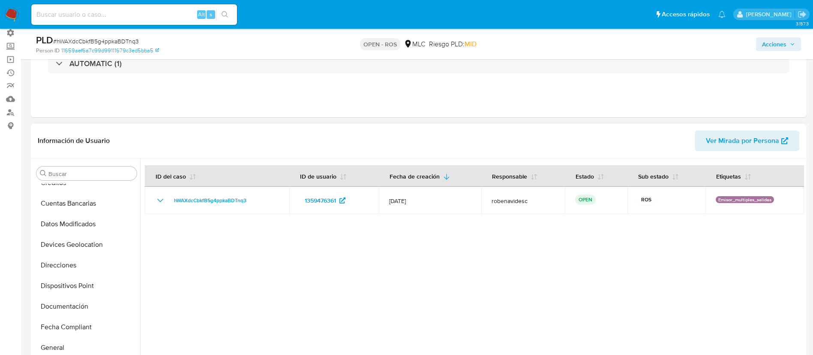
scroll to position [103, 0]
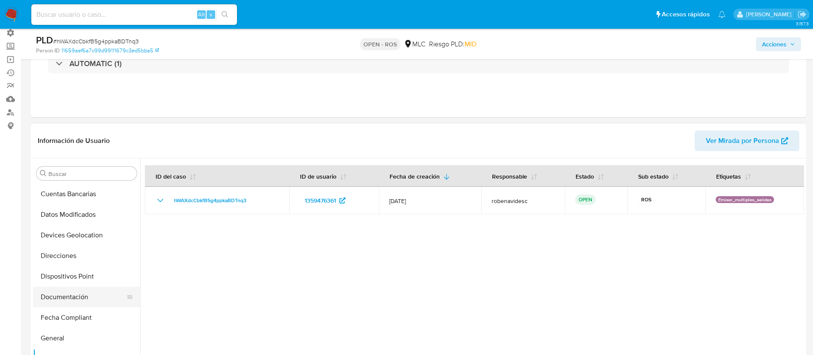
click at [68, 298] on button "Documentación" at bounding box center [83, 296] width 100 height 21
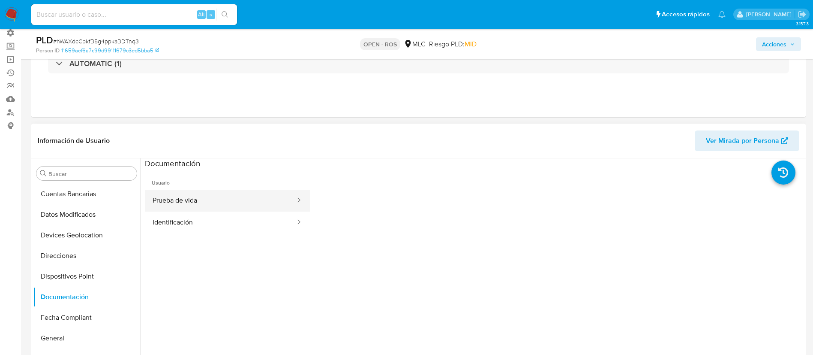
click at [218, 204] on button "Prueba de vida" at bounding box center [220, 201] width 151 height 22
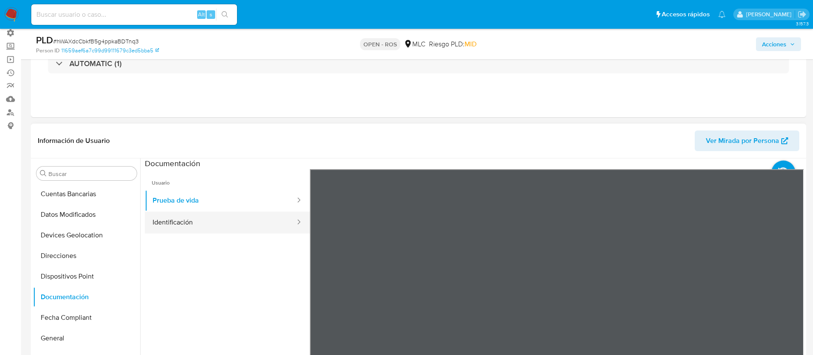
click at [189, 214] on button "Identificación" at bounding box center [220, 222] width 151 height 22
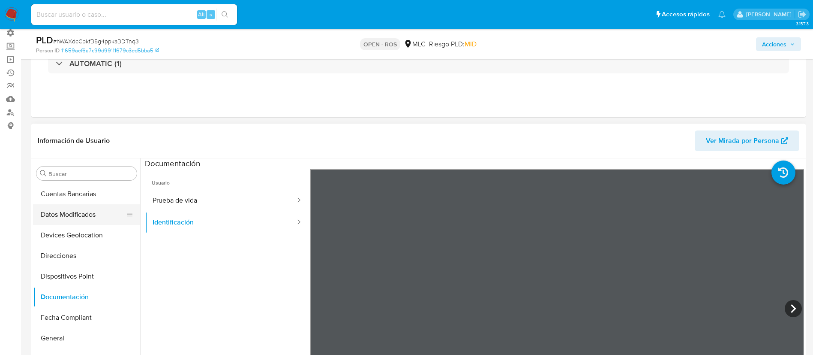
scroll to position [0, 0]
click at [234, 275] on ul "Usuario Prueba de vida Identificación" at bounding box center [227, 292] width 165 height 247
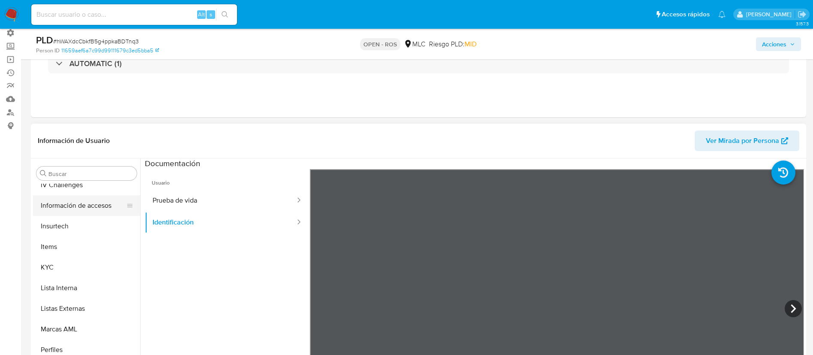
scroll to position [342, 0]
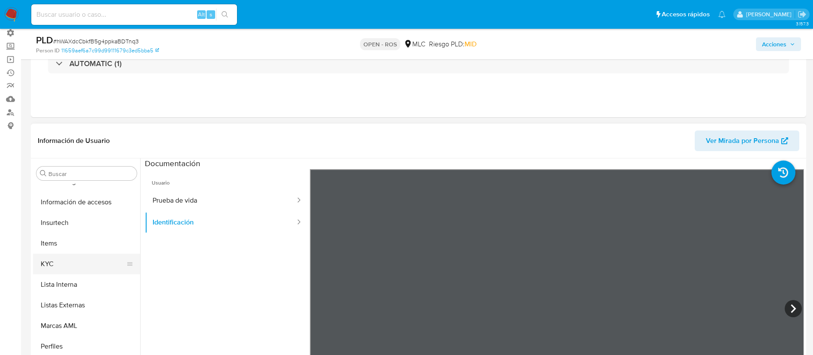
click at [55, 270] on button "KYC" at bounding box center [83, 263] width 100 height 21
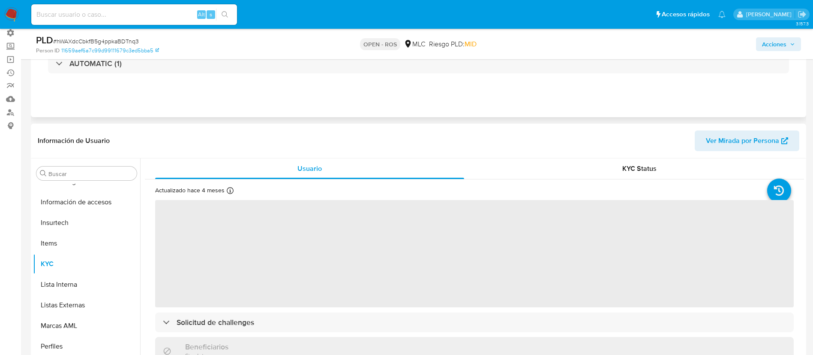
click at [391, 108] on div "Eventos ( 1 ) Acciones AUTOMATIC (1)" at bounding box center [419, 65] width 776 height 103
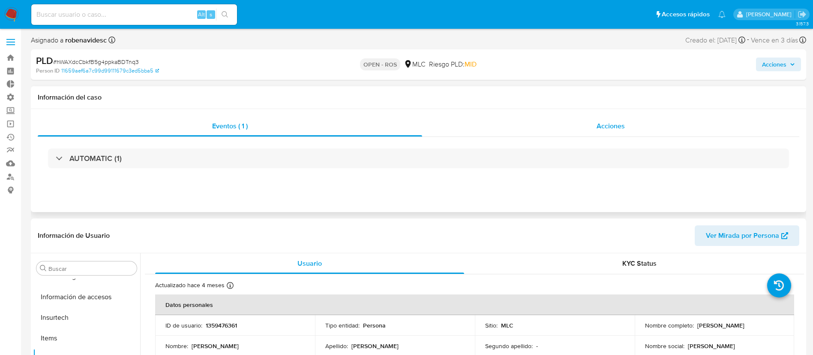
click at [593, 123] on div "Acciones" at bounding box center [610, 126] width 377 height 21
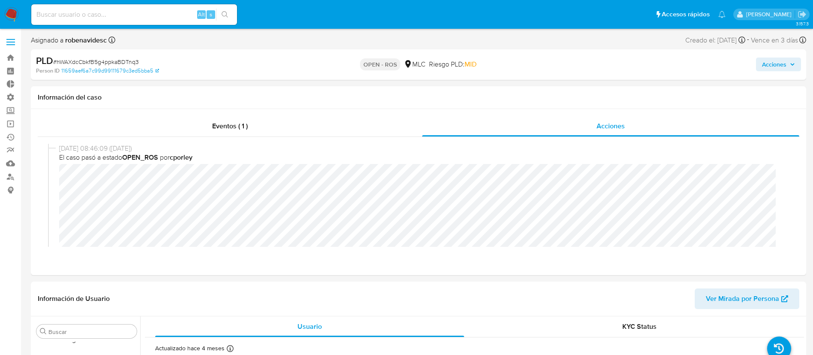
scroll to position [0, 0]
click at [439, 274] on div "Eventos ( 1 ) Acciones [DATE] 08:46:09 ([DATE]) El caso pasó a estado OPEN_ROS …" at bounding box center [419, 192] width 776 height 166
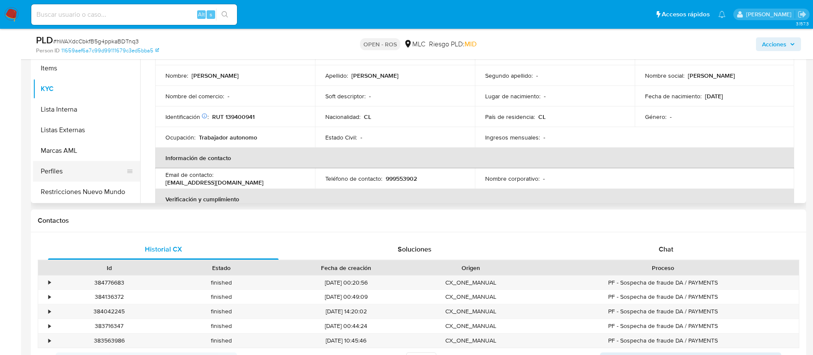
scroll to position [362, 0]
click at [88, 167] on button "Restricciones Nuevo Mundo" at bounding box center [83, 171] width 100 height 21
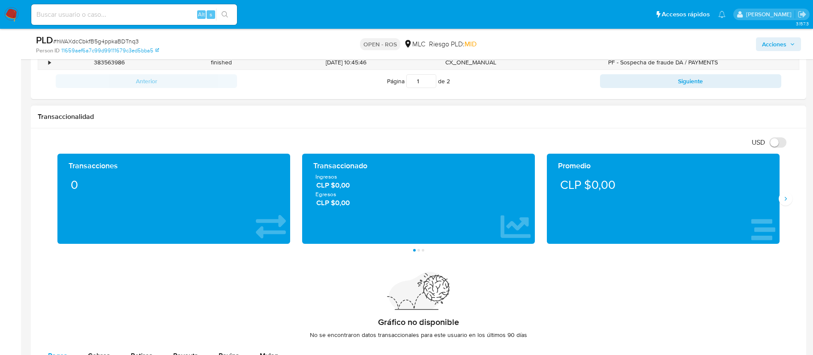
scroll to position [580, 0]
click at [786, 202] on icon "Siguiente" at bounding box center [786, 199] width 7 height 7
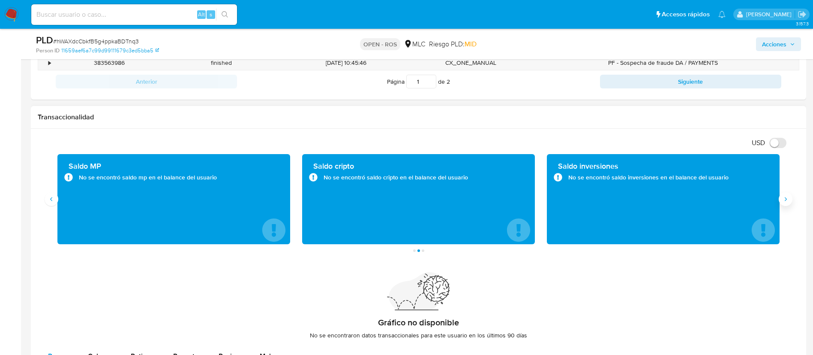
click at [786, 202] on icon "Siguiente" at bounding box center [786, 199] width 7 height 7
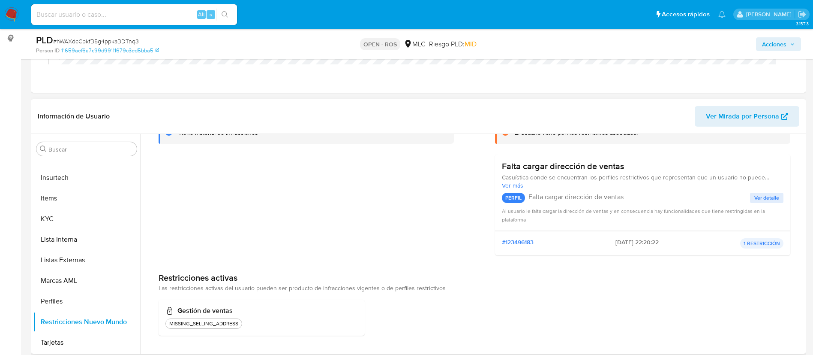
scroll to position [0, 0]
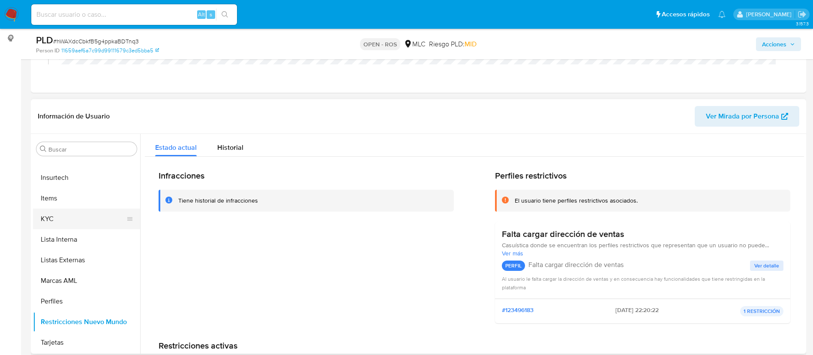
click at [78, 228] on button "KYC" at bounding box center [83, 218] width 100 height 21
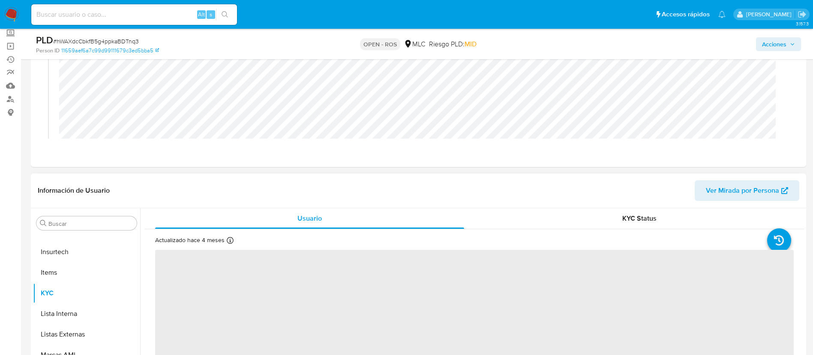
scroll to position [76, 0]
click at [598, 218] on div "KYC Status" at bounding box center [639, 220] width 309 height 21
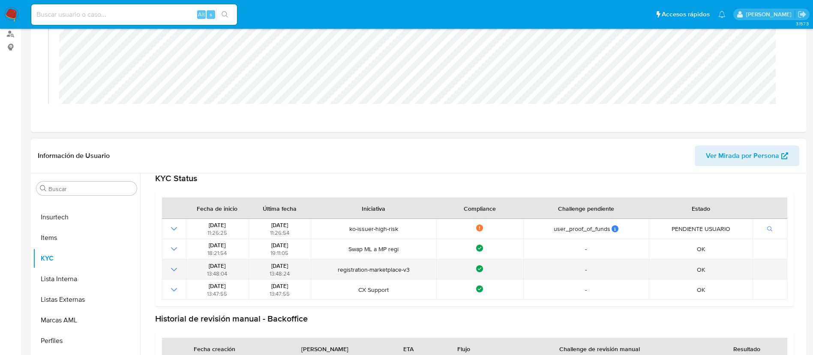
scroll to position [0, 0]
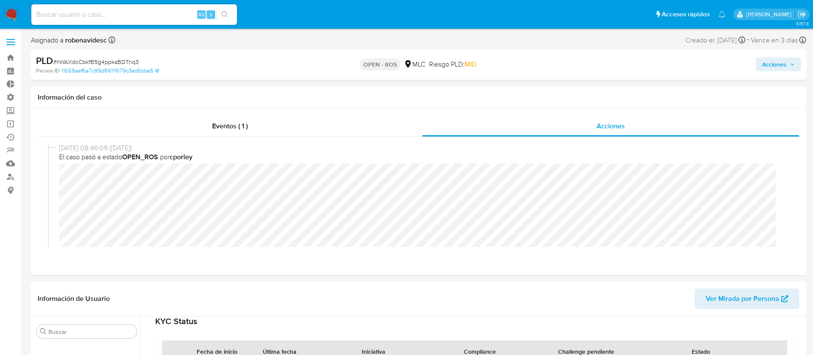
click at [784, 70] on span "Acciones" at bounding box center [774, 64] width 24 height 14
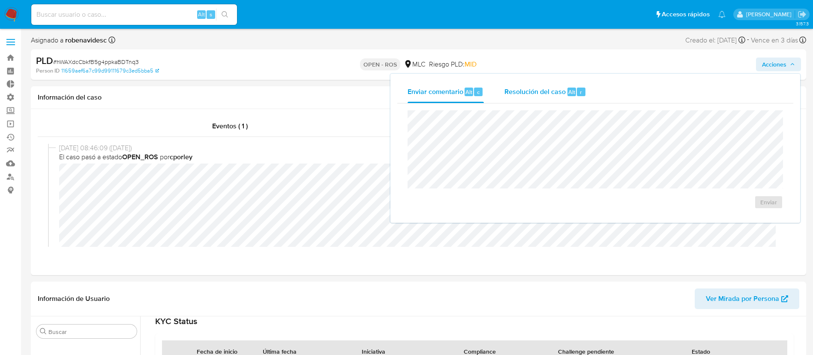
click at [568, 90] on div "Alt" at bounding box center [572, 91] width 9 height 9
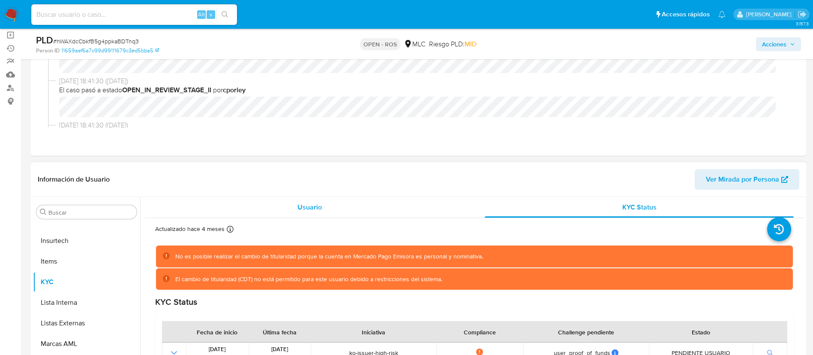
click at [280, 201] on div "Usuario" at bounding box center [309, 207] width 309 height 21
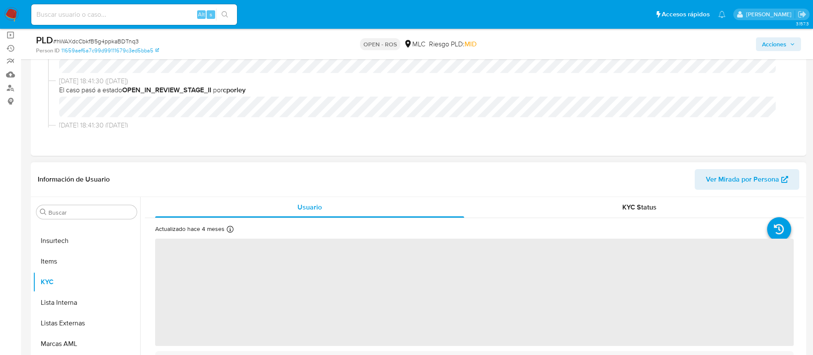
click at [435, 232] on div "Actualizado hace 4 meses Creado: 24/04/2023 13:47:56 Actualizado: 14/05/2025 11…" at bounding box center [463, 230] width 617 height 11
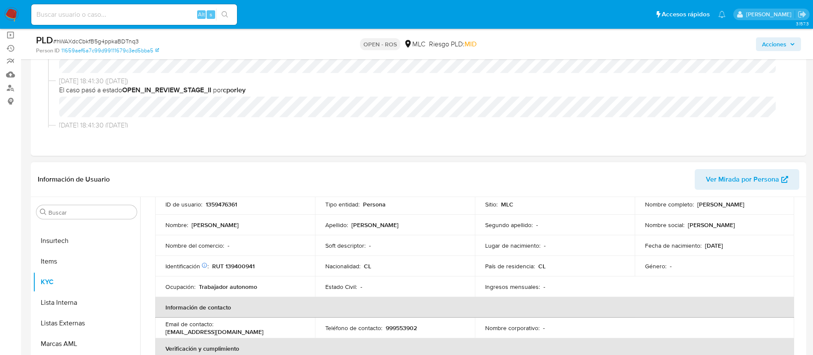
scroll to position [43, 0]
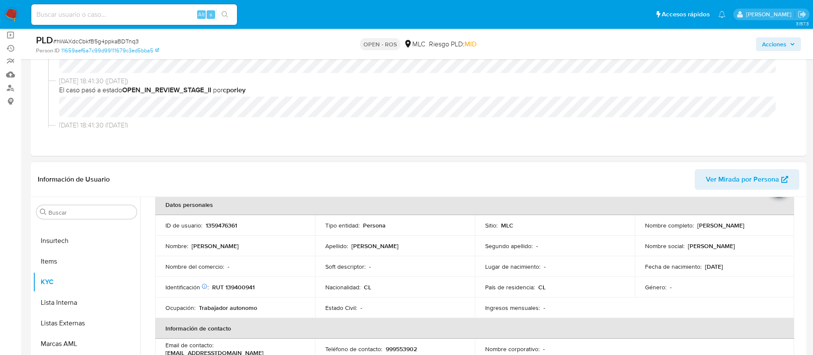
drag, startPoint x: 740, startPoint y: 231, endPoint x: 642, endPoint y: 230, distance: 97.3
click at [645, 229] on div "Nombre completo : Marcela Andrea Osorio Hernández" at bounding box center [714, 225] width 139 height 8
copy p "Marcela Andrea Osorio Hernández"
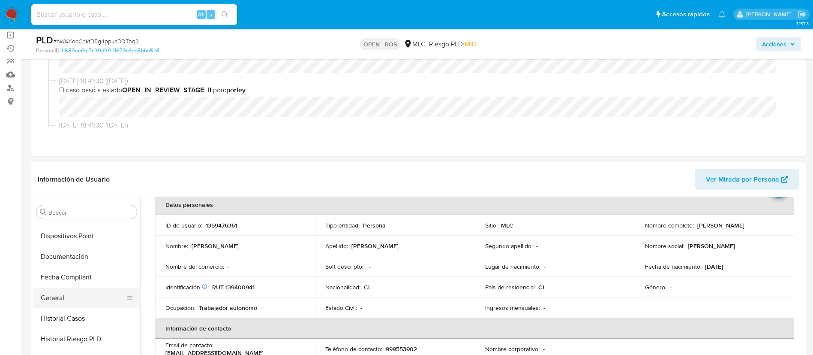
scroll to position [178, 0]
click at [82, 256] on button "Documentación" at bounding box center [86, 260] width 107 height 21
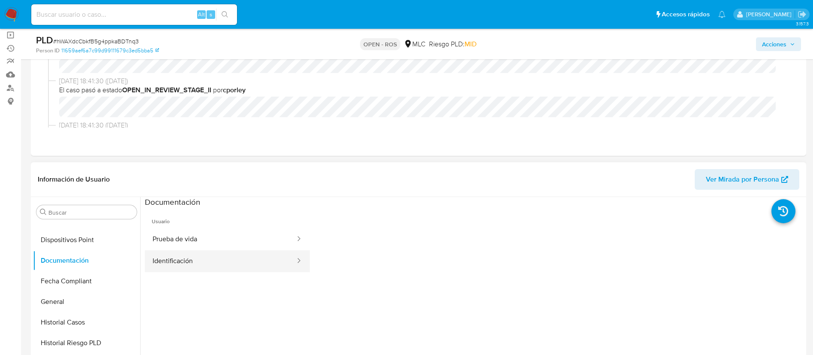
click at [220, 261] on button "Identificación" at bounding box center [220, 261] width 151 height 22
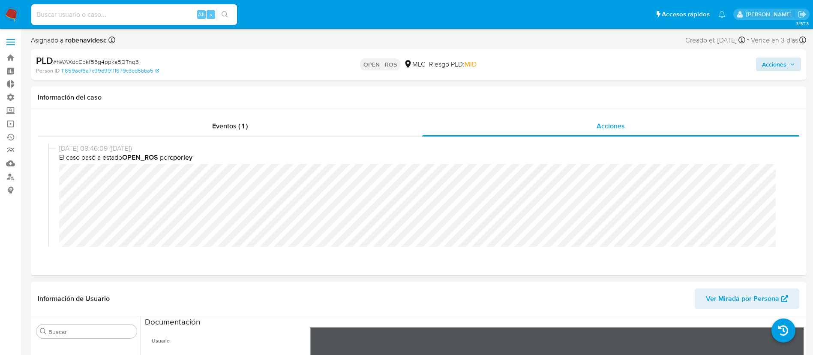
drag, startPoint x: 767, startPoint y: 55, endPoint x: 774, endPoint y: 63, distance: 10.7
click at [774, 63] on div "Acciones" at bounding box center [674, 64] width 253 height 20
click at [774, 63] on span "Acciones" at bounding box center [774, 64] width 24 height 14
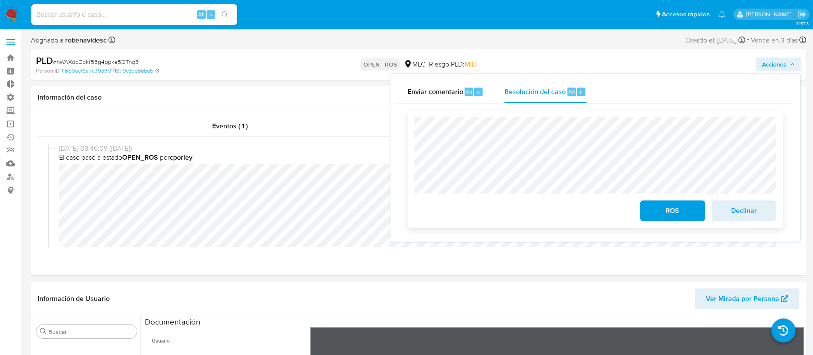
click at [673, 214] on span "ROS" at bounding box center [673, 210] width 42 height 19
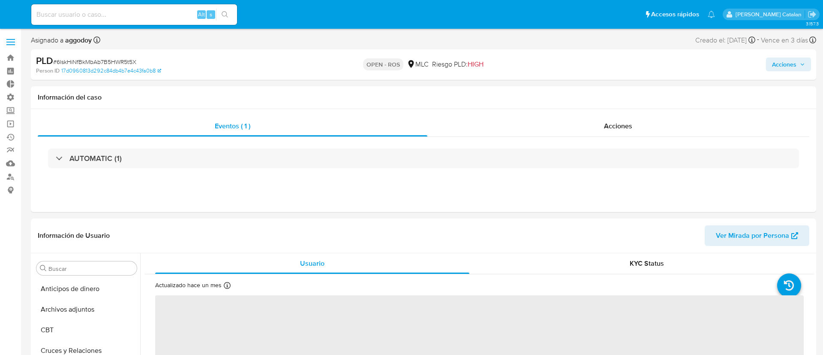
select select "10"
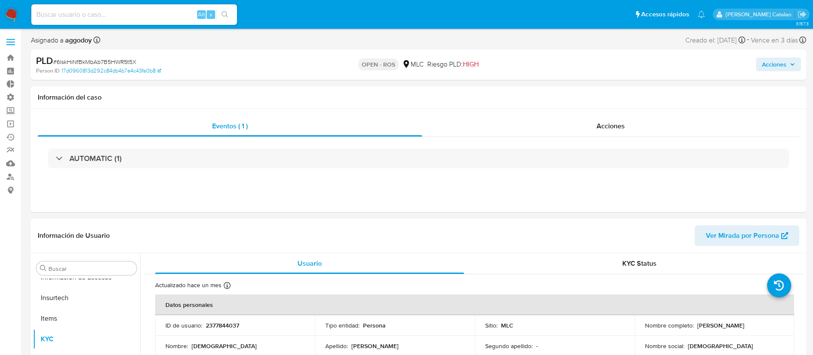
scroll to position [362, 0]
click at [614, 122] on span "Acciones" at bounding box center [611, 126] width 28 height 10
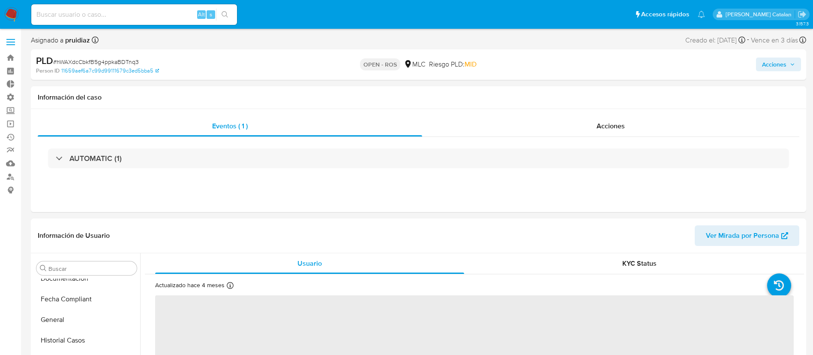
scroll to position [362, 0]
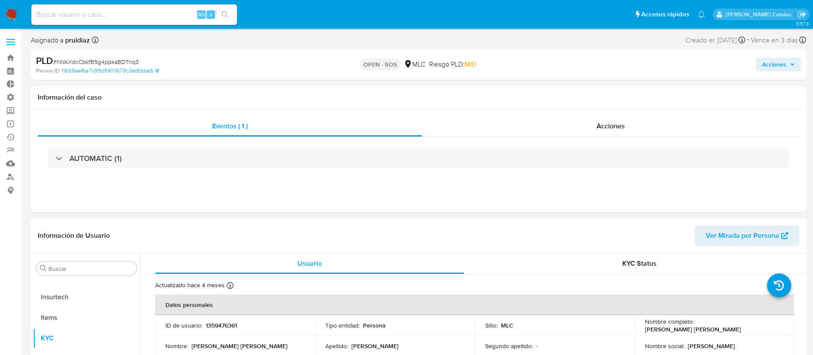
select select "10"
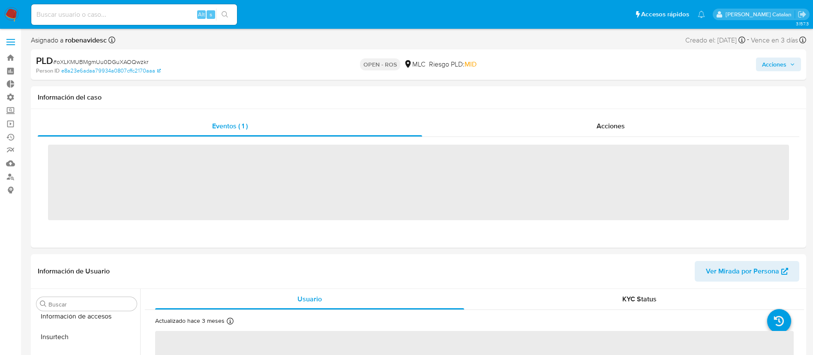
scroll to position [362, 0]
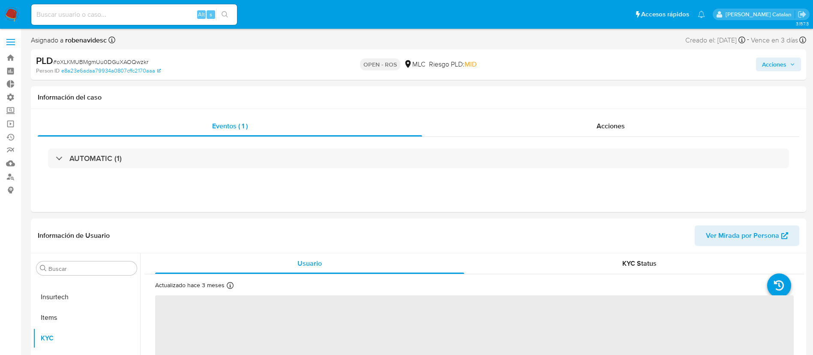
select select "10"
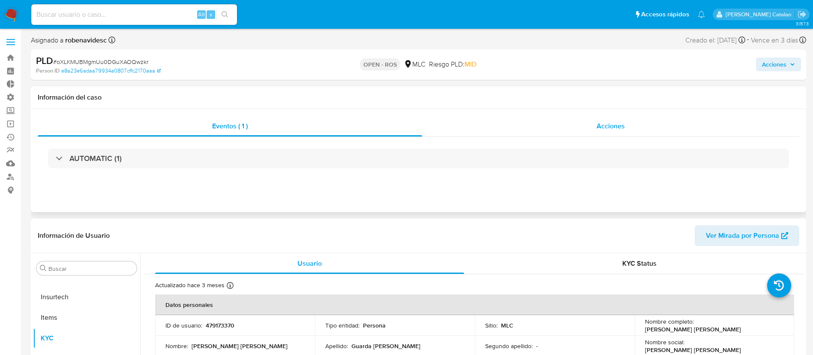
click at [626, 126] on div "Acciones" at bounding box center [610, 126] width 377 height 21
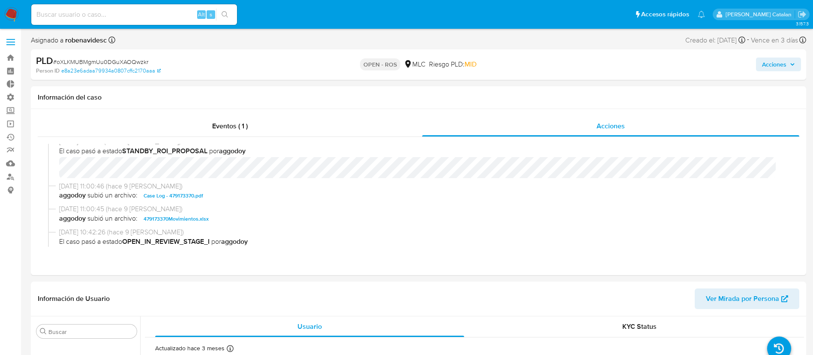
scroll to position [0, 0]
